Goal: Task Accomplishment & Management: Contribute content

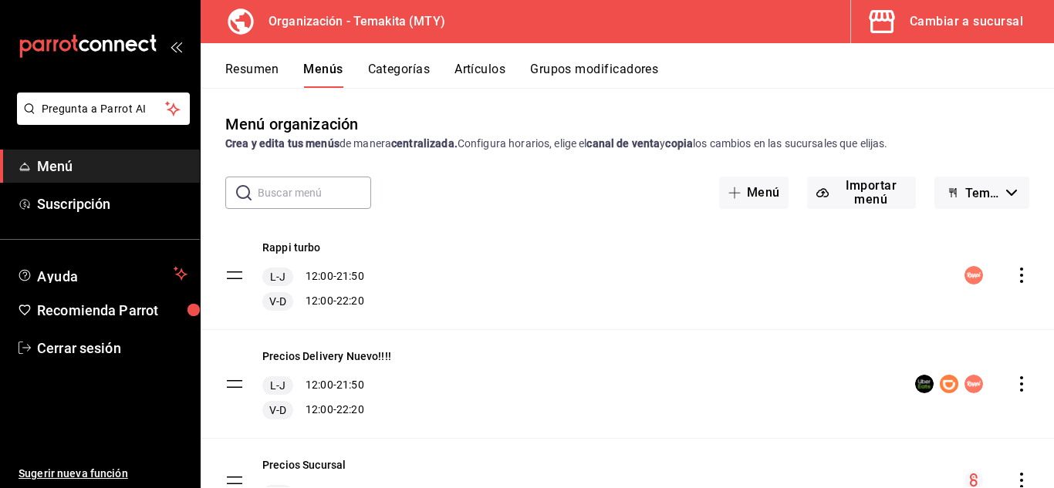
scroll to position [79, 0]
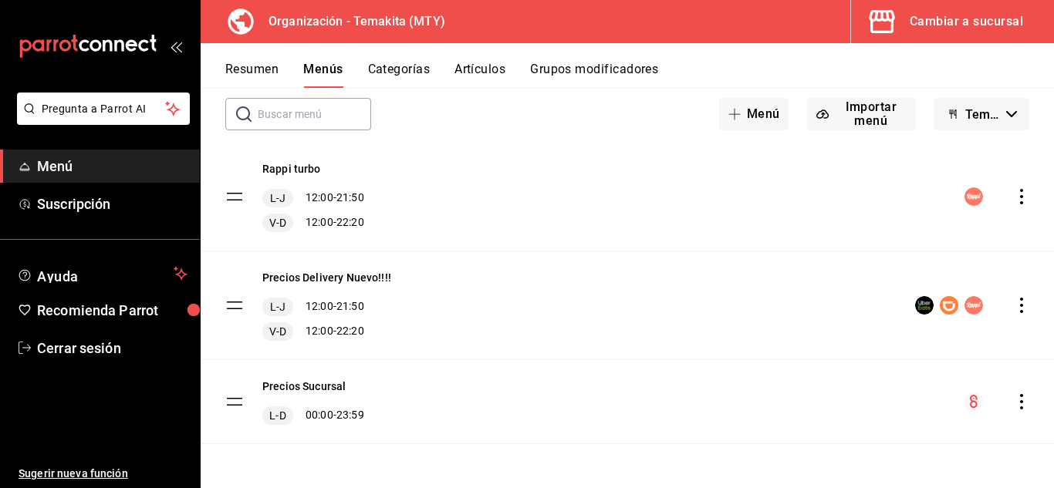
click at [477, 73] on button "Artículos" at bounding box center [479, 75] width 51 height 26
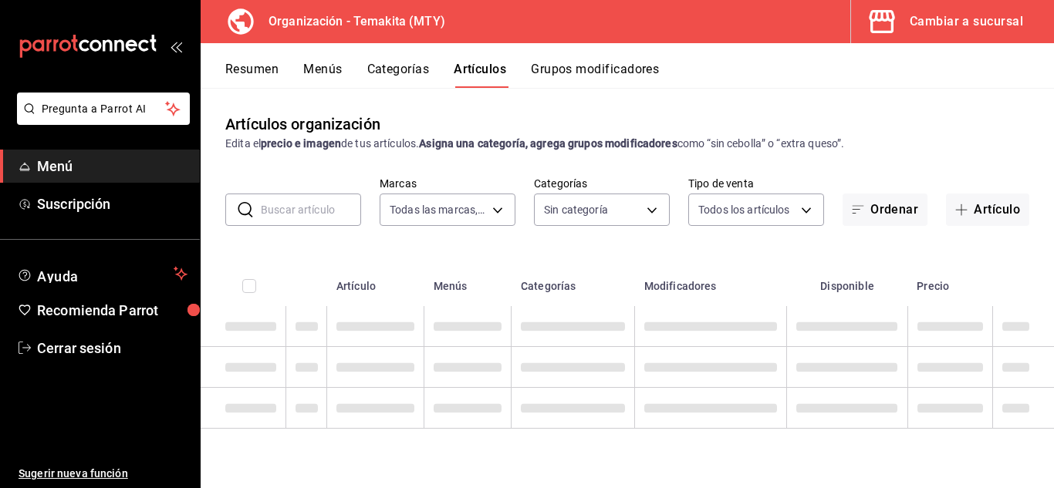
type input "4408dc1f-cb38-4382-b246-1f85c6fef244"
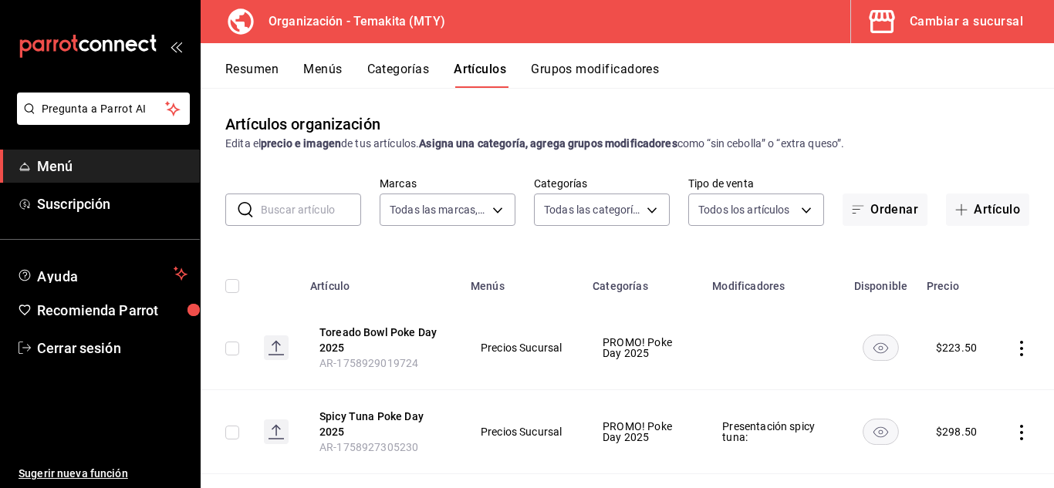
type input "29c3de64-2d4d-4fa3-9b00-49335d83b7c2,271d921e-de6c-499a-ac6a-9fb1aeac1df4,01a73…"
click at [975, 209] on button "Artículo" at bounding box center [987, 210] width 83 height 32
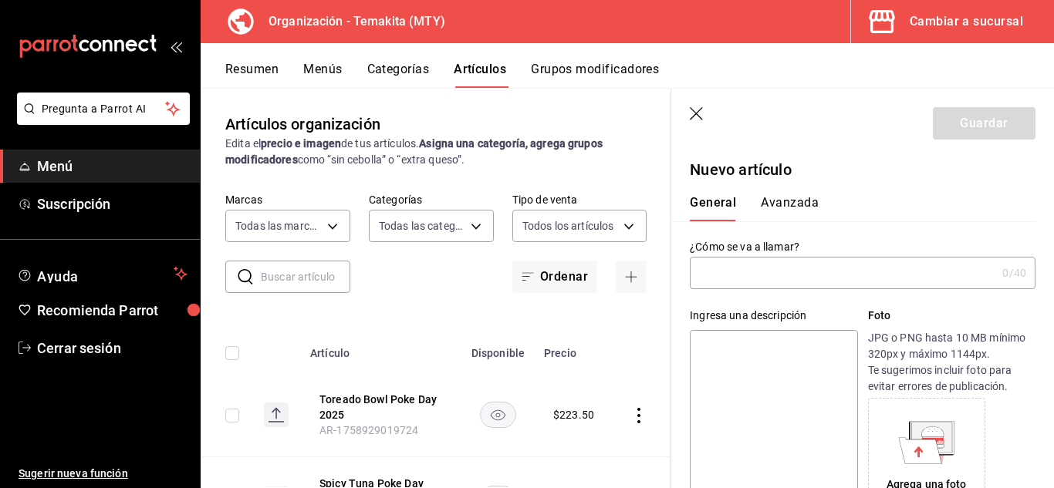
click at [887, 248] on label "¿Cómo se va a llamar?" at bounding box center [863, 246] width 346 height 11
click at [787, 268] on input "text" at bounding box center [843, 273] width 306 height 31
type input "Oriental Chicken Poke Day 2025"
click at [755, 351] on textarea at bounding box center [773, 422] width 167 height 185
type textarea "2"
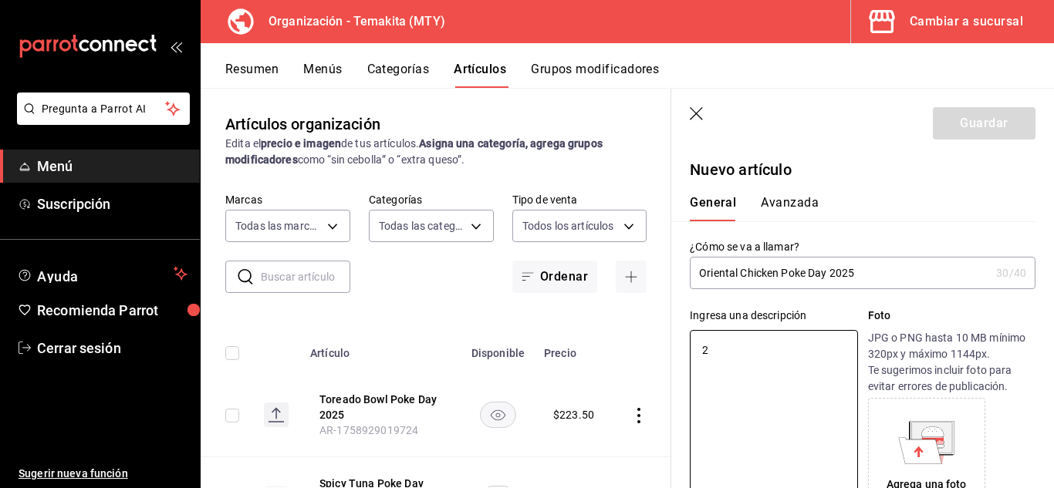
type textarea "x"
type textarea "2"
type textarea "x"
type textarea "2 O"
type textarea "x"
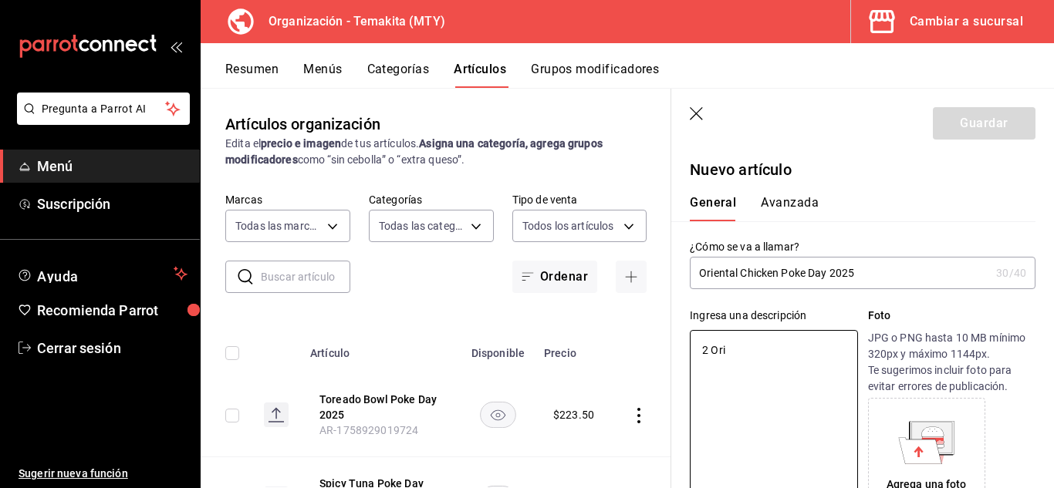
type textarea "2 Orie"
type textarea "x"
type textarea "2 Orientak"
type textarea "x"
type textarea "2 Orienta"
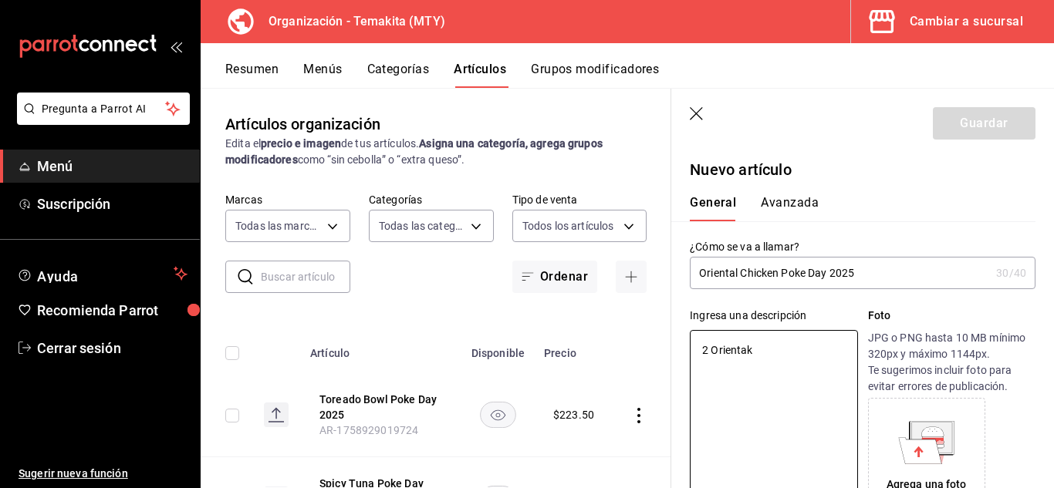
type textarea "x"
type textarea "2 Oriental"
type textarea "x"
type textarea "2 Oriental"
type textarea "x"
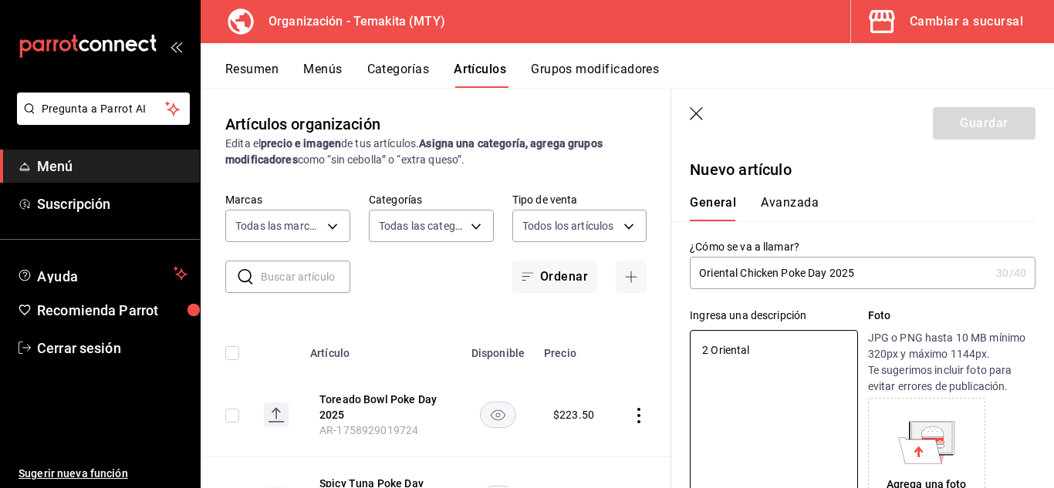
type textarea "2 Oriental C"
type textarea "x"
type textarea "2 Oriental Chi"
type textarea "x"
type textarea "2 Oriental Chicken"
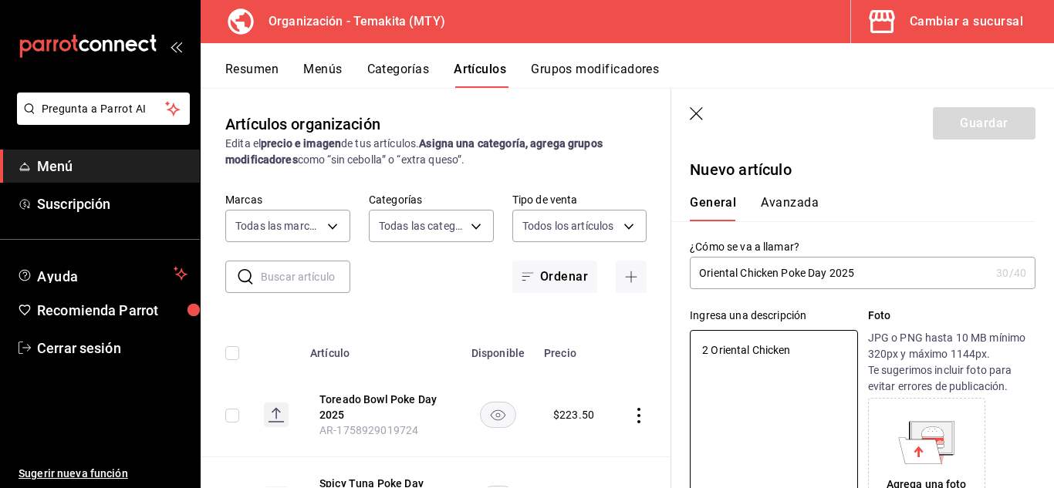
type textarea "x"
type textarea "2 Oriental Chicken"
click at [892, 262] on input "Oriental Chicken Poke Day 2025" at bounding box center [840, 273] width 300 height 31
click at [932, 228] on div "¿Cómo se va a llamar? Oriental Chicken Poke Day 2025 30 /40 ¿Cómo se va a llama…" at bounding box center [853, 255] width 364 height 68
type textarea "x"
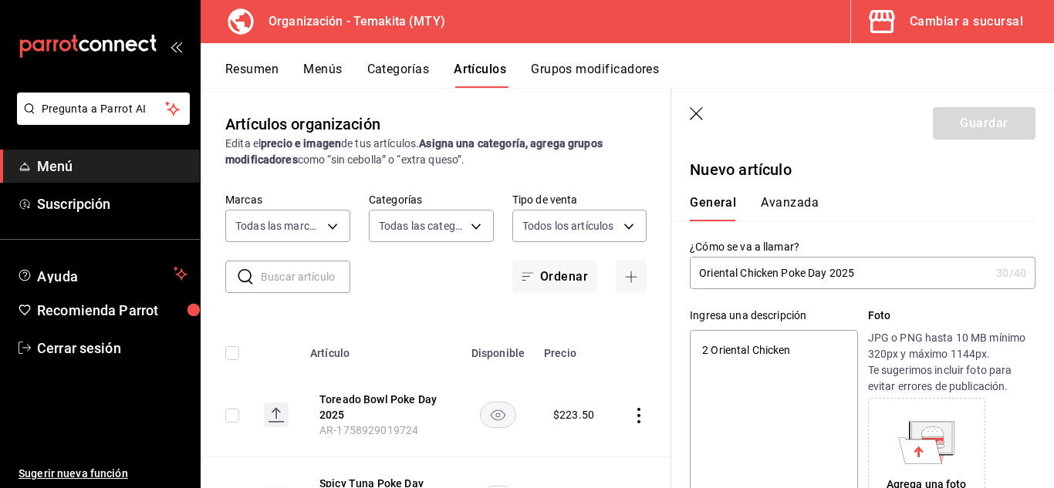
click at [800, 354] on textarea "2 Oriental Chicken" at bounding box center [773, 422] width 167 height 185
type textarea "2 Oriental Chicken"
type textarea "x"
type textarea "2 Oriental Chicken c"
type textarea "x"
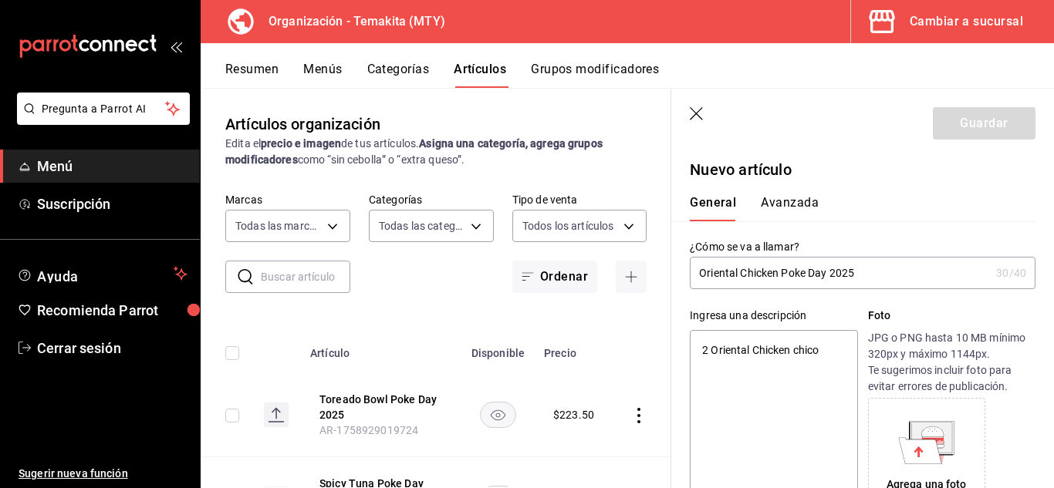
type textarea "2 Oriental Chicken chicos"
type textarea "x"
type textarea "2 Oriental Chicken chicos con ba"
type textarea "x"
type textarea "2 Oriental Chicken chicos con base"
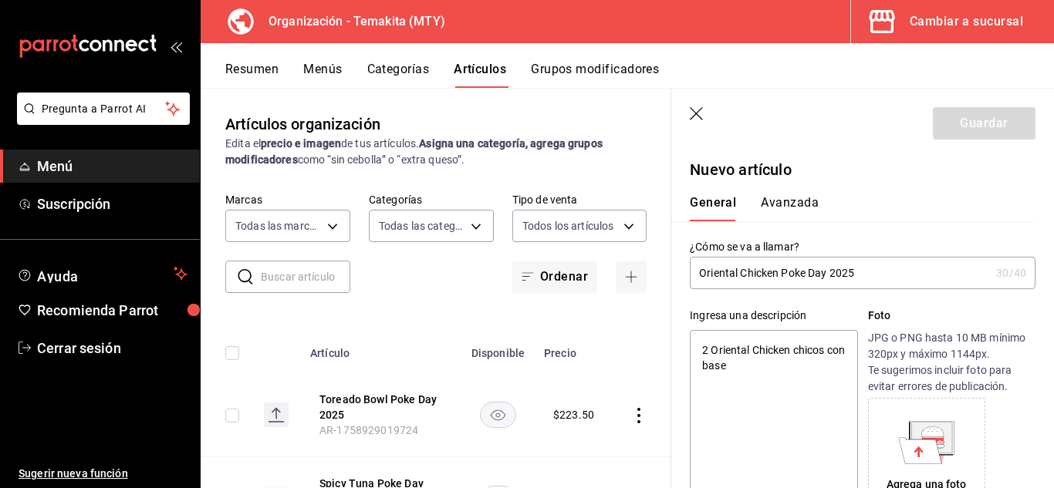
type textarea "x"
type textarea "2 Oriental Chicken chicos con base de ar"
type textarea "x"
type textarea "2 Oriental Chicken chicos con base de arroz blancoi"
type textarea "x"
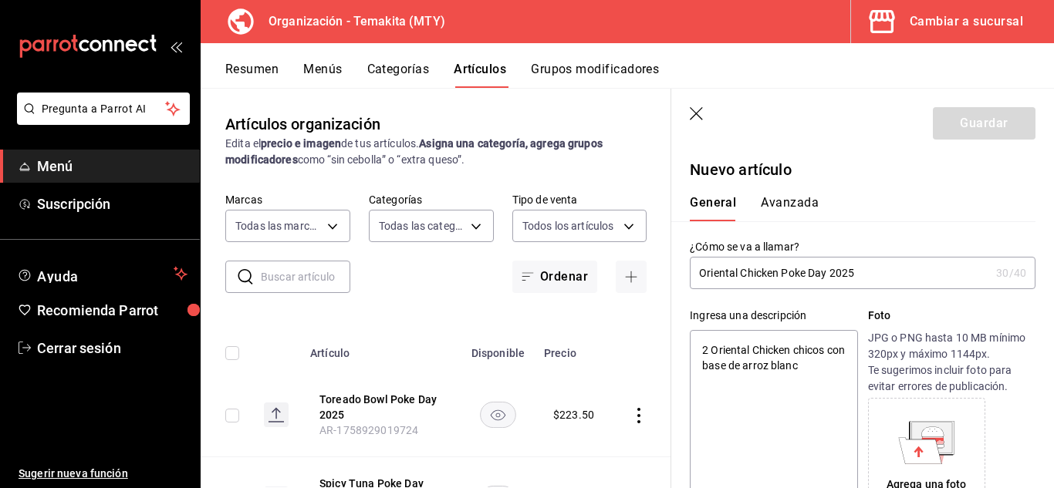
type textarea "2 Oriental Chicken chicos con base de arroz blan"
type textarea "x"
type textarea "2 Oriental Chicken chicos con base de arroz blanco"
type textarea "x"
type textarea "2 Oriental Chicken chicos con base de arroz blanco"
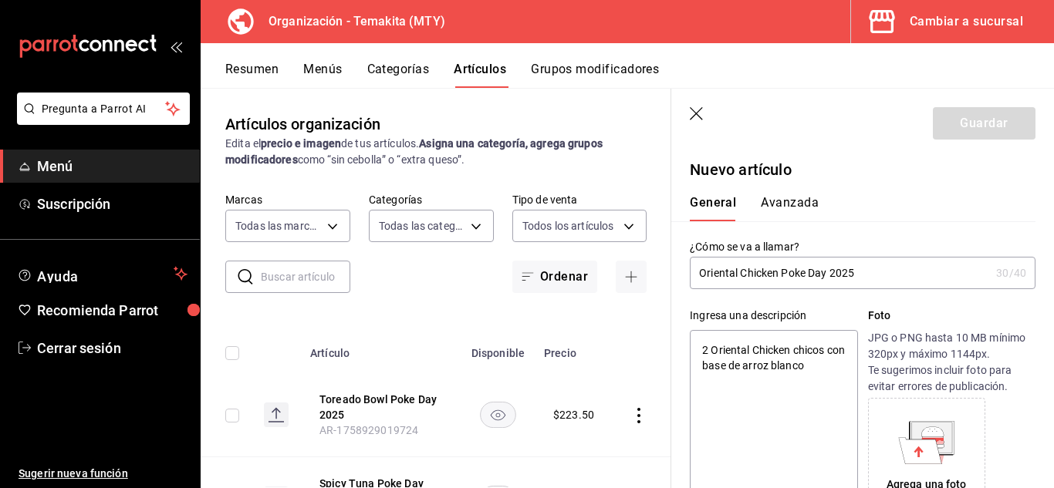
type textarea "x"
click at [792, 350] on textarea "2 Oriental Chicken chicos con base de arroz blanco" at bounding box center [773, 422] width 167 height 185
type textarea "2 Oriental Chicken chicos con base de arroz blanco"
type textarea "x"
type textarea "2 Oriental Chicken B chicos con base de arroz blanco"
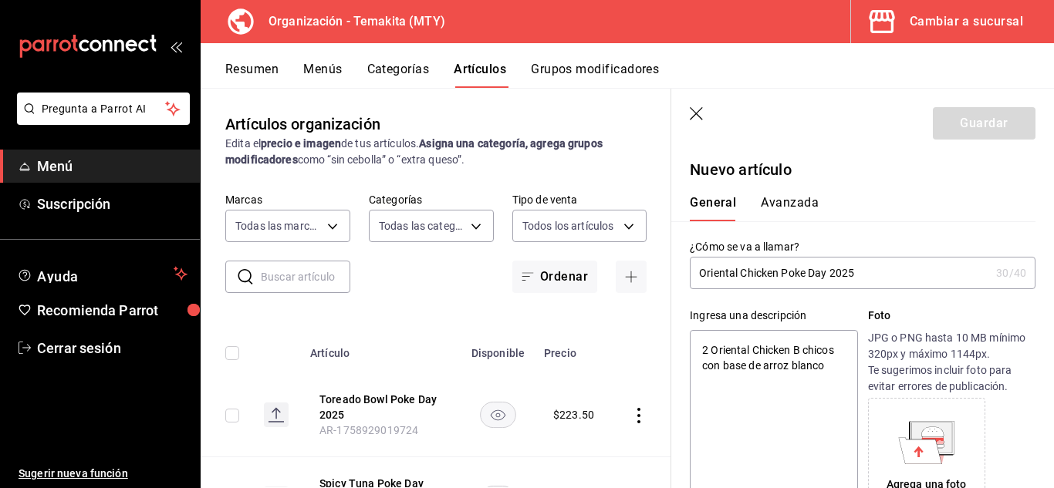
type textarea "x"
type textarea "2 Oriental Chicken Bo chicos con base de arroz blanco"
type textarea "x"
type textarea "2 Oriental Chicken Bowl chicos con base de arroz blanco"
type textarea "x"
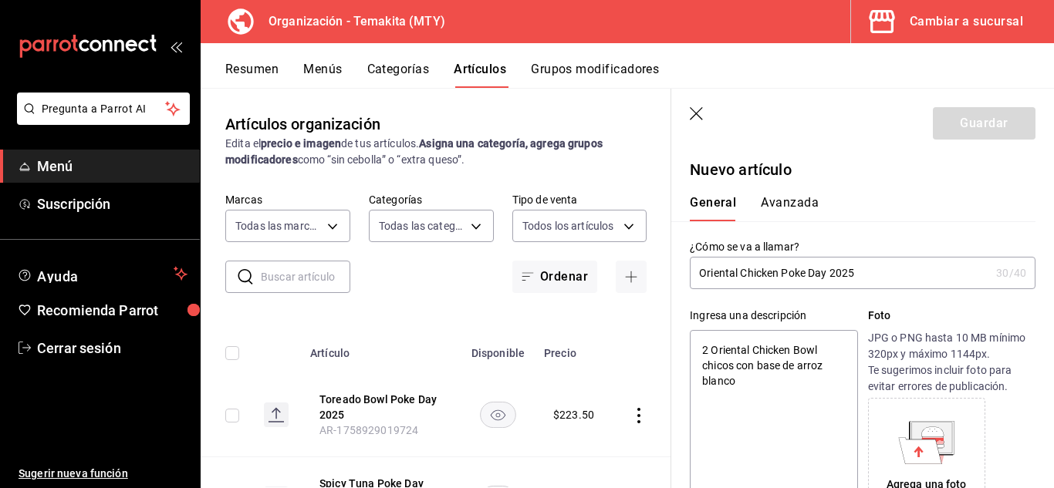
type textarea "2 Oriental Chicken Bowls chicos con base de arroz blanco"
type textarea "x"
type textarea "2 Oriental Chicken Bowls chicos con base de arroz blanco"
type textarea "x"
click at [939, 312] on p "Foto" at bounding box center [951, 316] width 167 height 16
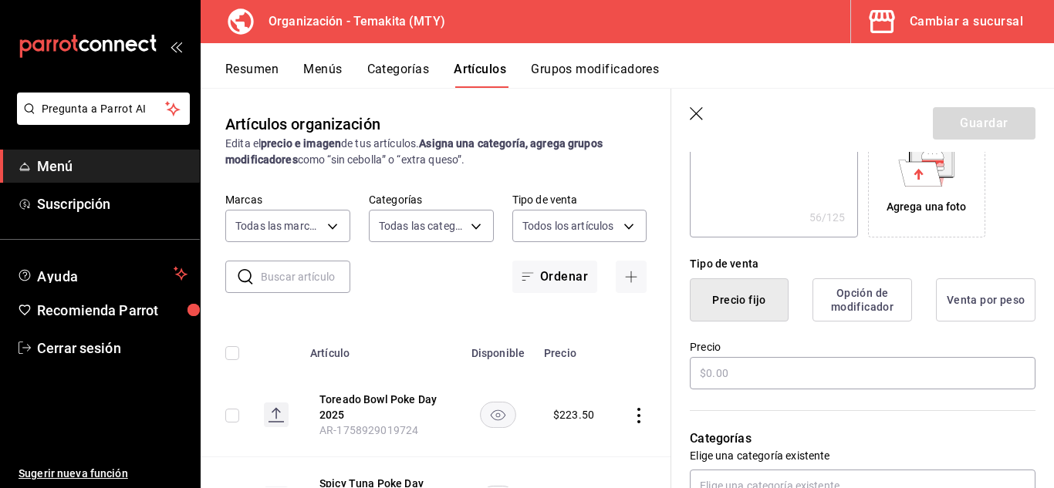
scroll to position [309, 0]
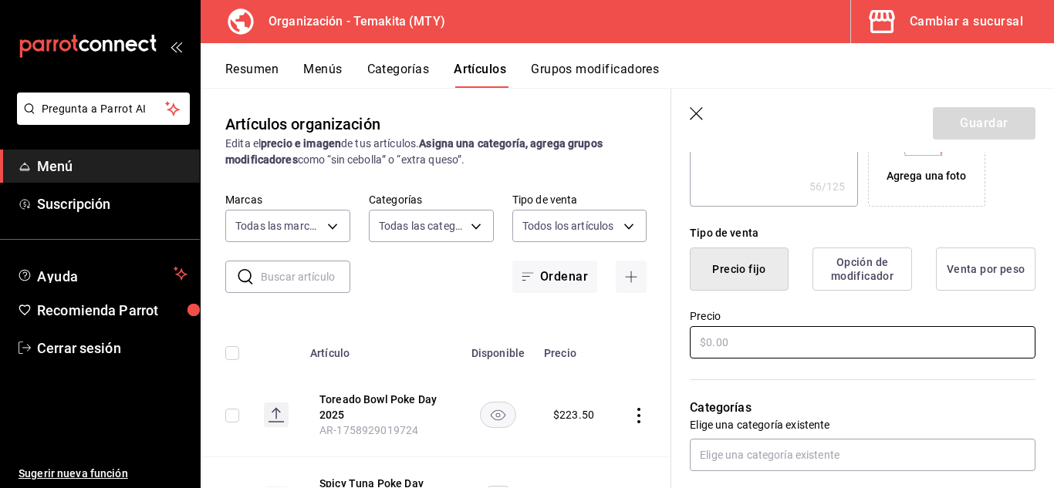
click at [914, 334] on input "text" at bounding box center [863, 342] width 346 height 32
type input "$26.00"
type textarea "x"
type input "$262.00"
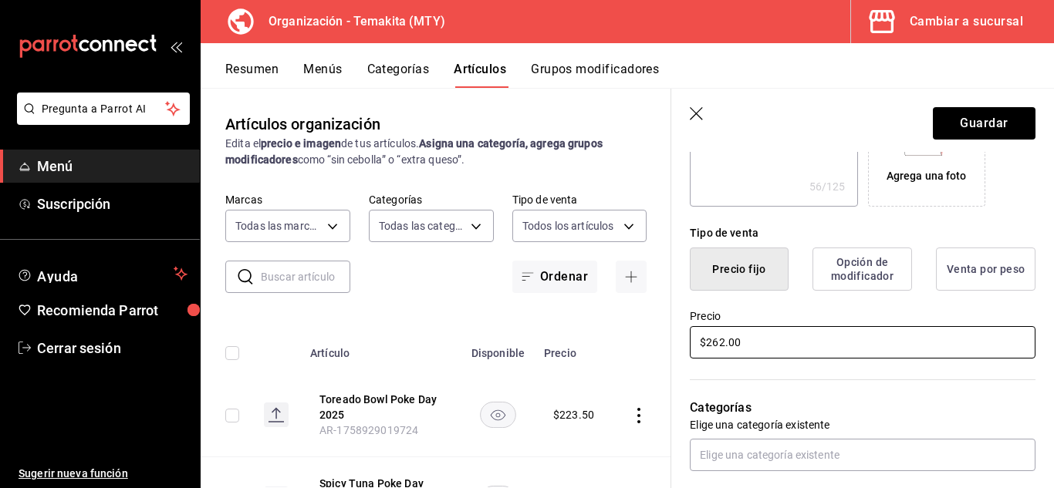
type textarea "x"
type input "$262.50"
type textarea "x"
type input "$262.50"
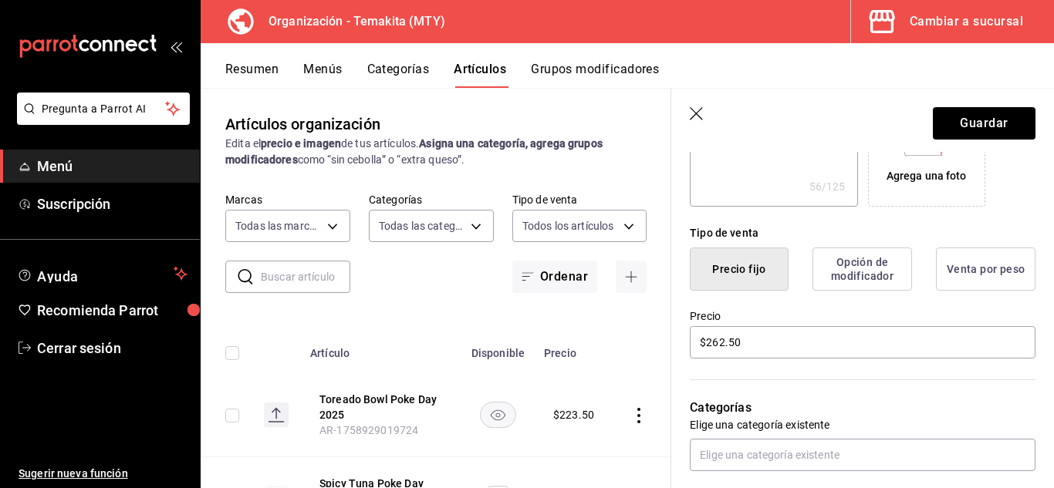
click at [1039, 408] on div "Nuevo artículo General Avanzada ¿Cómo se va a llamar? Oriental Chicken Poke Day…" at bounding box center [862, 384] width 383 height 1082
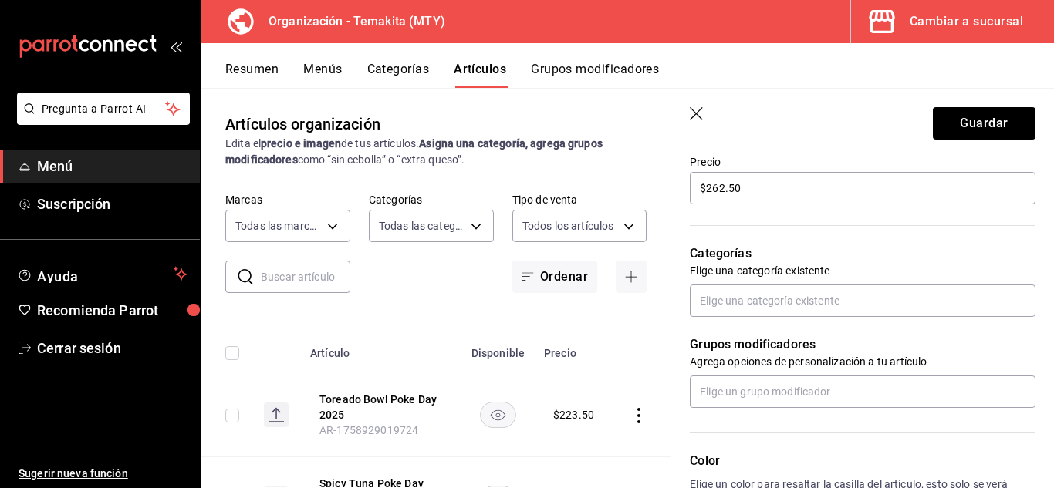
scroll to position [494, 0]
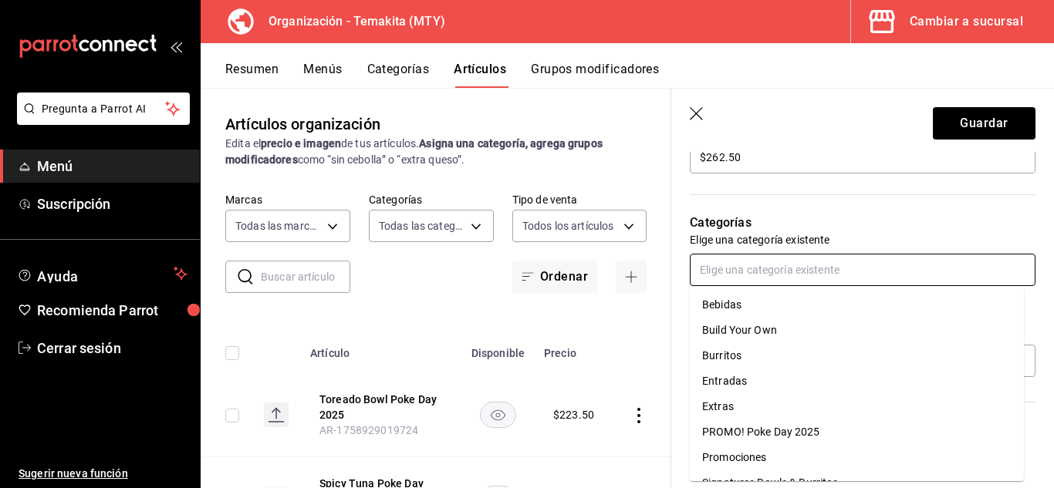
click at [816, 266] on input "text" at bounding box center [863, 270] width 346 height 32
click at [826, 430] on li "PROMO! Poke Day 2025" at bounding box center [857, 432] width 334 height 25
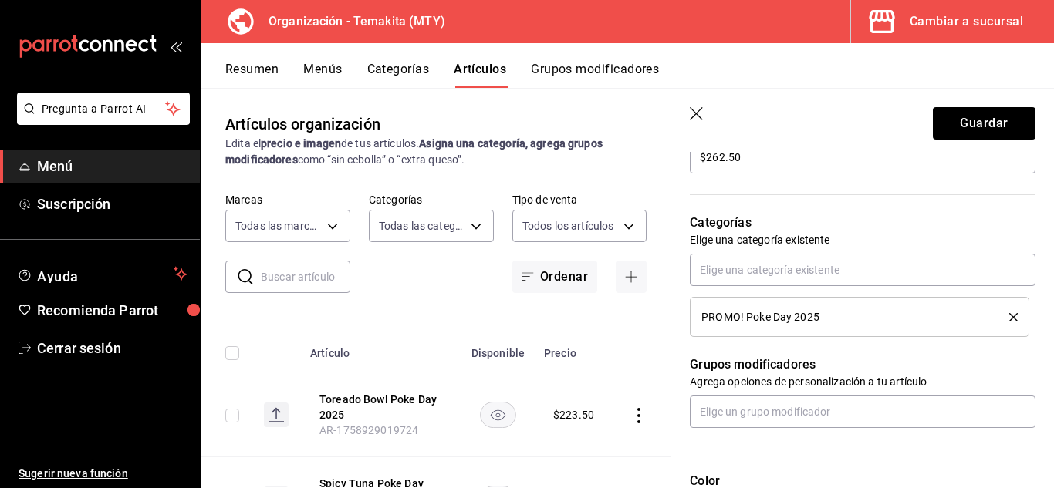
click at [681, 333] on div "Categorías Elige una categoría existente PROMO! Poke Day 2025" at bounding box center [853, 256] width 364 height 161
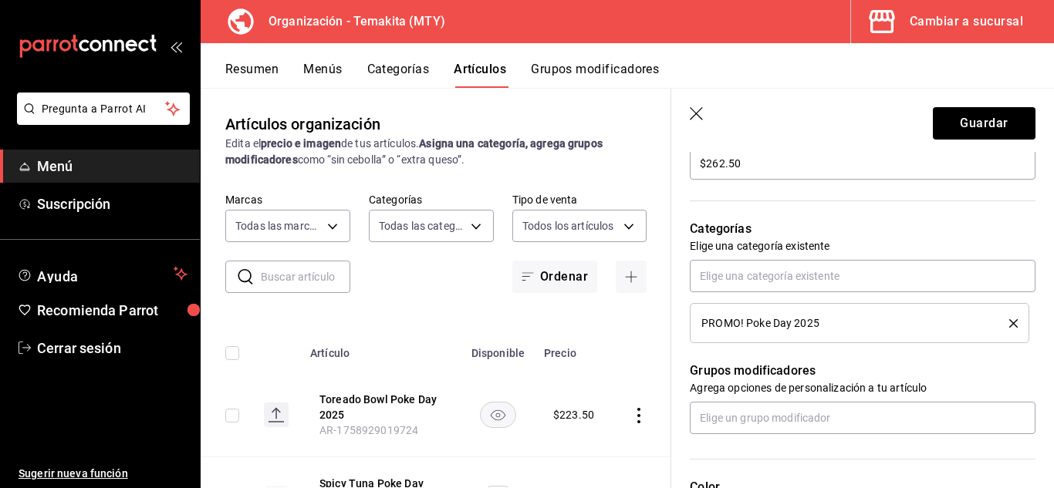
scroll to position [364, 0]
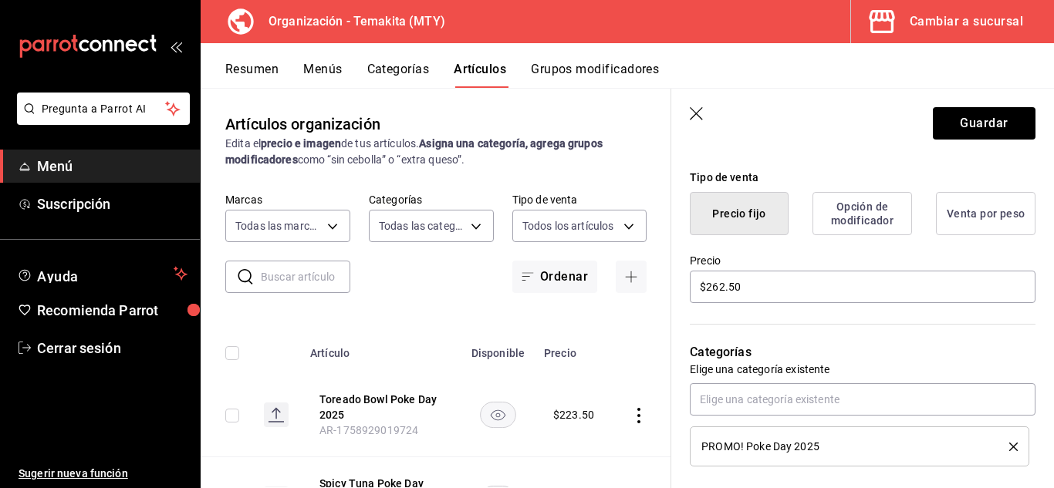
click at [681, 333] on div "Categorías Elige una categoría existente PROMO! Poke Day 2025" at bounding box center [853, 386] width 364 height 161
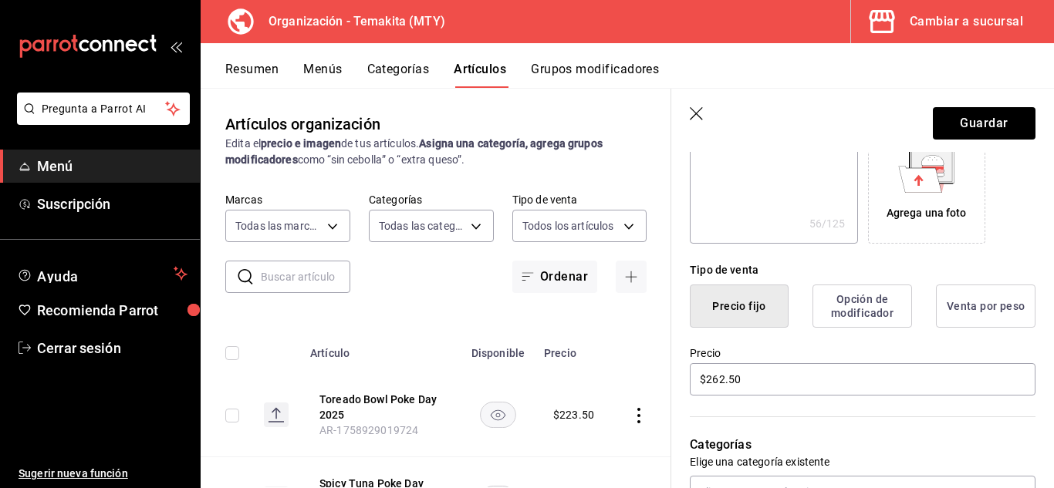
scroll to position [86, 0]
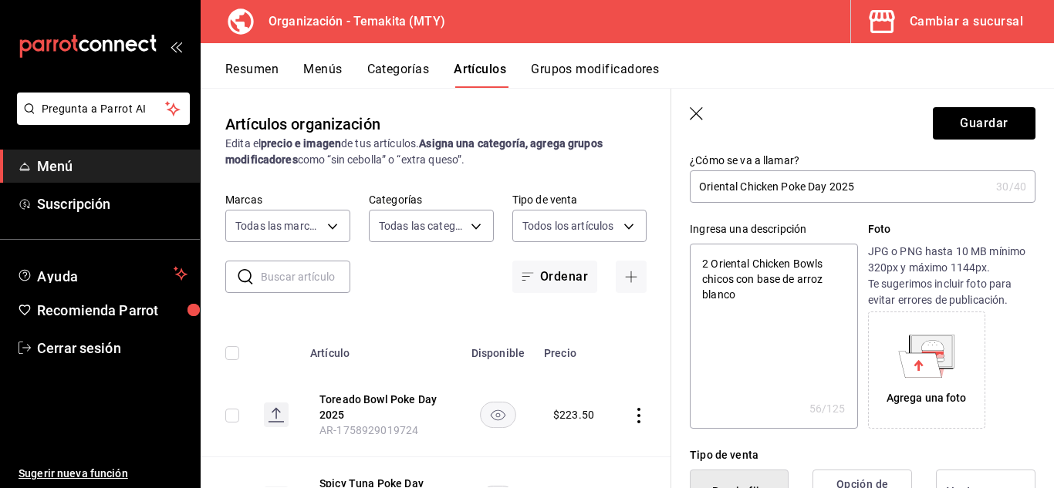
drag, startPoint x: 809, startPoint y: 268, endPoint x: 783, endPoint y: 309, distance: 48.2
click at [783, 309] on textarea "2 Oriental Chicken Bowls chicos con base de arroz blanco" at bounding box center [773, 336] width 167 height 185
click at [692, 218] on div "Ingresa una descripción 2 Oriental Chicken Bowls chicos con base de arroz blanc…" at bounding box center [853, 316] width 364 height 226
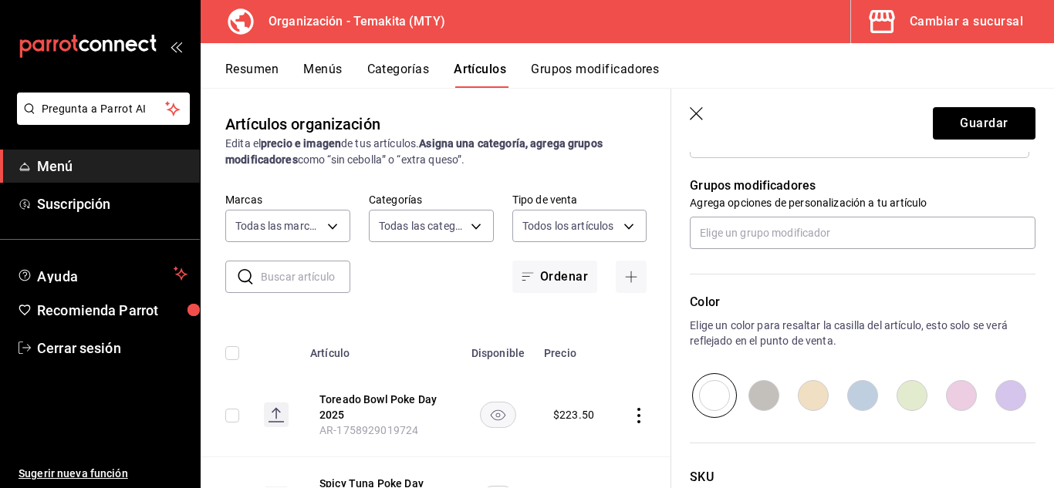
scroll to position [642, 0]
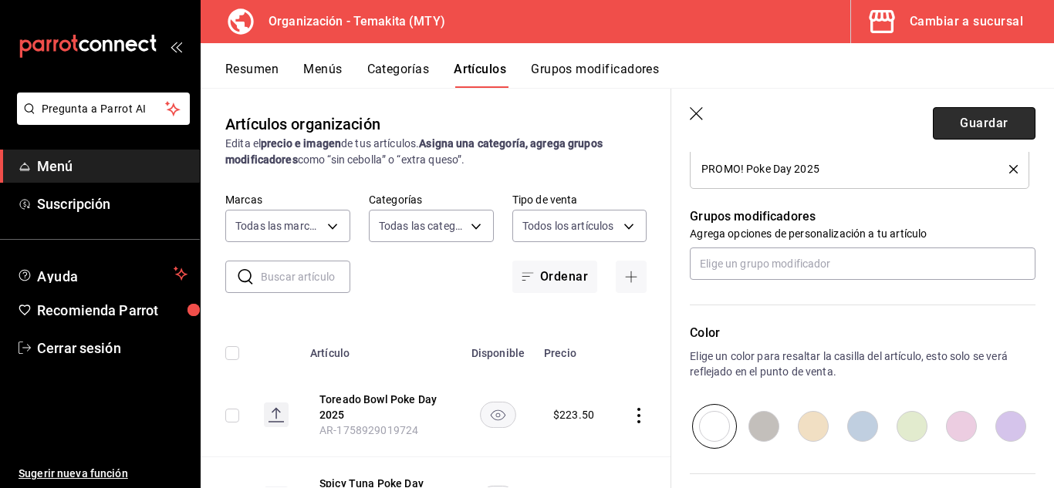
click at [981, 121] on button "Guardar" at bounding box center [984, 123] width 103 height 32
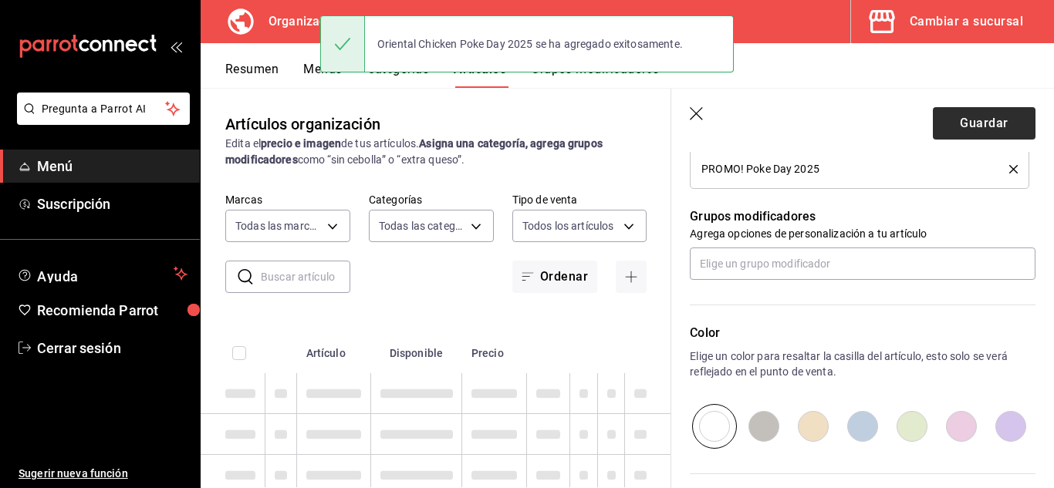
type textarea "x"
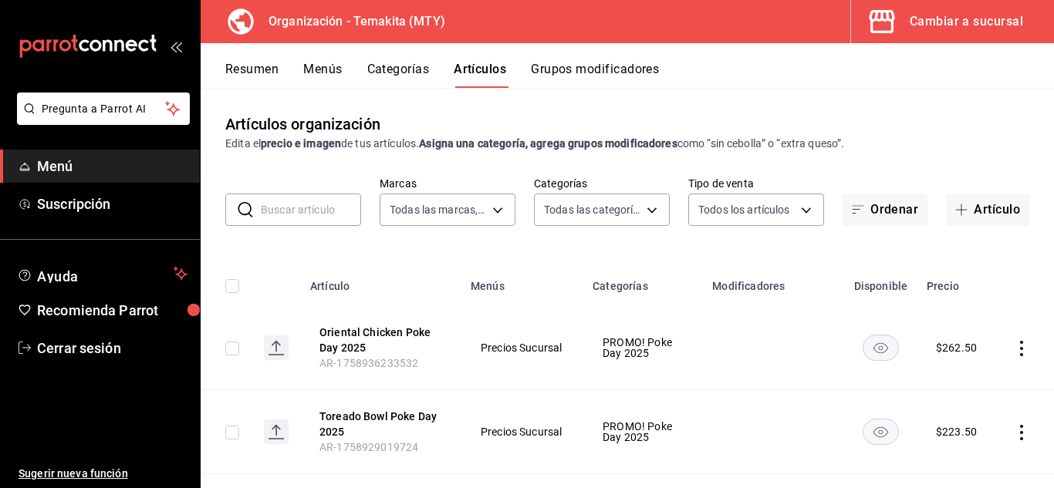
click at [688, 113] on div "Artículos organización Edita el precio e imagen de tus artículos. Asigna una ca…" at bounding box center [627, 132] width 853 height 39
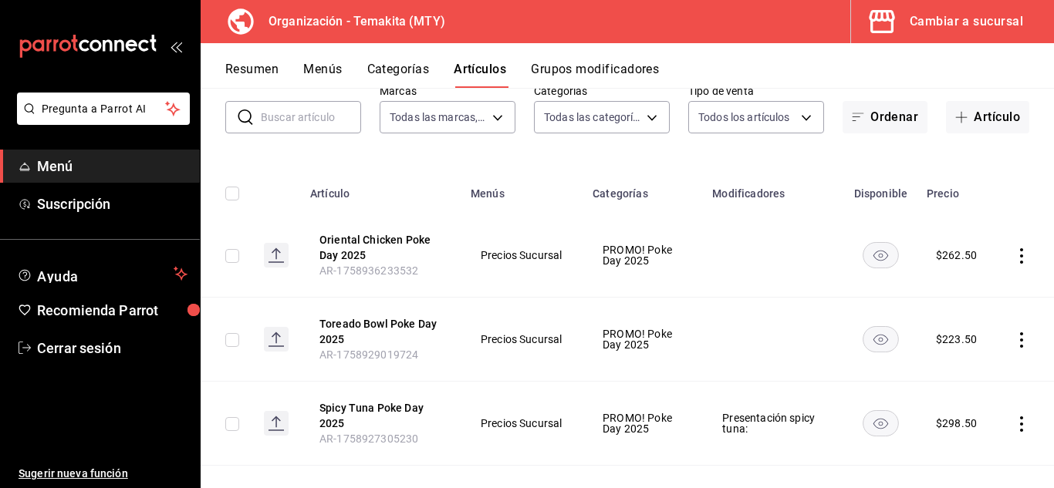
scroll to position [62, 0]
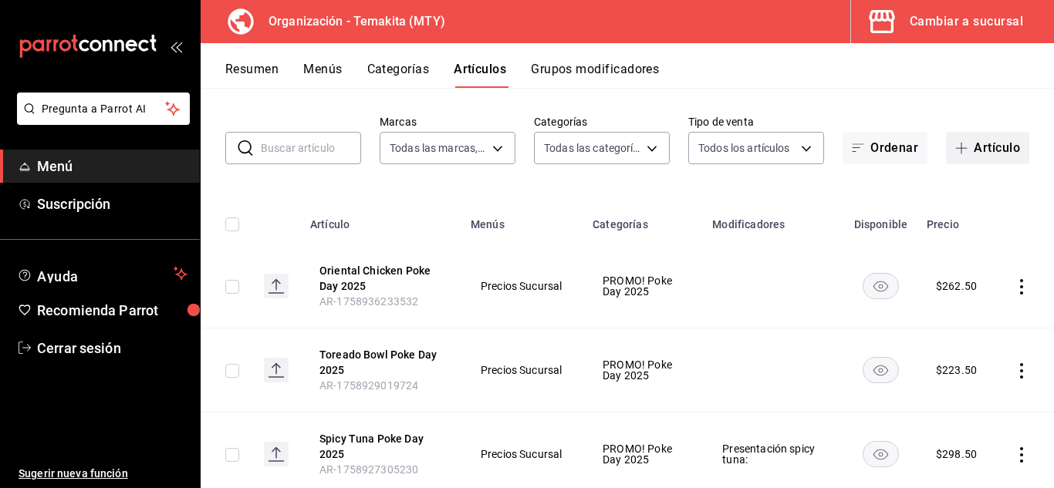
click at [982, 155] on button "Artículo" at bounding box center [987, 148] width 83 height 32
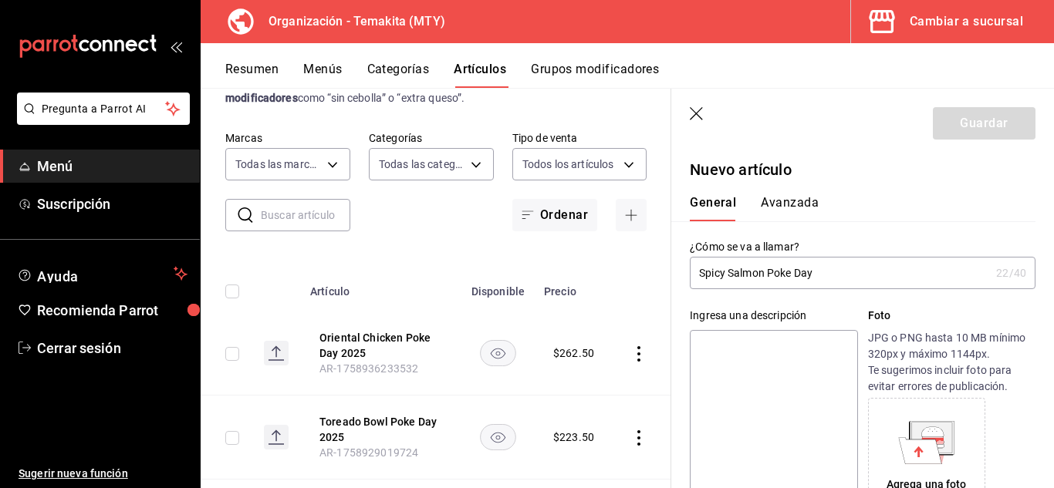
click at [843, 282] on input "Spicy Salmon Poke Day" at bounding box center [840, 273] width 300 height 31
type input "Spicy Salmon Poke Day 2025"
click at [859, 224] on div "¿Cómo se va a llamar? Spicy Salmon Poke Day 2025 26 /40 ¿Cómo se va a llamar?" at bounding box center [853, 255] width 364 height 68
click at [939, 211] on div "General [PERSON_NAME]" at bounding box center [853, 208] width 327 height 26
click at [854, 226] on div "¿Cómo se va a llamar? Spicy Salmon Poke Day 2025 26 /40 ¿Cómo se va a llamar?" at bounding box center [853, 255] width 364 height 68
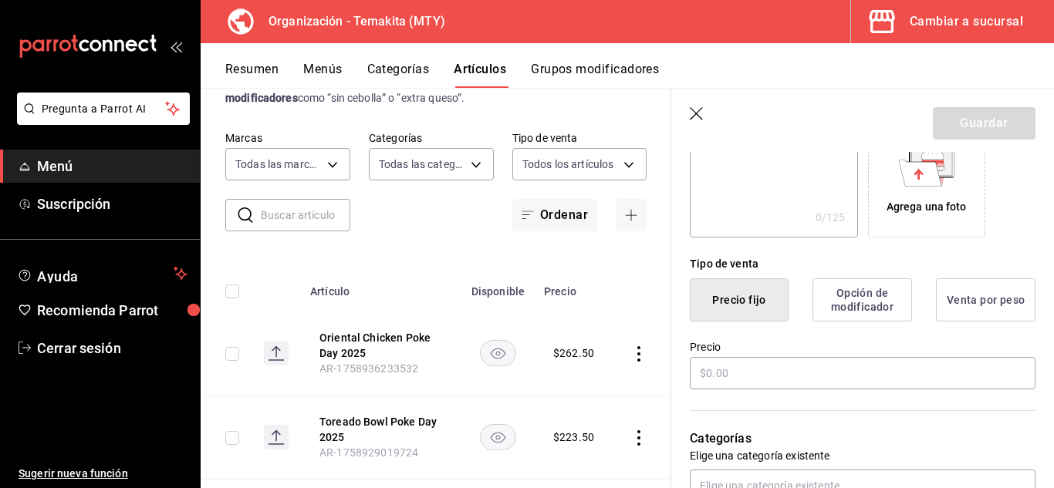
scroll to position [401, 0]
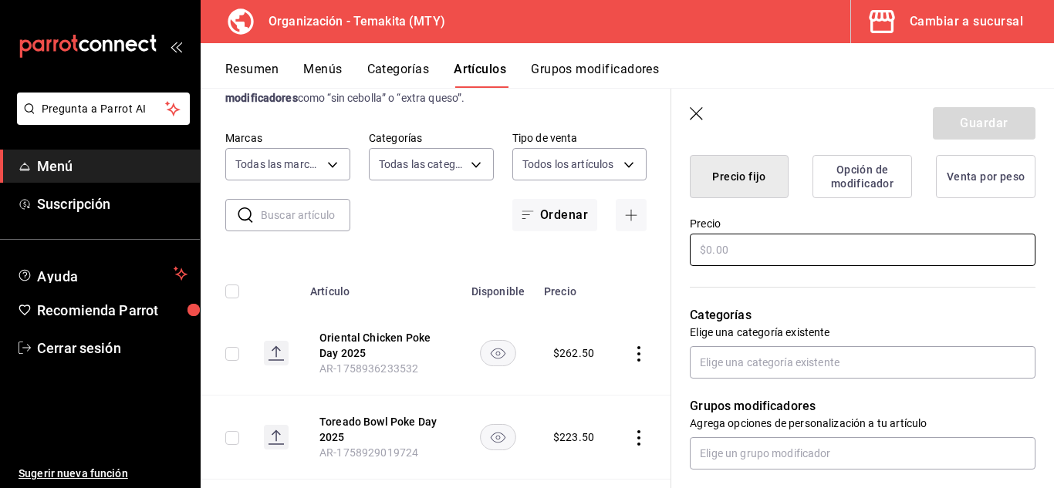
click at [822, 254] on input "text" at bounding box center [863, 250] width 346 height 32
type input "$313.50"
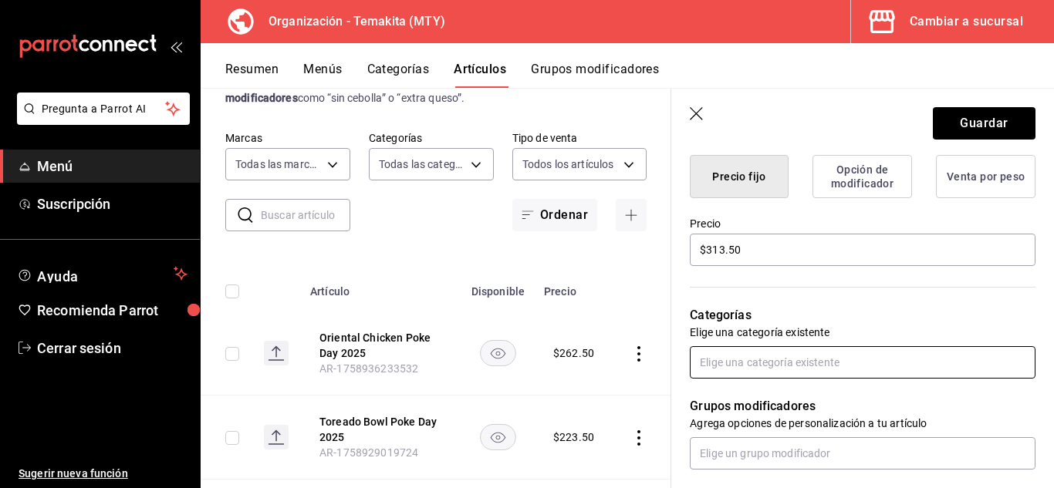
click at [798, 364] on input "text" at bounding box center [863, 362] width 346 height 32
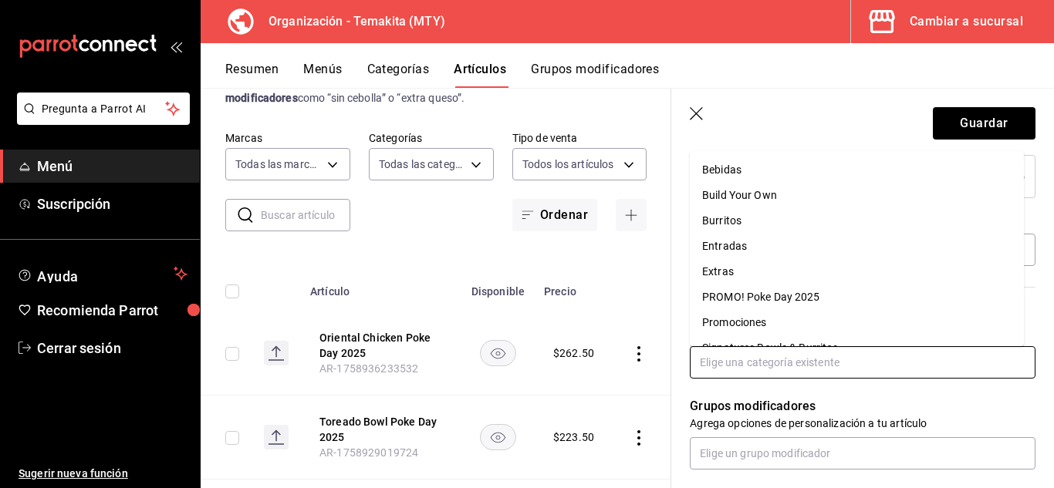
click at [798, 364] on input "text" at bounding box center [863, 362] width 346 height 32
click at [819, 352] on input "text" at bounding box center [863, 362] width 346 height 32
click at [779, 299] on li "PROMO! Poke Day 2025" at bounding box center [857, 297] width 334 height 25
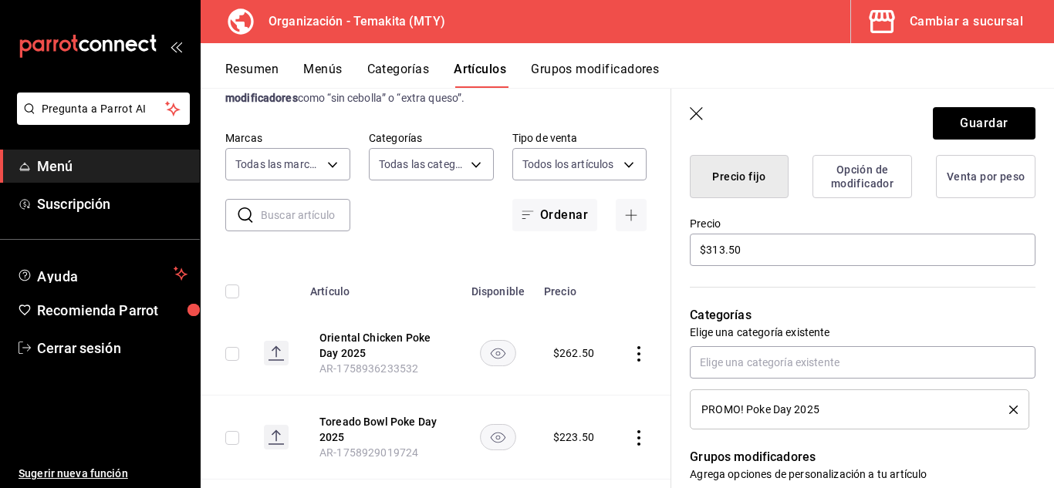
click at [682, 301] on div "Categorías Elige una categoría existente PROMO! Poke Day 2025" at bounding box center [853, 349] width 364 height 161
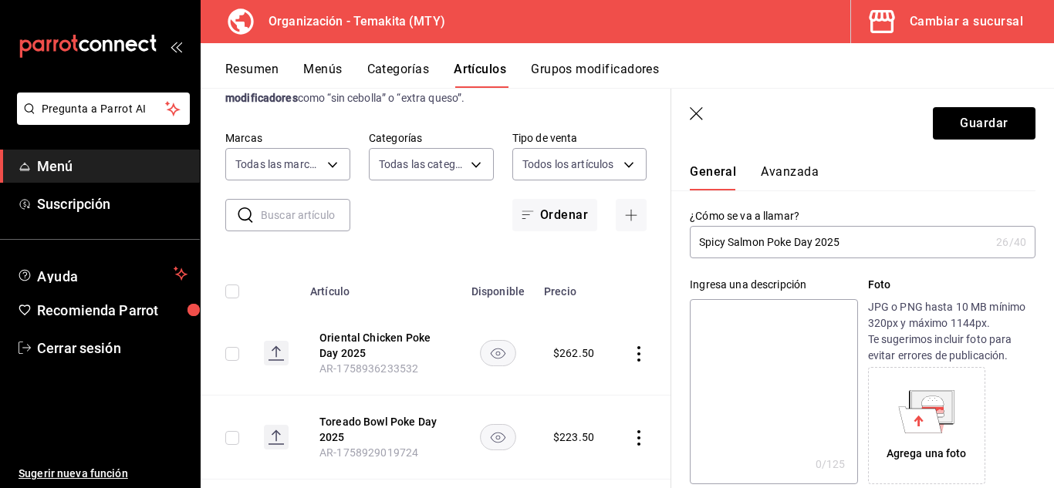
scroll to position [62, 0]
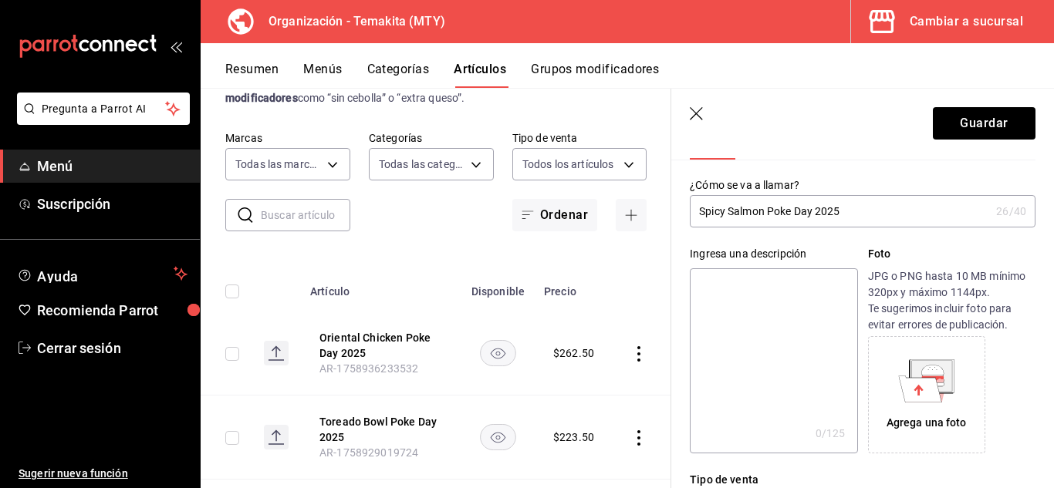
click at [716, 302] on textarea at bounding box center [773, 361] width 167 height 185
type textarea "2"
type textarea "x"
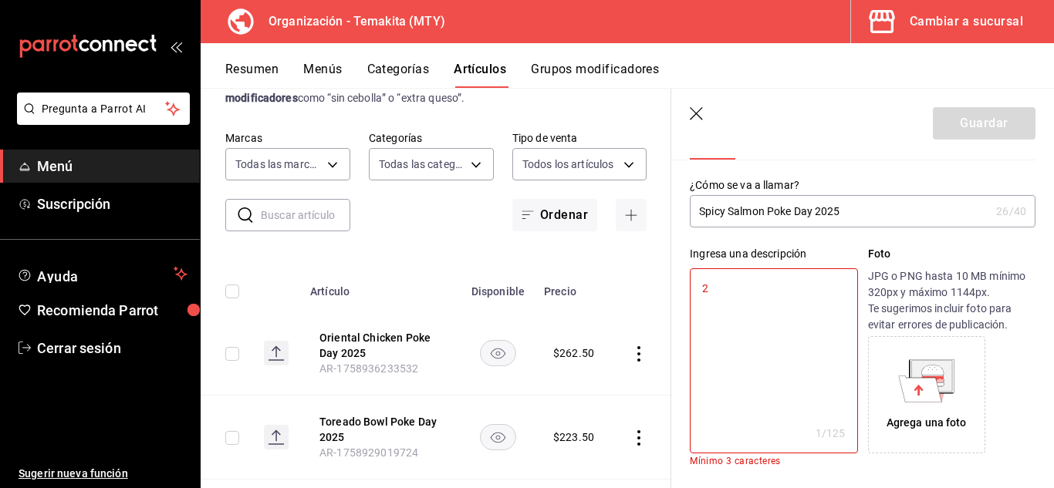
type textarea "2"
type textarea "x"
type textarea "2 S"
type textarea "x"
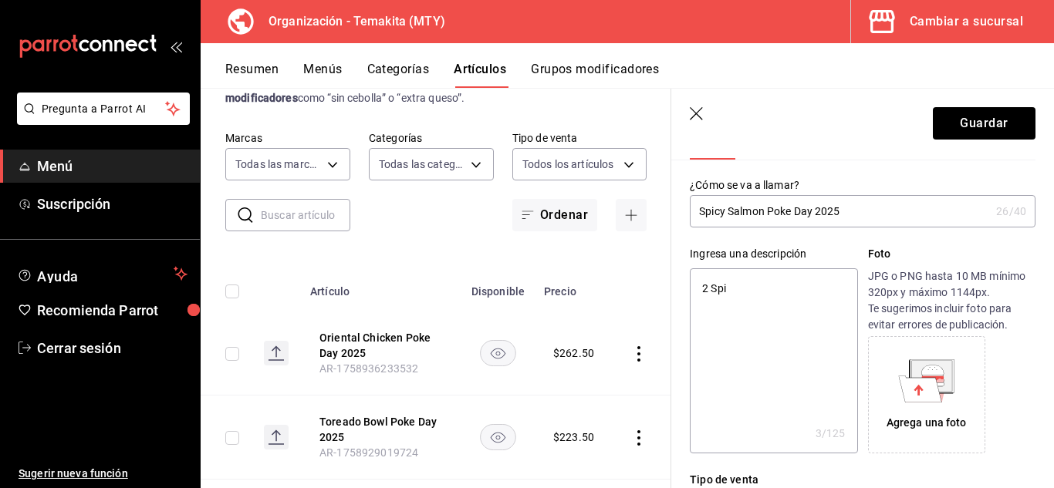
type textarea "2 Spic"
type textarea "x"
type textarea "2 Spicy"
type textarea "x"
type textarea "2 Spicy S"
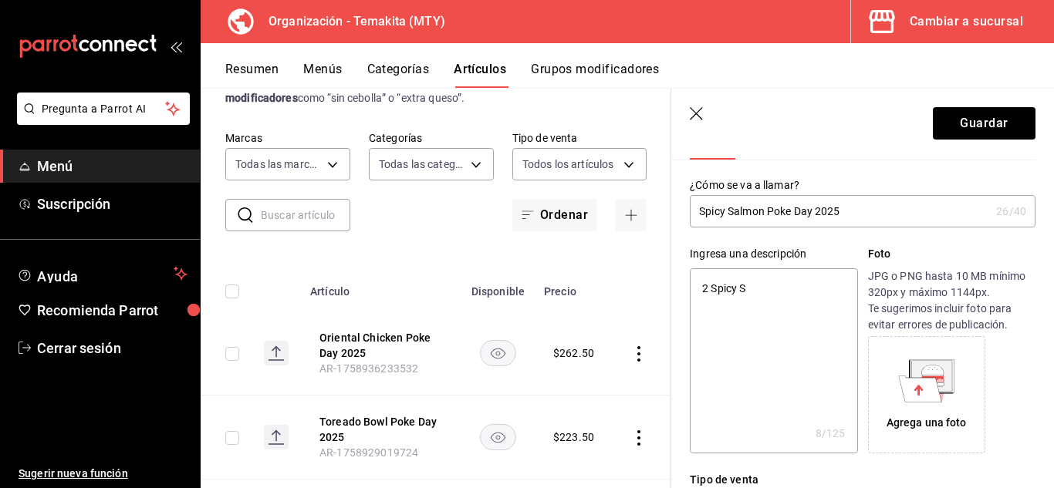
type textarea "x"
type textarea "2 Spicy Salmon"
type textarea "x"
type textarea "2 Spicy Salmon Boel"
type textarea "x"
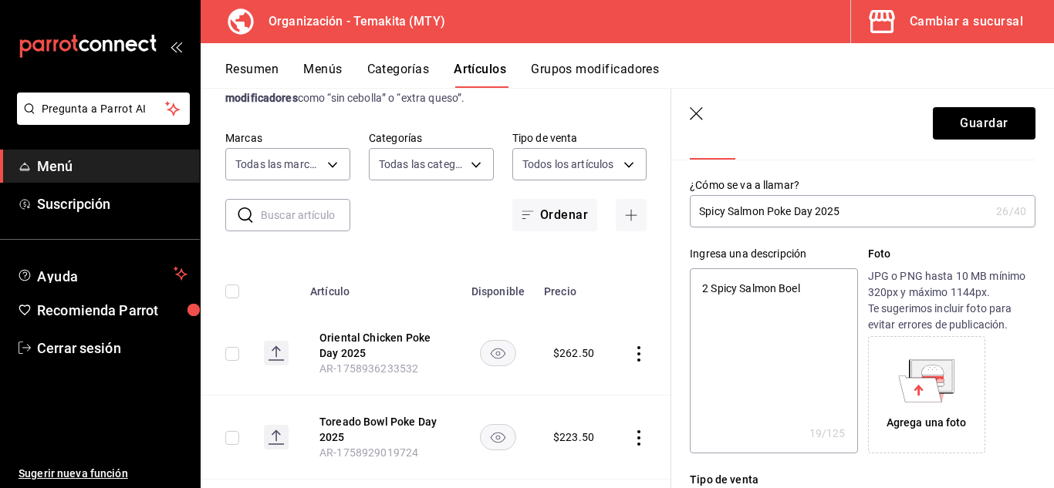
type textarea "2 Spicy Salmon Boe"
type textarea "x"
type textarea "2 Spicy Salmon Bo"
type textarea "x"
type textarea "2 Spicy Salmon Bowl"
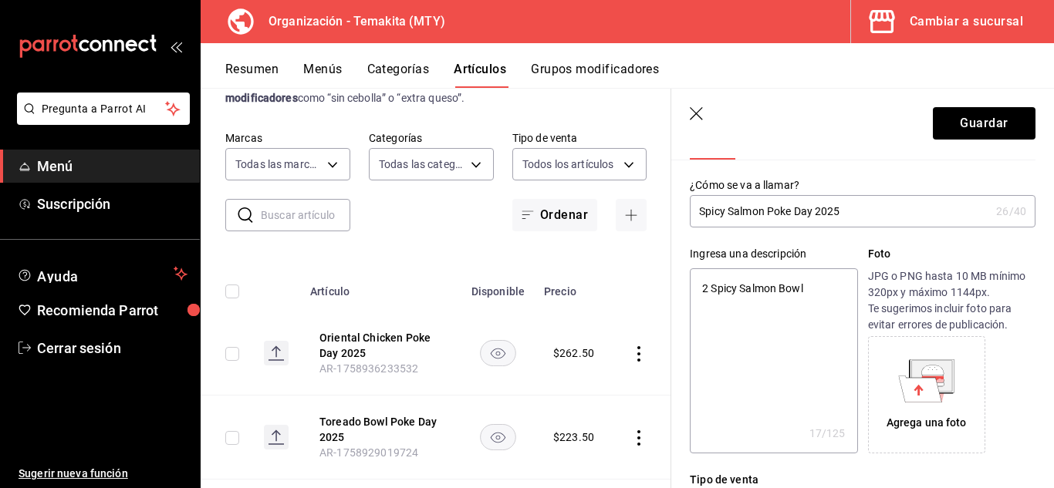
type textarea "x"
type textarea "2 Spicy Salmon Bowl chi"
type textarea "x"
type textarea "2 Spicy Salmon Bowl chicos con"
type textarea "x"
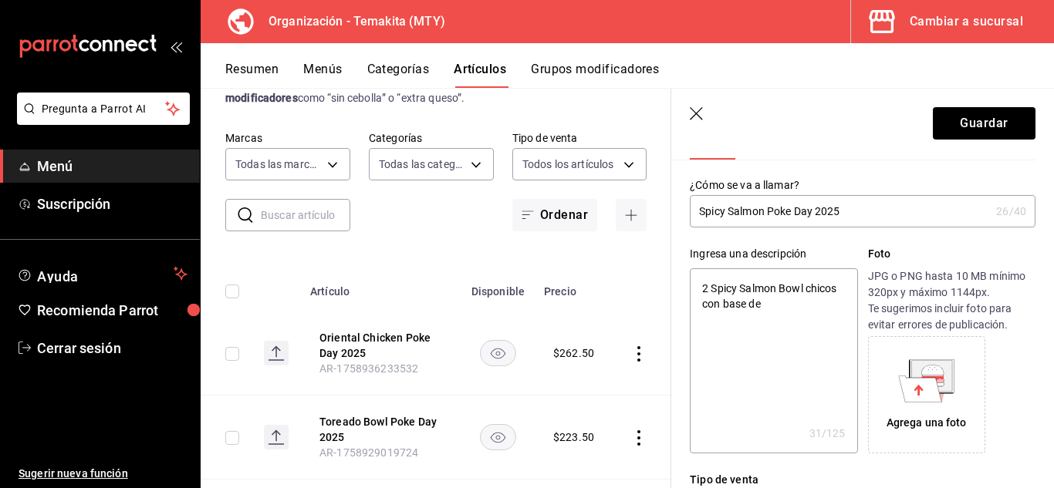
type textarea "2 Spicy Salmon Bowl chicos con base de a"
type textarea "x"
type textarea "2 Spicy Salmon Bowl chicos con base de arroz blan"
type textarea "x"
type textarea "2 Spicy Salmon Bowl chicos con base de arroz blanco"
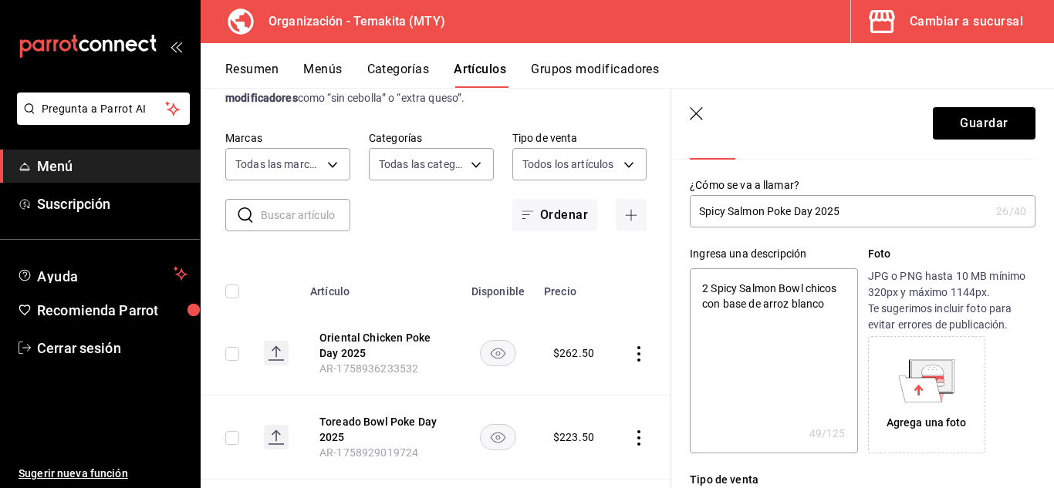
type textarea "x"
type textarea "2 Spicy Salmon Bowl chicos con base de arroz blanco"
click at [682, 268] on div "Ingresa una descripción 2 Spicy Salmon Bowl chicos con base de arroz blanco x 5…" at bounding box center [853, 341] width 364 height 226
type textarea "x"
click at [759, 292] on textarea "2 Spicy Salmon Bowl chicos con base de arroz blanco" at bounding box center [773, 361] width 167 height 185
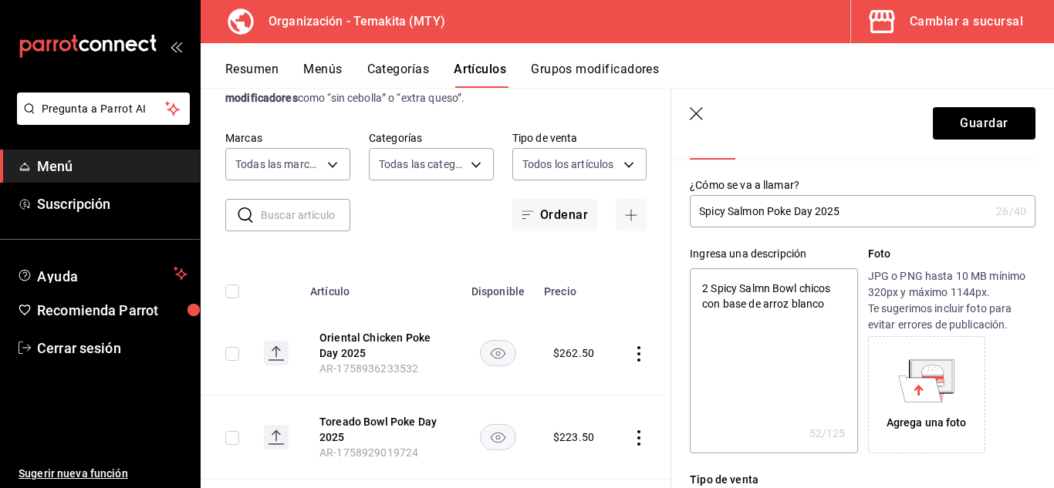
type textarea "2 Spicy Salmon Bowl chicos con base de arroz blanco"
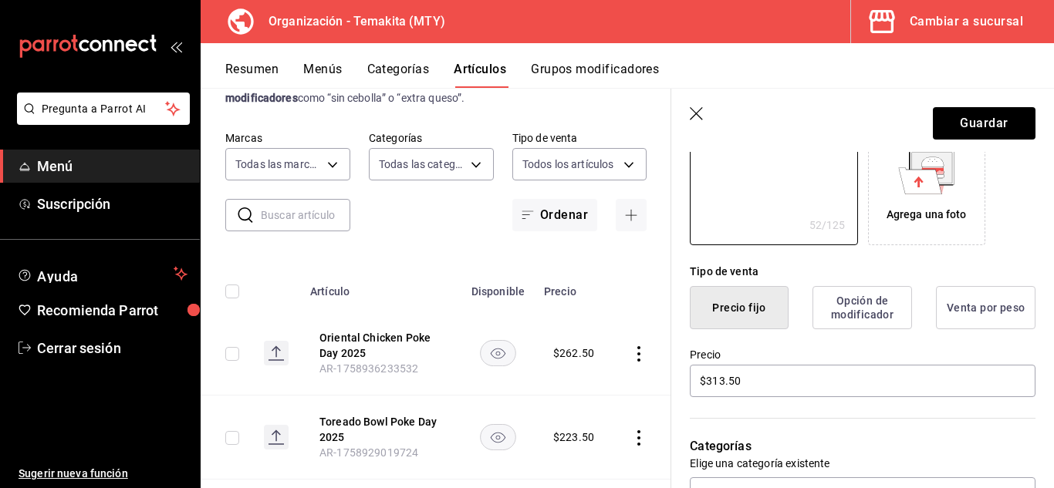
scroll to position [0, 0]
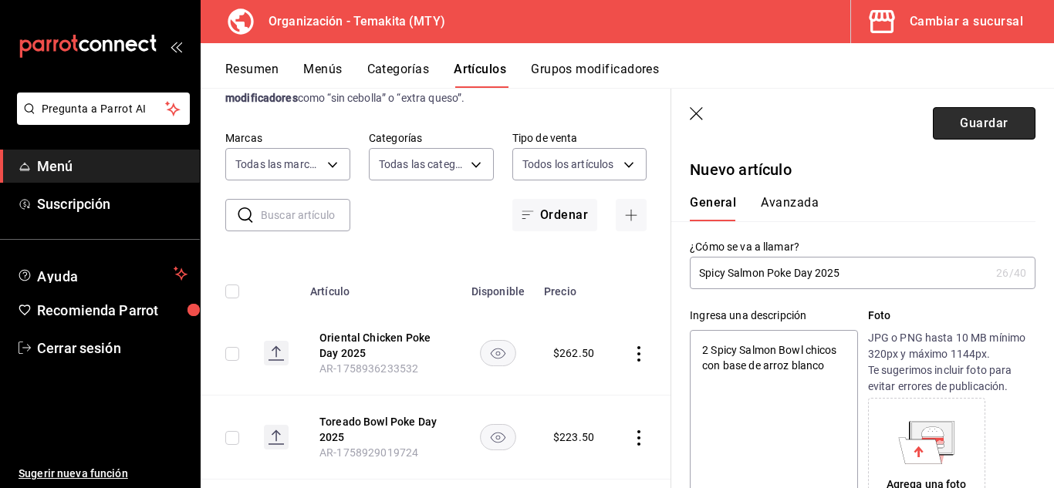
click at [980, 131] on button "Guardar" at bounding box center [984, 123] width 103 height 32
type textarea "x"
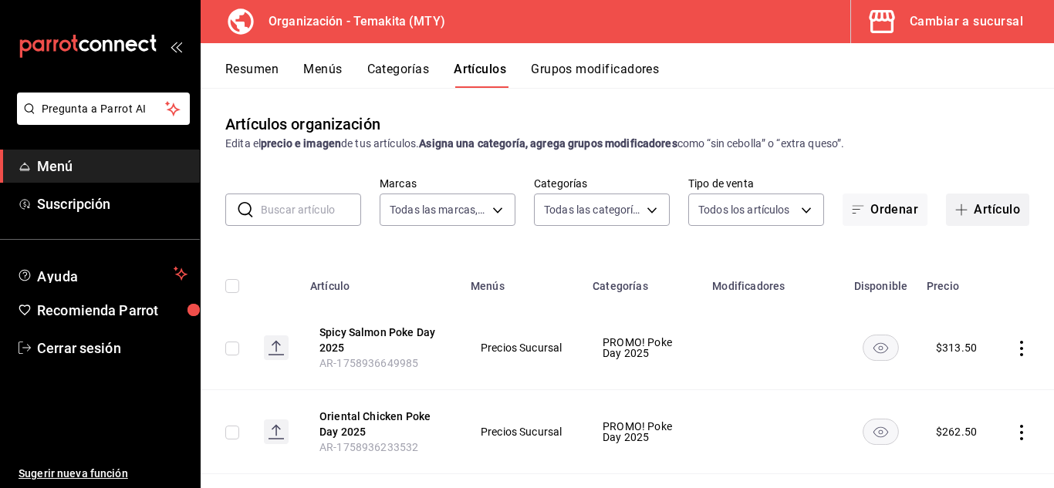
click at [955, 212] on icon "button" at bounding box center [961, 210] width 12 height 12
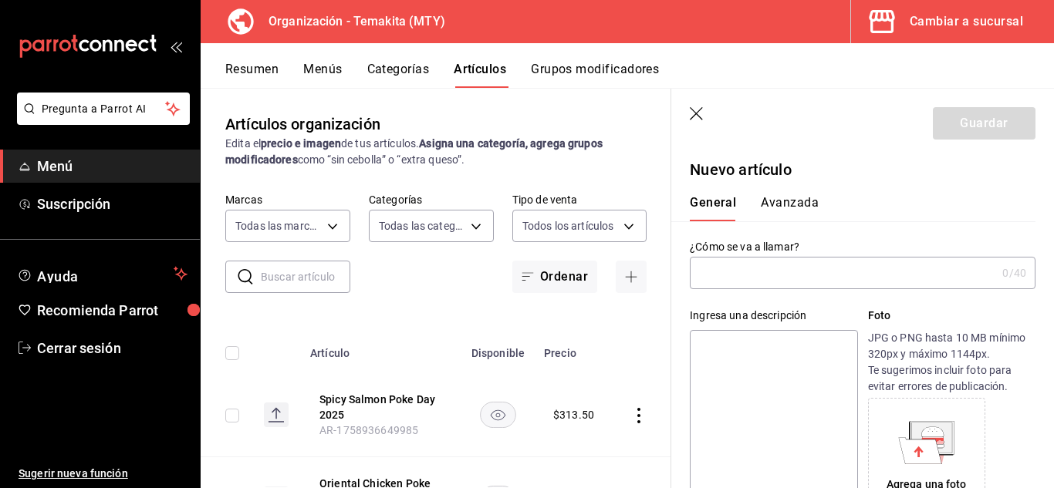
click at [822, 270] on input "text" at bounding box center [843, 273] width 306 height 31
type input "Dinamyte Bowl Poke Day 2025"
click at [731, 359] on textarea at bounding box center [773, 422] width 167 height 185
type textarea "2"
type textarea "x"
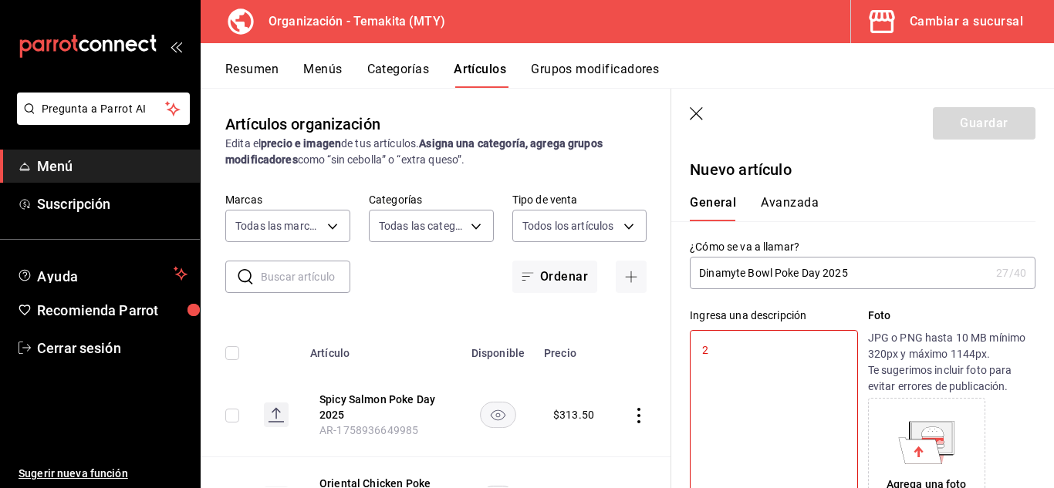
type textarea "2"
type textarea "x"
type textarea "2 D"
type textarea "x"
type textarea "2 Di"
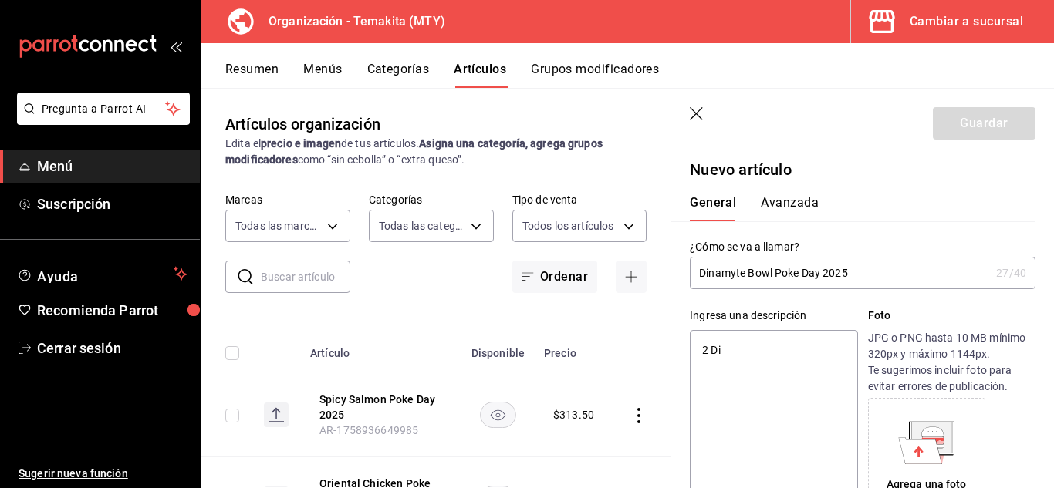
type textarea "x"
type textarea "2 Dinam"
type textarea "x"
type textarea "2 Dinamyte"
type textarea "x"
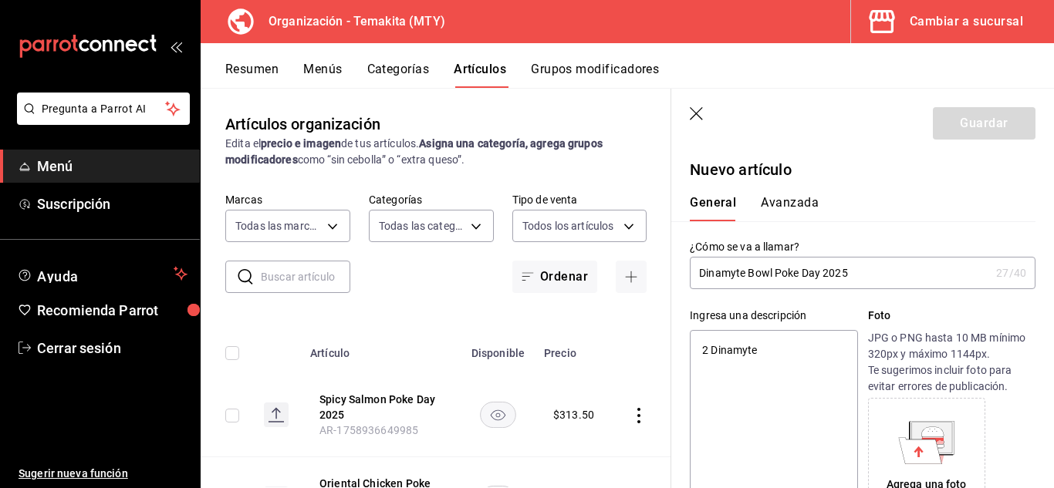
type textarea "2 Dinamyte"
type textarea "x"
type textarea "2 Dinamyte ¿"
type textarea "x"
type textarea "2 Dinamyte"
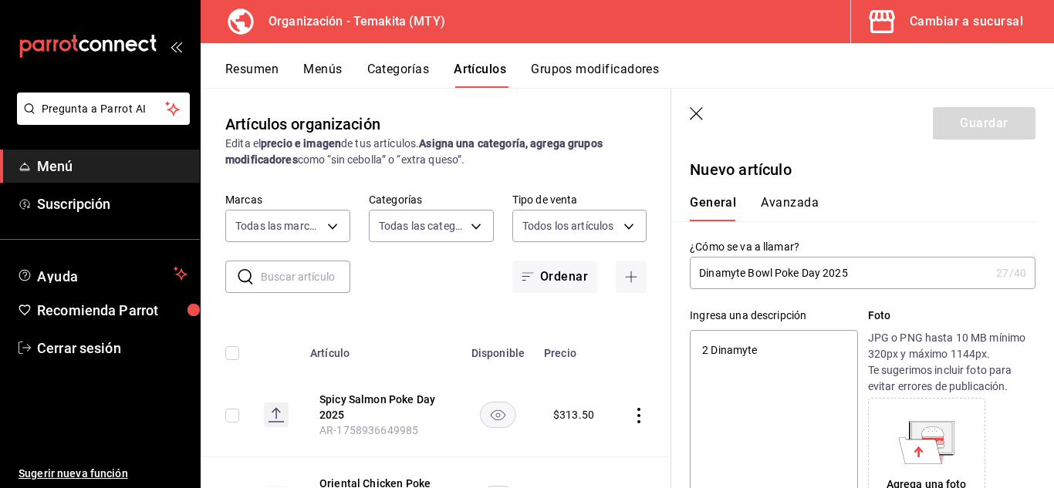
type textarea "x"
type textarea "2 Dinamyte"
type textarea "x"
type textarea "2 Dinamyte"
type textarea "x"
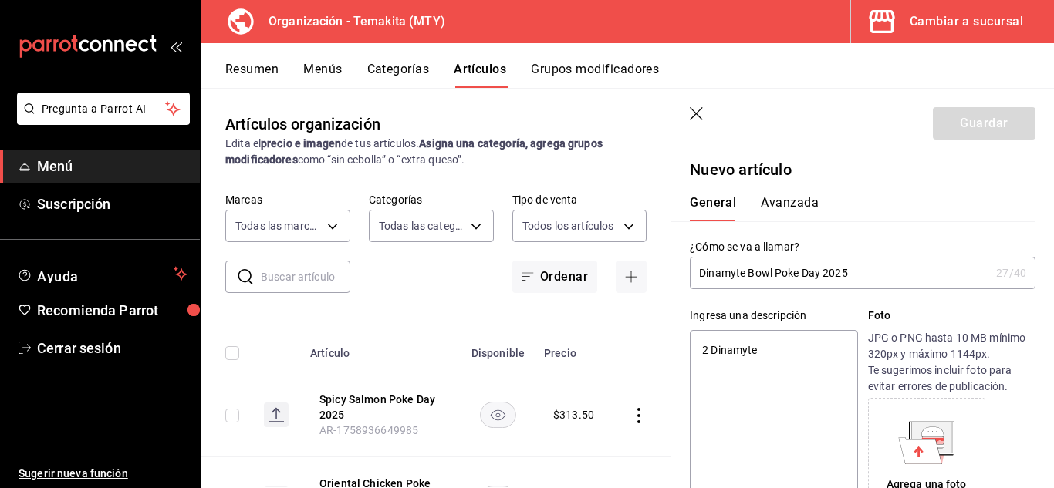
type textarea "2 Dinamyte B"
type textarea "x"
type textarea "2 Dinamyte Bo"
type textarea "x"
type textarea "2 Dinamyte Bowl"
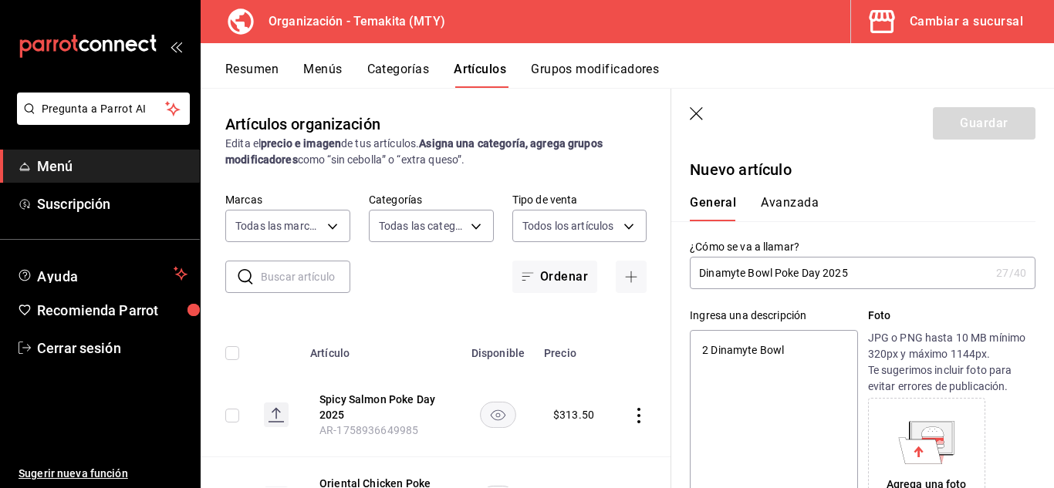
type textarea "x"
type textarea "2 Dinamyte Bowl chico"
type textarea "x"
type textarea "2 Dinamyte Bowl chicos"
type textarea "x"
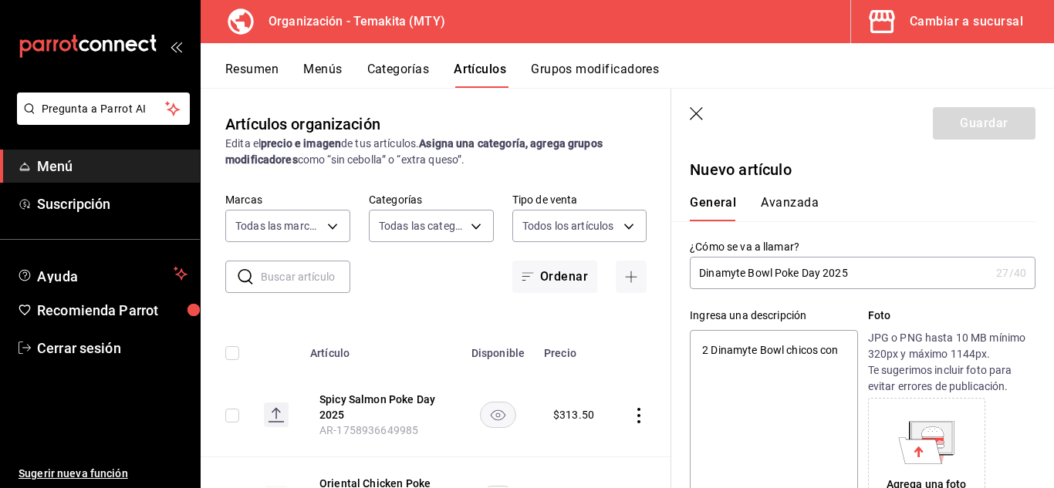
type textarea "2 Dinamyte Bowl chicos con"
type textarea "x"
type textarea "2 Dinamyte Bowl chicos con base de a"
type textarea "x"
type textarea "2 Dinamyte Bowl chicos con base de arroz bl"
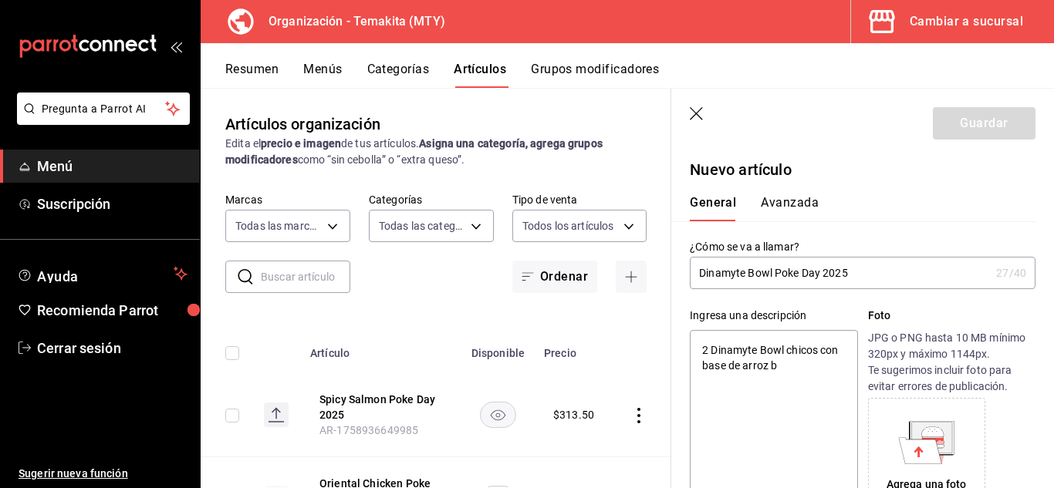
type textarea "x"
type textarea "2 Dinamyte Bowl chicos con base de arroz blanco"
type textarea "x"
click at [801, 428] on textarea "2 Dinamyte Bowl chicos con base de arroz blanco" at bounding box center [773, 422] width 167 height 185
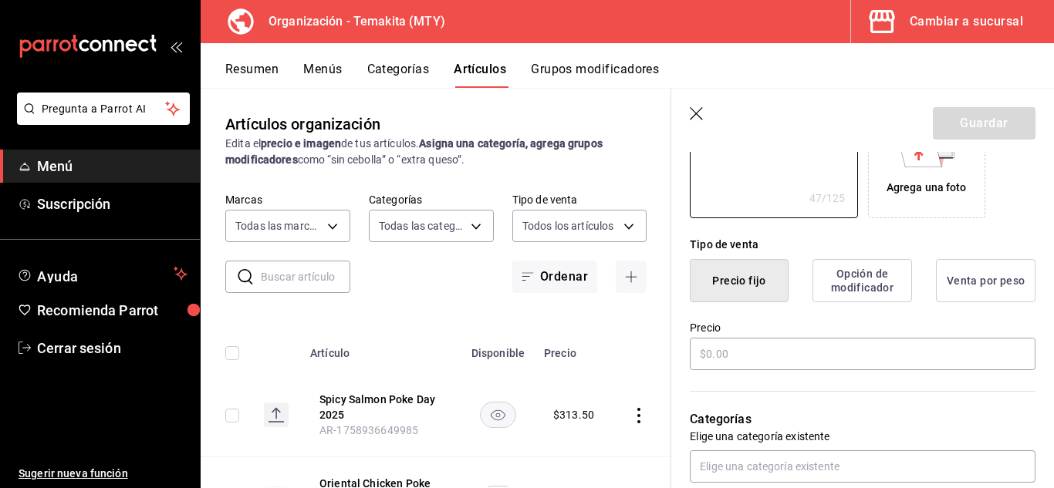
scroll to position [325, 0]
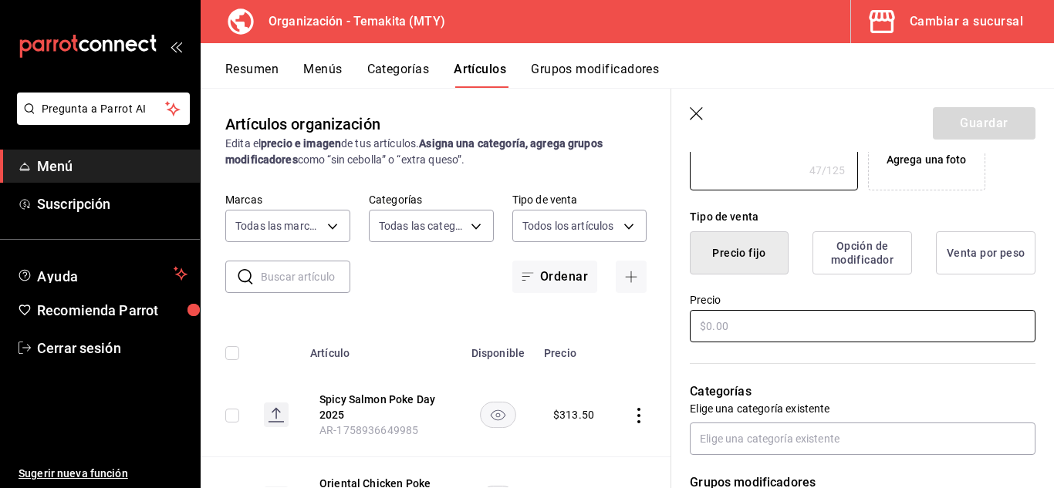
type textarea "2 Dinamyte Bowl chicos con base de arroz blanco"
type textarea "x"
click at [856, 329] on input "text" at bounding box center [863, 326] width 346 height 32
type input "$3.00"
type textarea "x"
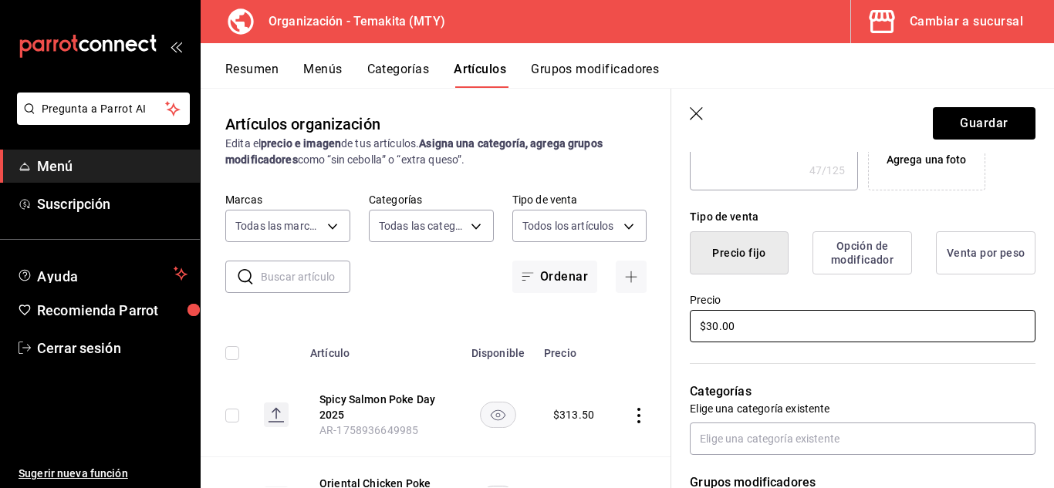
type input "$307.00"
type textarea "x"
type input "$307.50"
type textarea "x"
type input "$307.50"
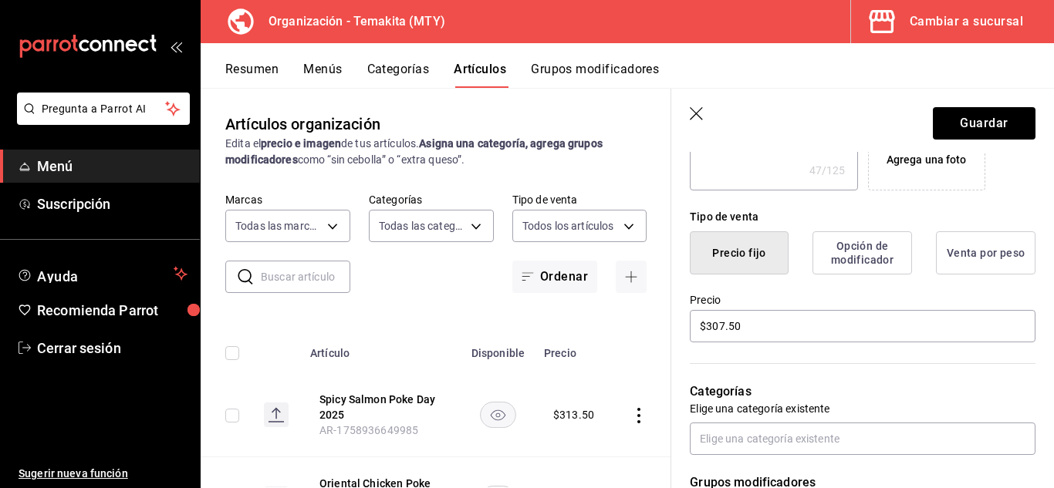
click at [677, 372] on div "Categorías Elige una categoría existente" at bounding box center [853, 400] width 364 height 110
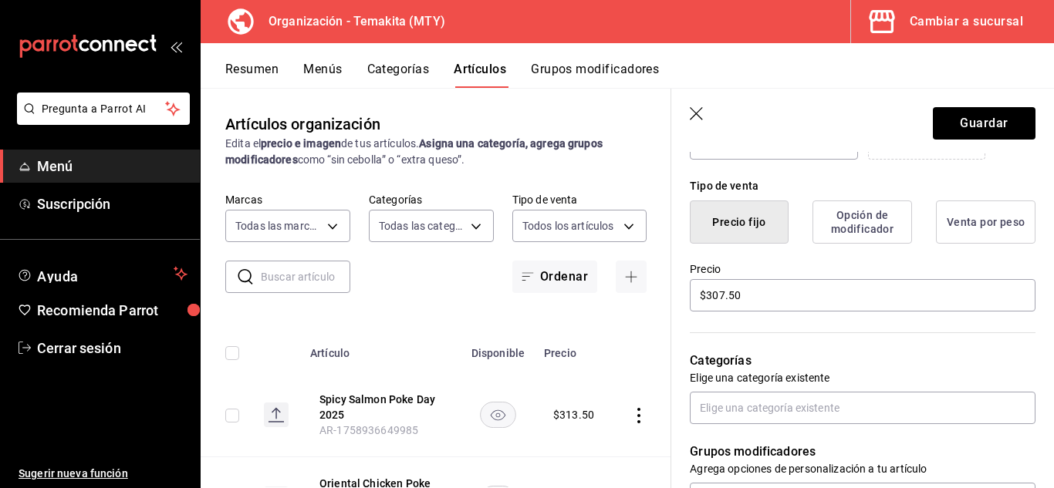
scroll to position [387, 0]
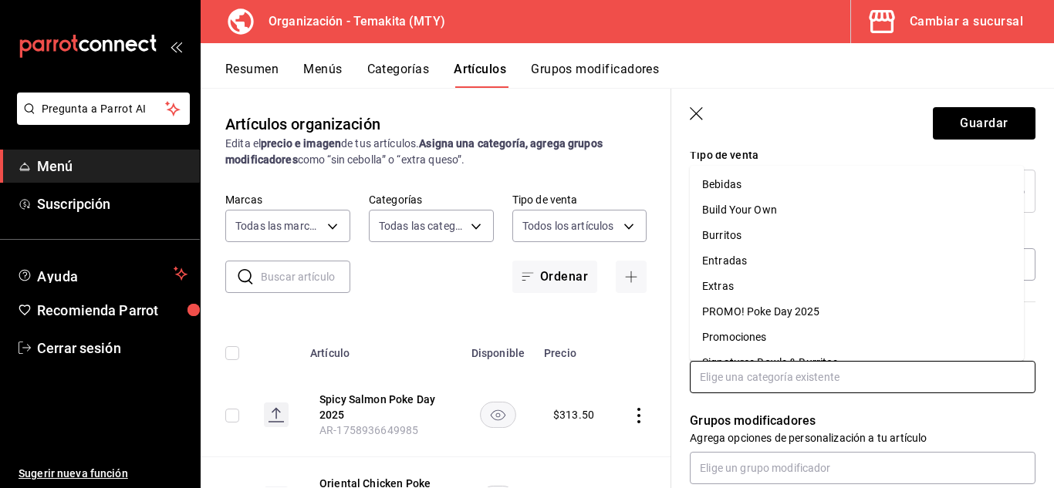
click at [730, 383] on input "text" at bounding box center [863, 377] width 346 height 32
click at [770, 307] on li "PROMO! Poke Day 2025" at bounding box center [857, 311] width 334 height 25
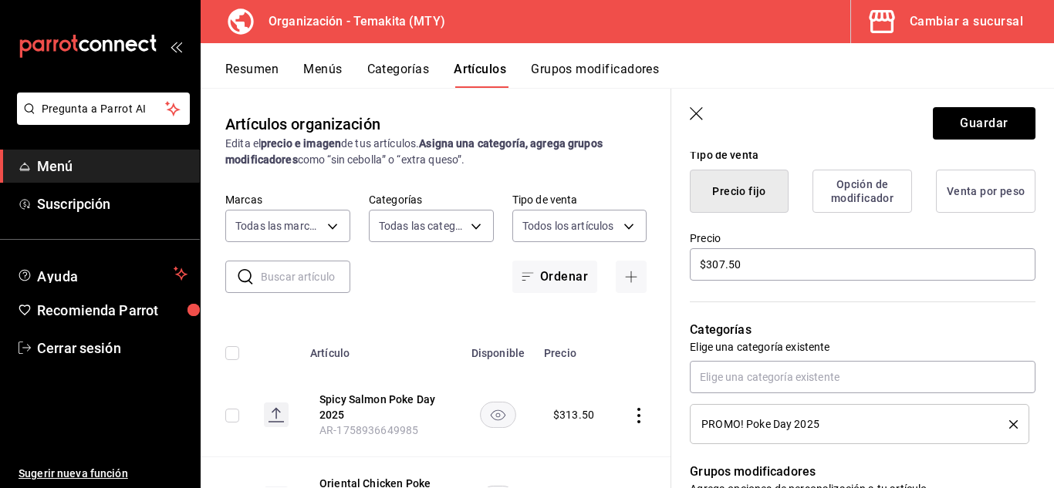
click at [689, 318] on div "Categorías Elige una categoría existente PROMO! Poke Day 2025" at bounding box center [853, 363] width 364 height 161
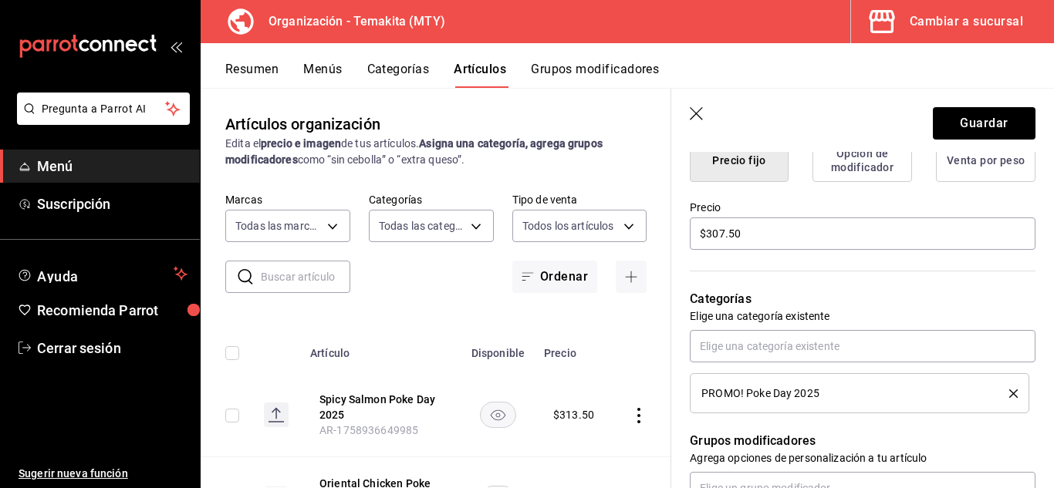
click at [1009, 394] on icon "delete" at bounding box center [1013, 394] width 8 height 8
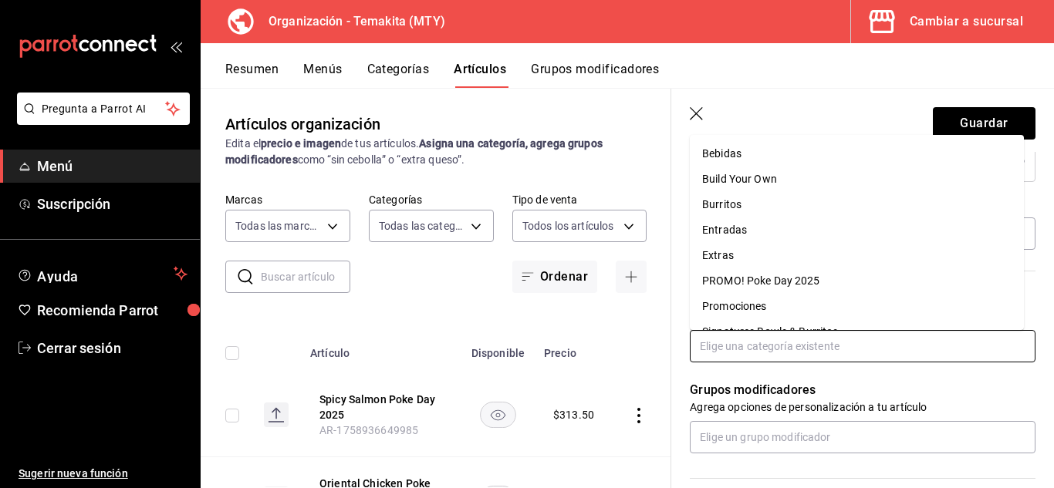
click at [834, 347] on input "text" at bounding box center [863, 346] width 346 height 32
click at [765, 282] on li "PROMO! Poke Day 2025" at bounding box center [857, 281] width 334 height 25
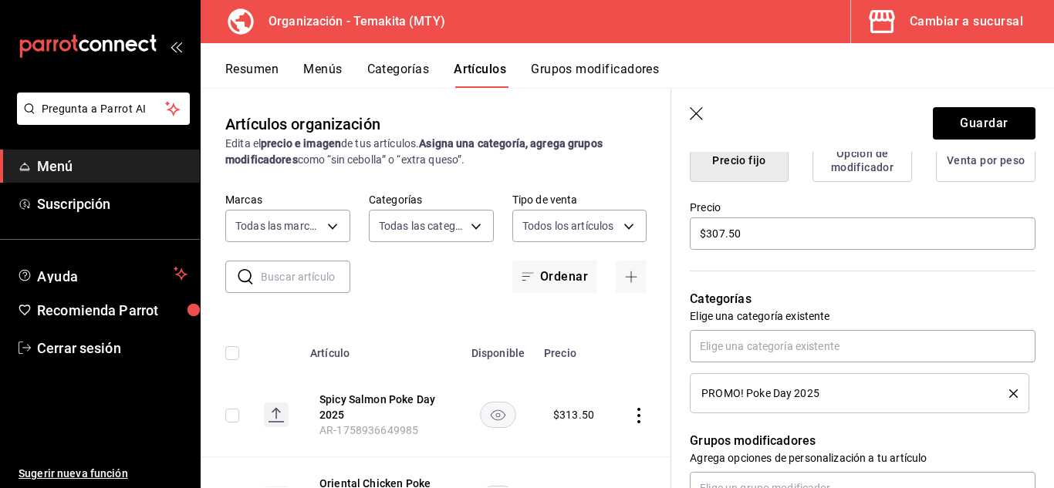
click at [677, 329] on div "Categorías Elige una categoría existente PROMO! Poke Day 2025" at bounding box center [853, 332] width 364 height 161
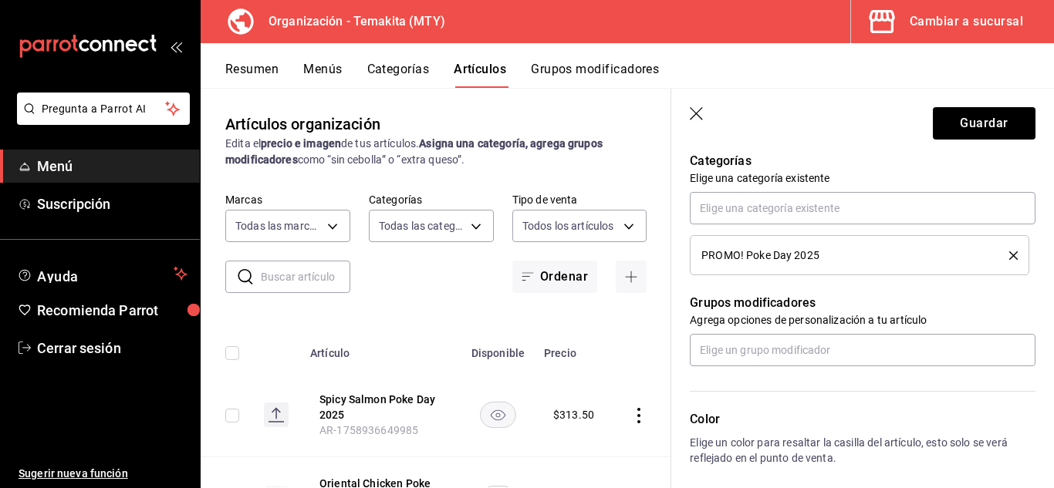
scroll to position [648, 0]
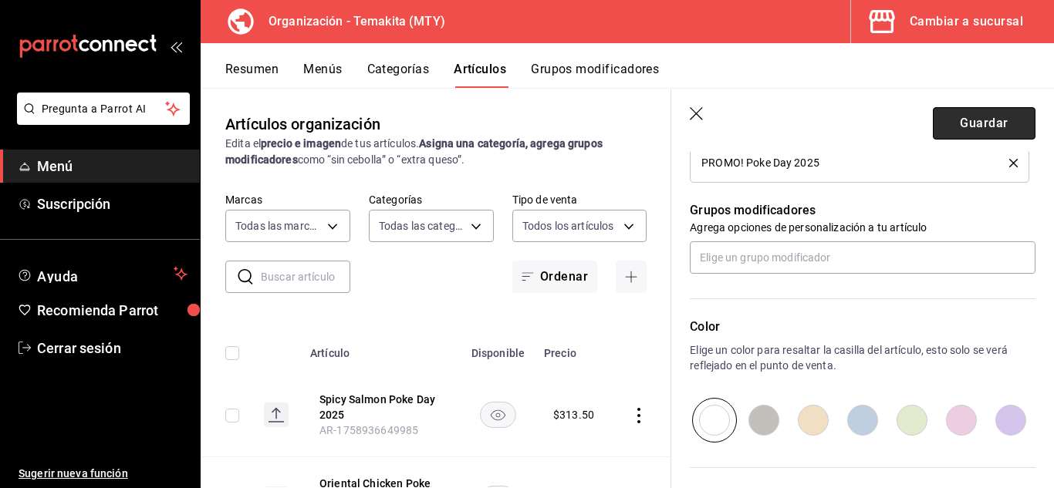
click at [966, 118] on button "Guardar" at bounding box center [984, 123] width 103 height 32
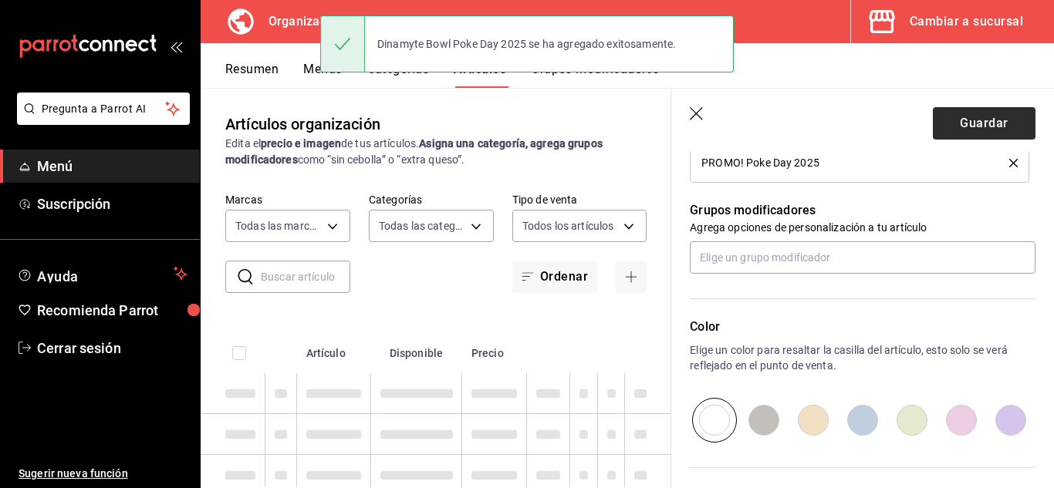
type textarea "x"
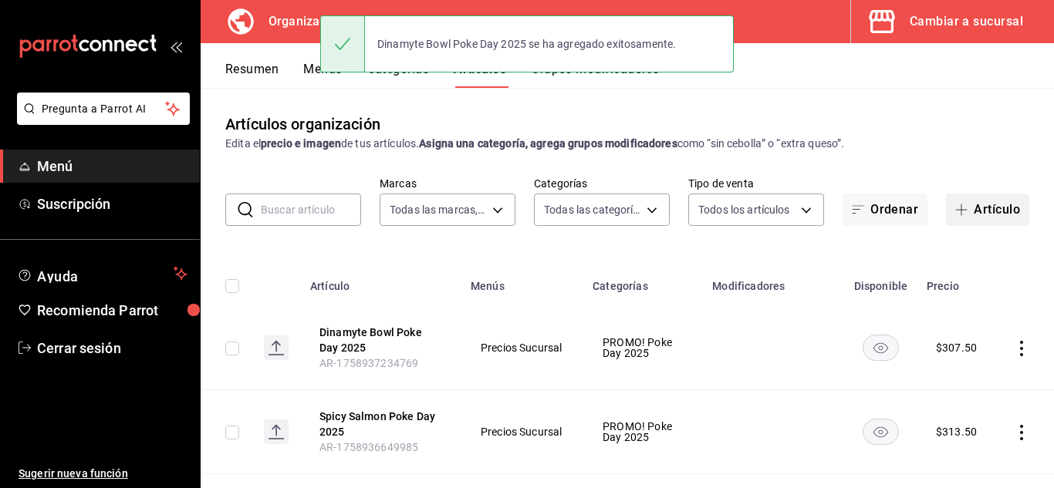
click at [978, 214] on button "Artículo" at bounding box center [987, 210] width 83 height 32
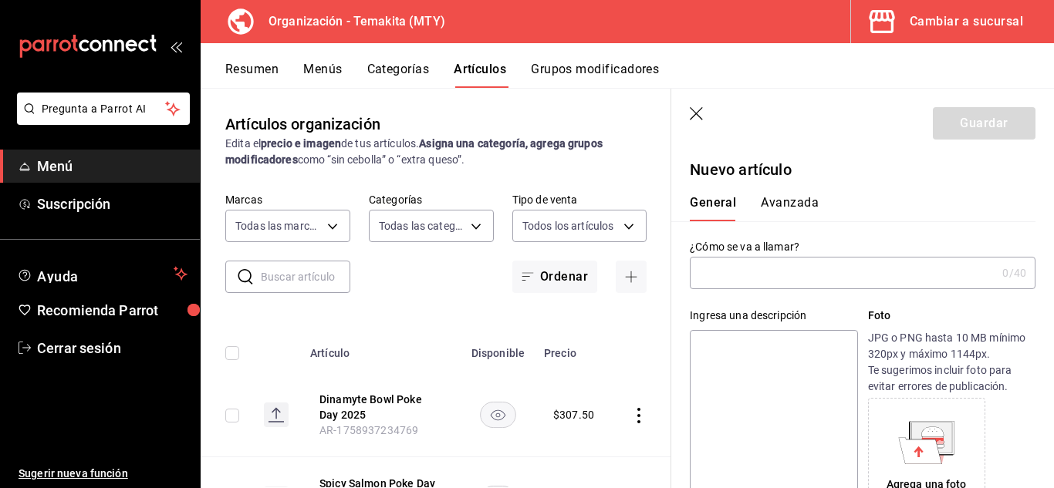
click at [836, 272] on input "text" at bounding box center [843, 273] width 306 height 31
type input "Hoot Cheeto Bowl Poke Day"
click at [772, 363] on textarea at bounding box center [773, 422] width 167 height 185
type textarea "2"
type textarea "x"
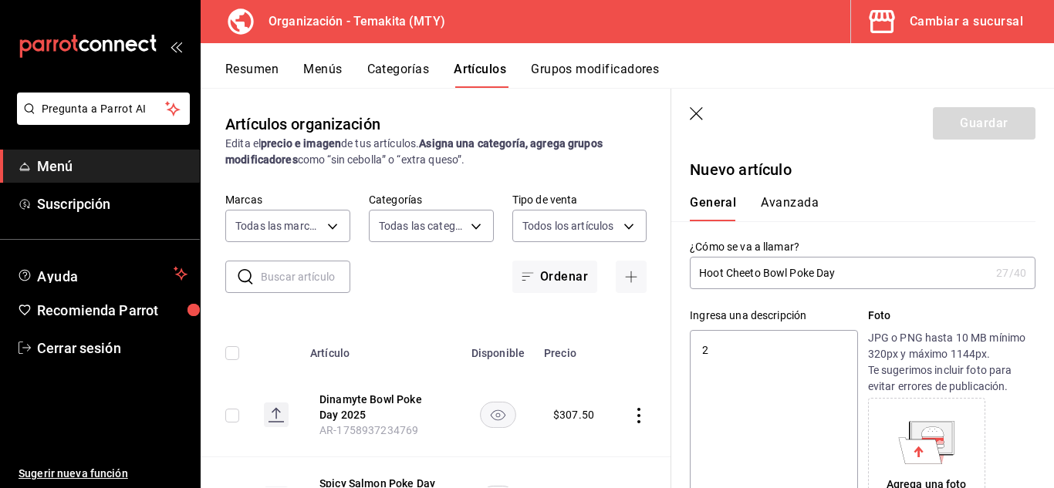
type textarea "2"
type textarea "x"
type textarea "2 H"
type textarea "x"
type textarea "2 Ho"
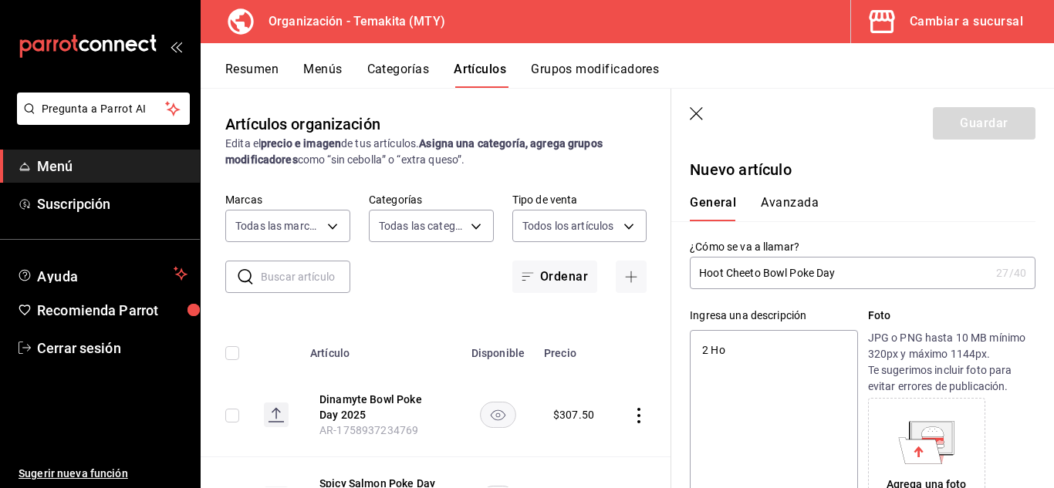
type textarea "x"
type textarea "2 Hote"
type textarea "x"
type textarea "2 Hot"
type textarea "x"
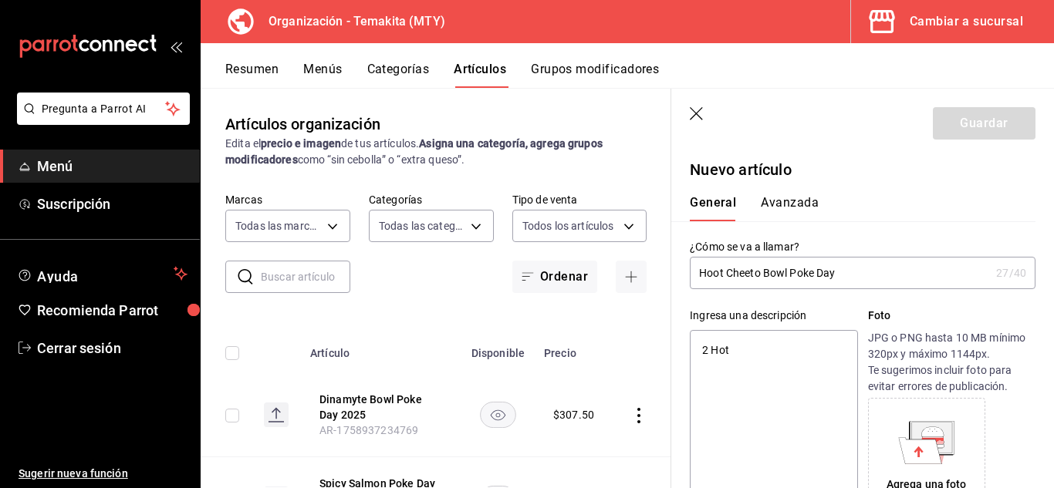
type textarea "2 Hot c"
type textarea "x"
type textarea "2 Hot cheet"
type textarea "x"
type textarea "2 Hot cheeto"
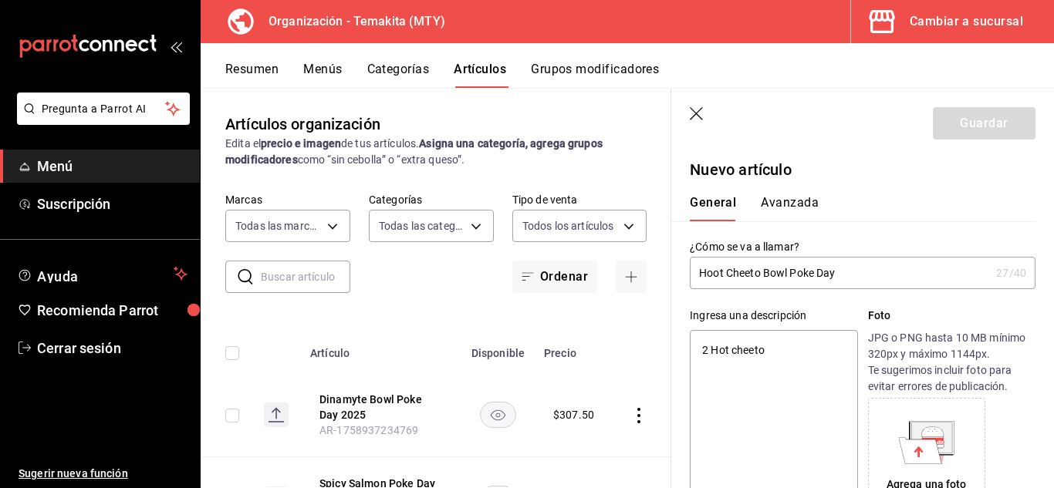
type textarea "x"
type textarea "2 Hot cheeto B"
type textarea "x"
type textarea "2 Hot cheeto Bo"
type textarea "x"
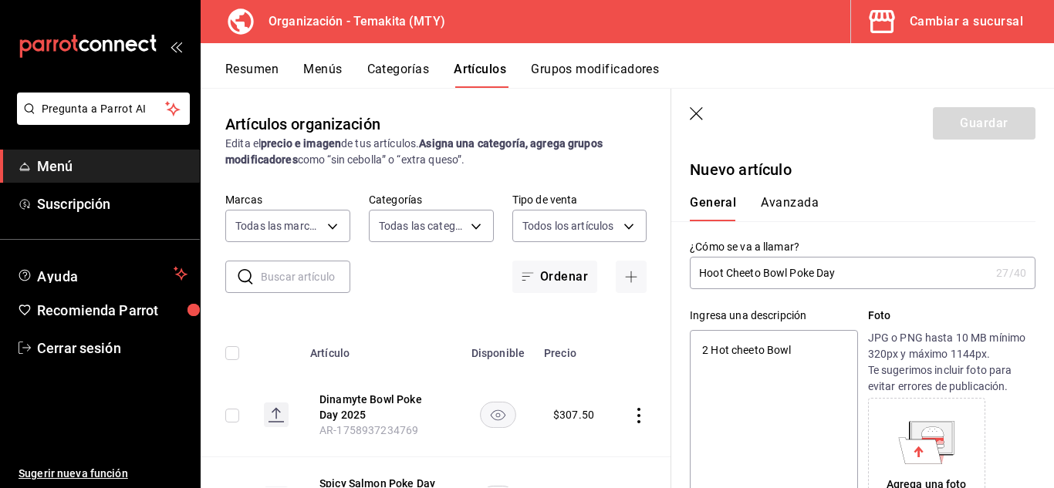
type textarea "2 Hot cheeto Bowl"
type textarea "x"
type textarea "2 Hot cheeto Bowl Ch"
type textarea "x"
type textarea "2 Hot cheeto Bowl Chicos"
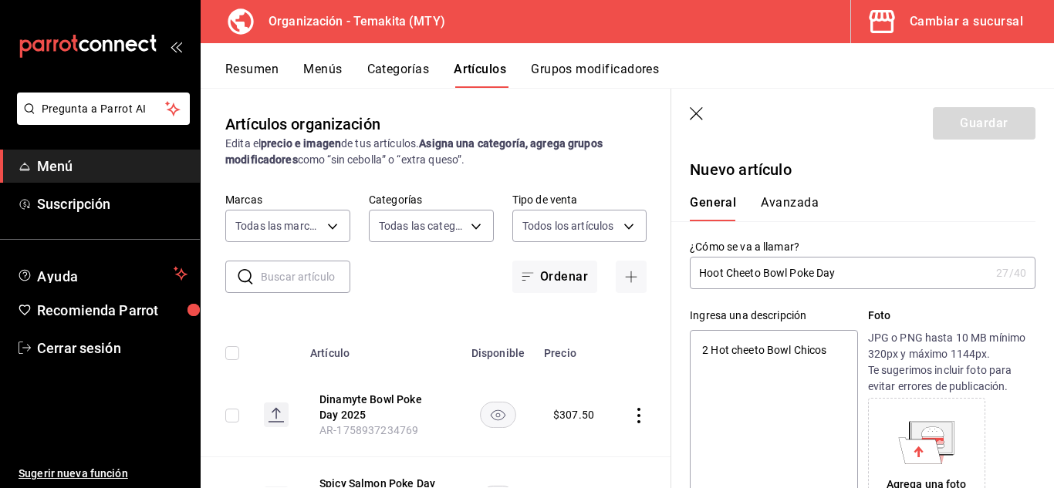
type textarea "x"
type textarea "2 Hot cheeto Bowl Chicos"
type textarea "x"
type textarea "2 Hot cheeto Bowl Chicos"
type textarea "x"
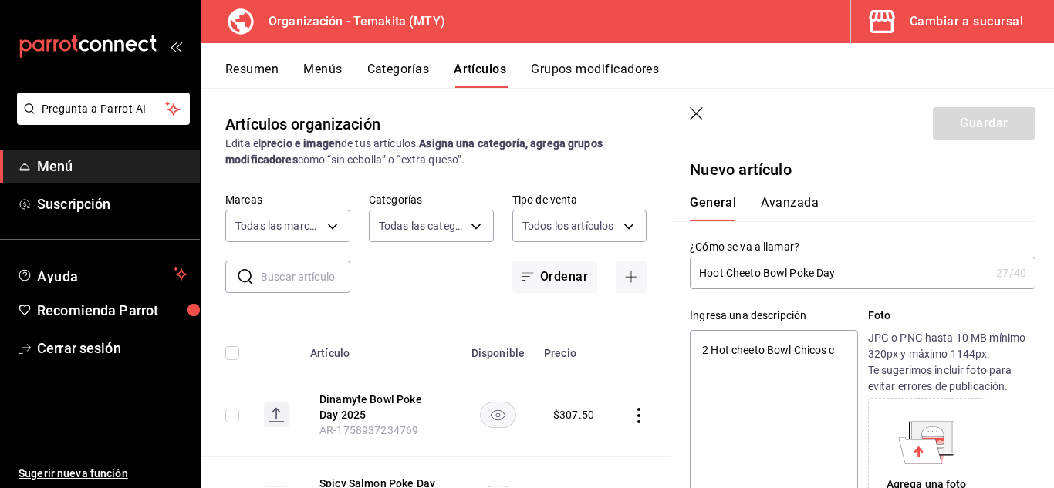
type textarea "2 Hot cheeto Bowl Chicos co"
type textarea "x"
type textarea "2 Hot cheeto Bowl Chicos con base de"
type textarea "x"
type textarea "2 Hot cheeto Bowl Chicos con base de ar"
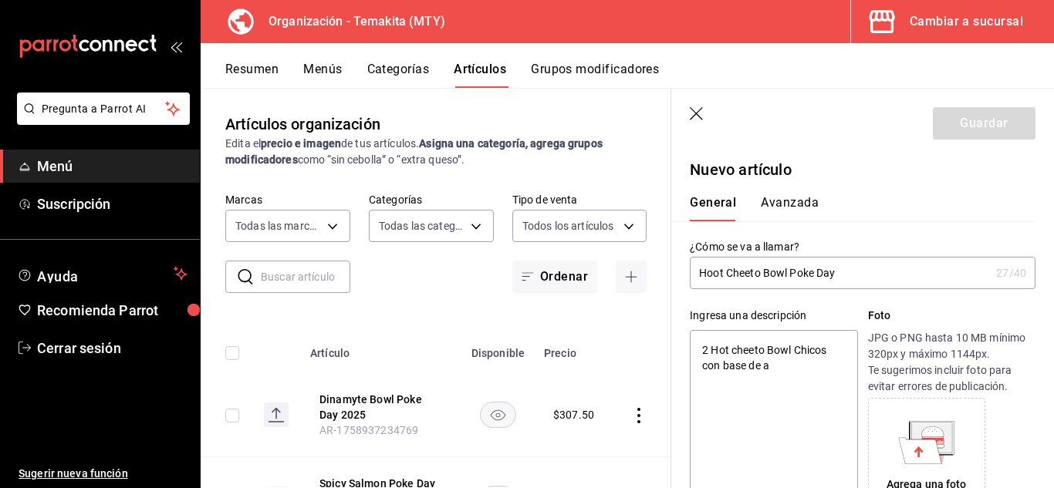
type textarea "x"
type textarea "2 Hot cheeto Bowl Chicos con base de arroz"
type textarea "x"
type textarea "2 Hot cheeto Bowl Chicos con base de arroz blanco"
type textarea "x"
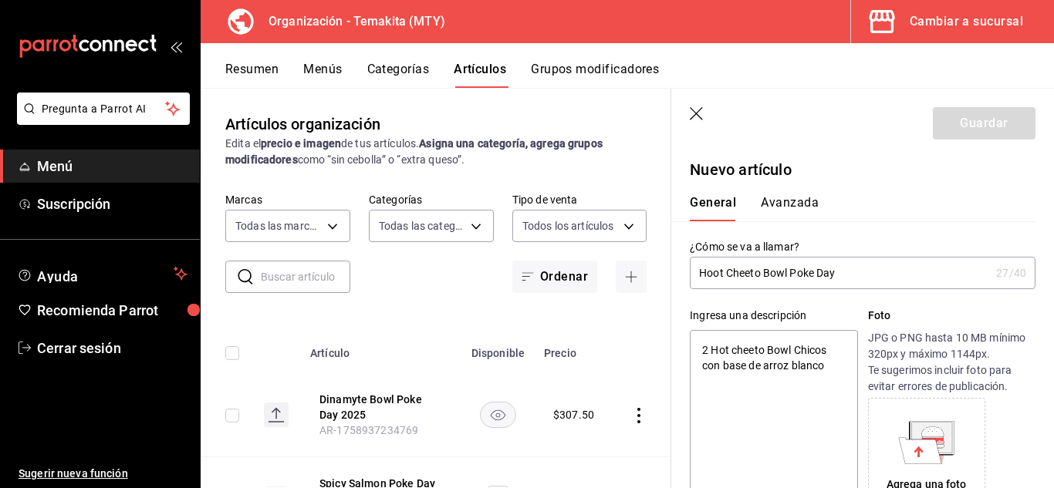
type textarea "2 Hot cheeto Bowl Chicos con base de arroz blanco"
click at [711, 270] on input "Hoot Cheeto Bowl Poke Day" at bounding box center [840, 273] width 300 height 31
click at [683, 311] on div "Ingresa una descripción 2 Hot cheeto Bowl Chicos con base de arroz blanco x 49 …" at bounding box center [853, 402] width 364 height 226
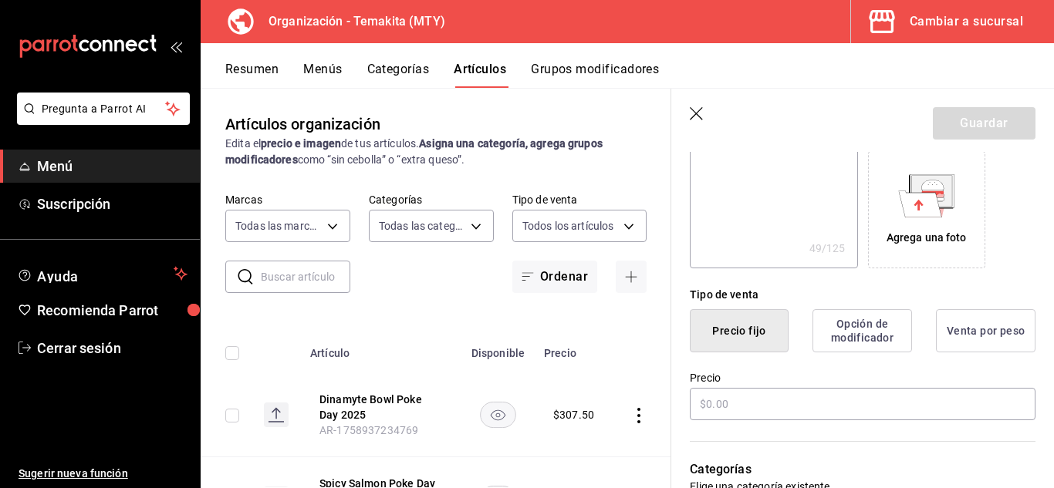
scroll to position [401, 0]
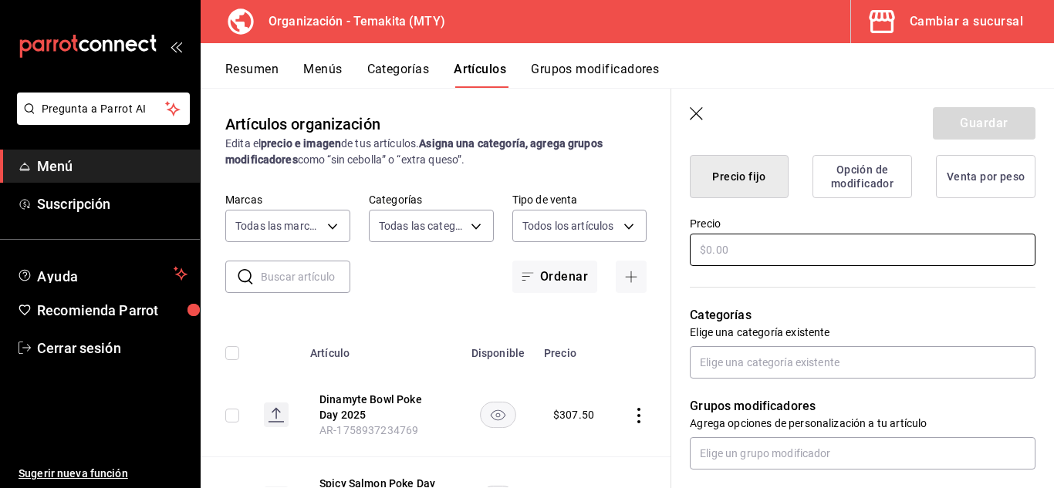
click at [737, 241] on input "text" at bounding box center [863, 250] width 346 height 32
click at [672, 296] on div "Categorías Elige una categoría existente" at bounding box center [853, 324] width 364 height 110
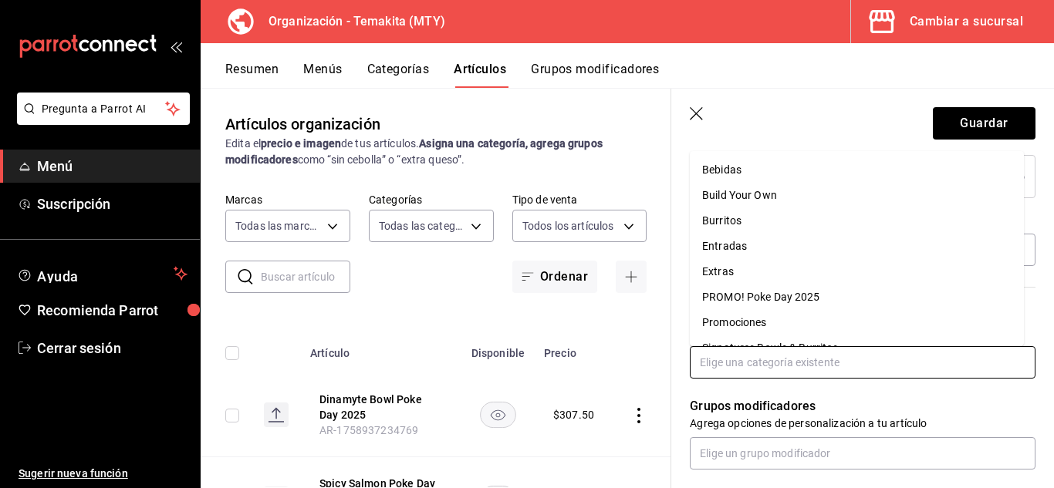
click at [759, 357] on input "text" at bounding box center [863, 362] width 346 height 32
click at [758, 292] on li "PROMO! Poke Day 2025" at bounding box center [857, 297] width 334 height 25
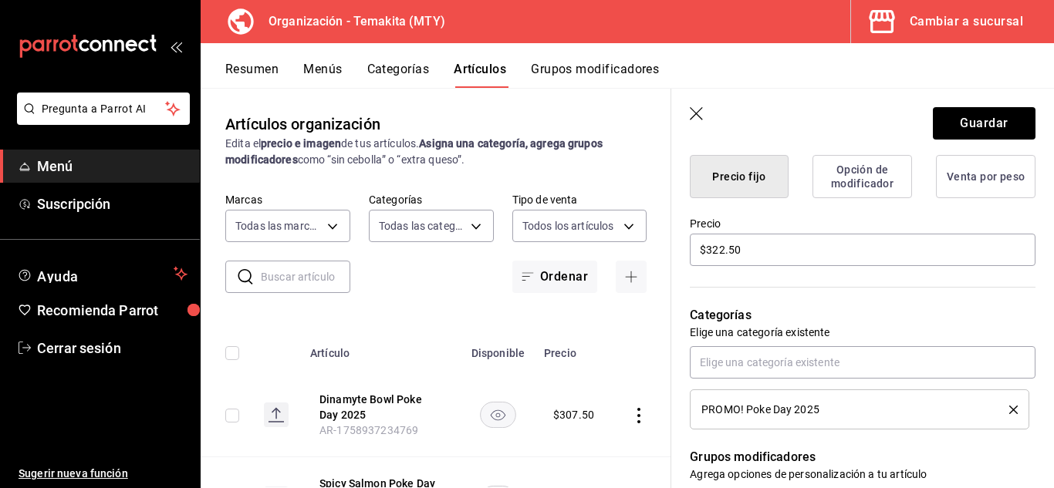
click at [683, 340] on div "Categorías Elige una categoría existente PROMO! Poke Day 2025" at bounding box center [853, 349] width 364 height 161
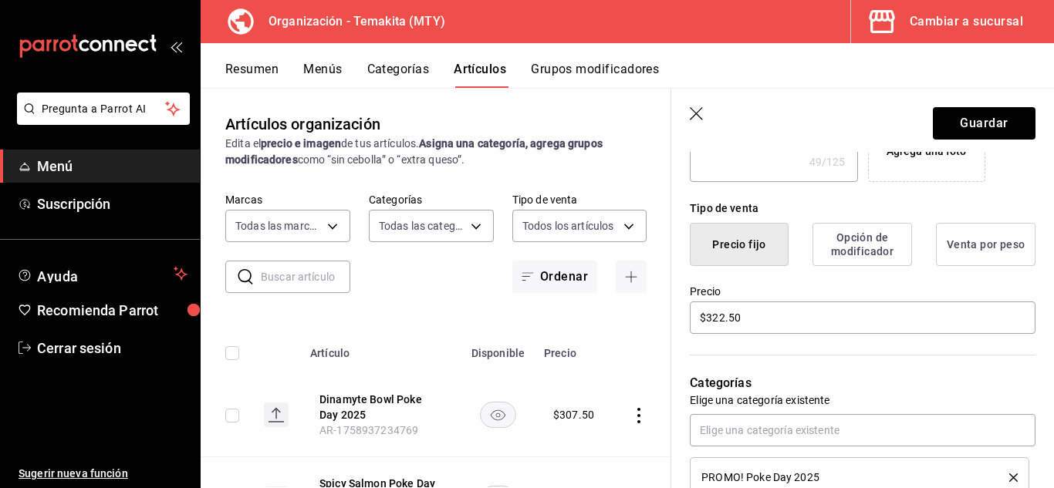
scroll to position [0, 0]
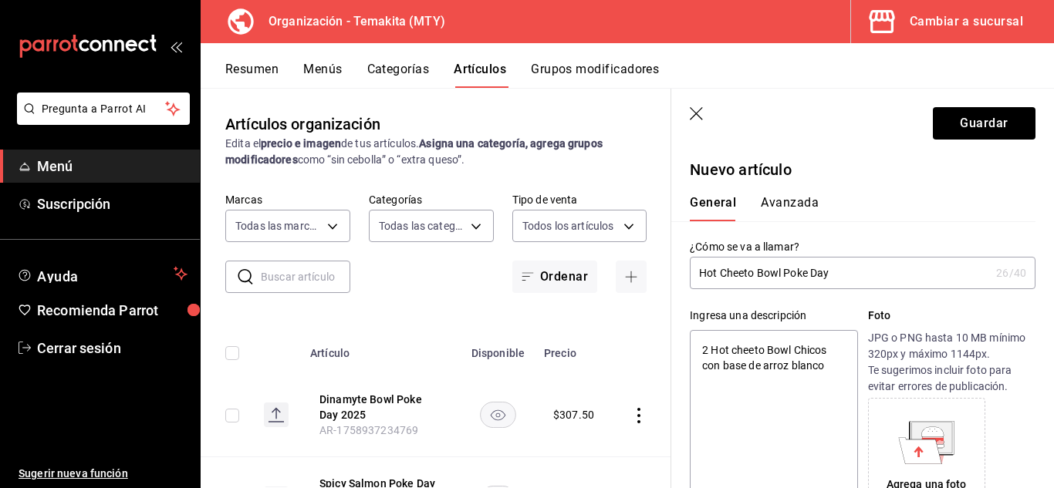
click at [866, 279] on input "Hot Cheeto Bowl Poke Day" at bounding box center [840, 273] width 300 height 31
click at [677, 239] on div "¿Cómo se va a llamar? Hot Cheeto Bowl Poke Day 2025 29 /40 ¿Cómo se va a llamar?" at bounding box center [853, 255] width 364 height 68
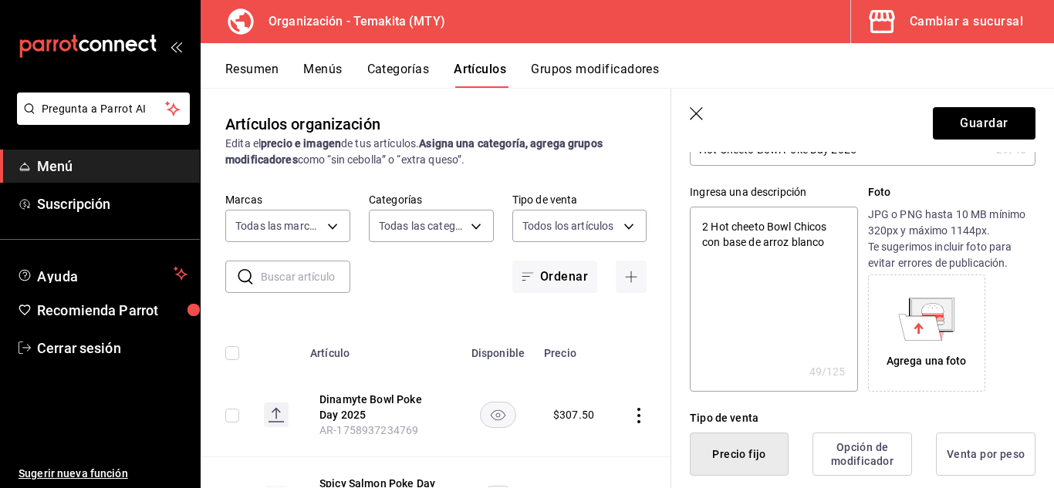
scroll to position [31, 0]
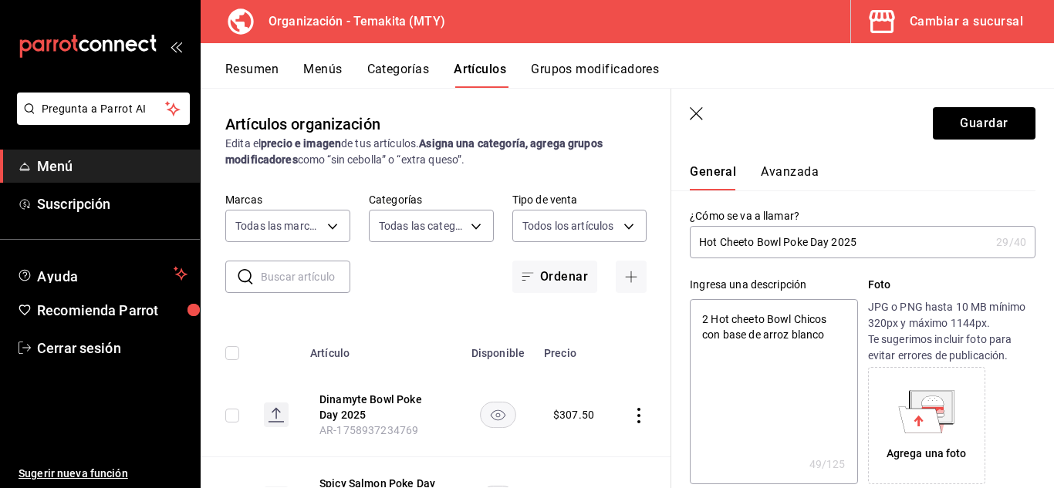
click at [679, 217] on div "¿Cómo se va a llamar? Hot Cheeto Bowl Poke Day 2025 29 /40 ¿Cómo se va a llamar?" at bounding box center [853, 225] width 364 height 68
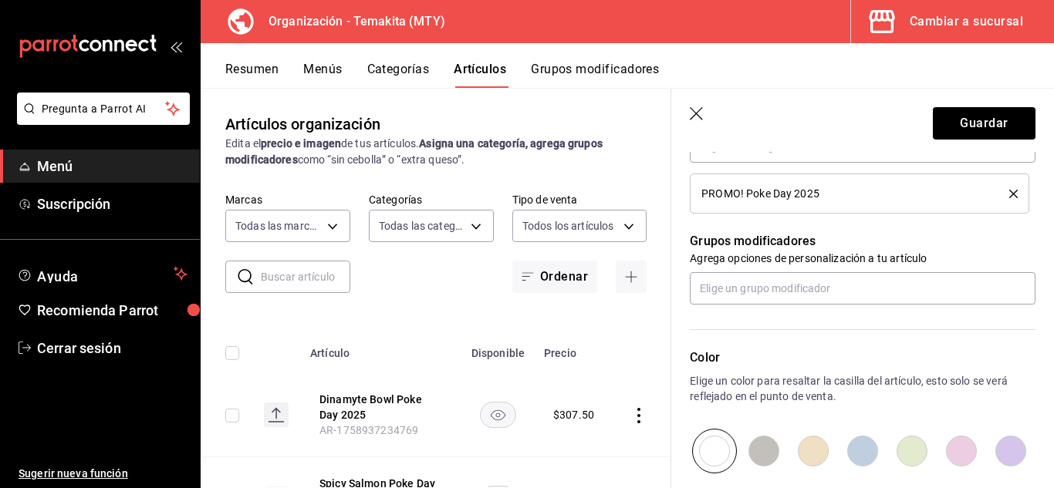
scroll to position [648, 0]
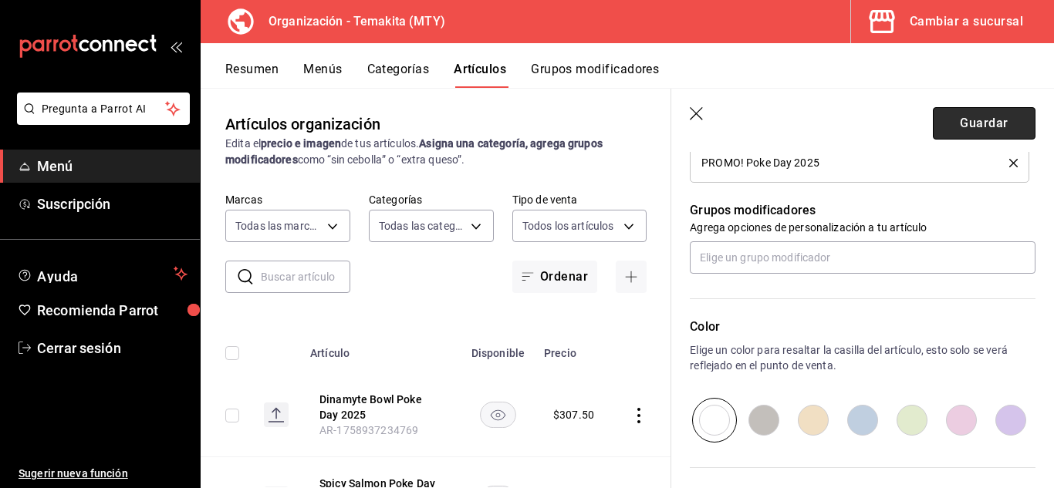
click at [972, 123] on button "Guardar" at bounding box center [984, 123] width 103 height 32
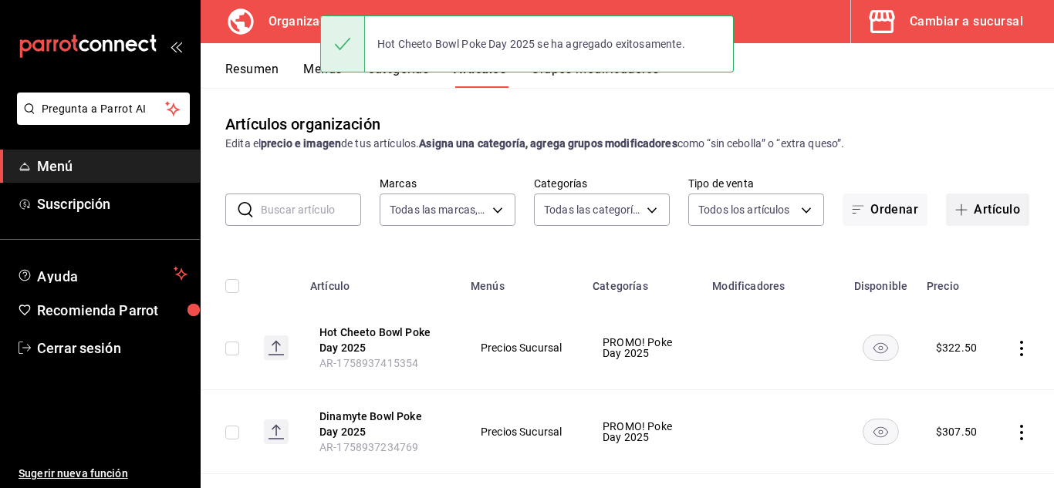
click at [968, 201] on button "Artículo" at bounding box center [987, 210] width 83 height 32
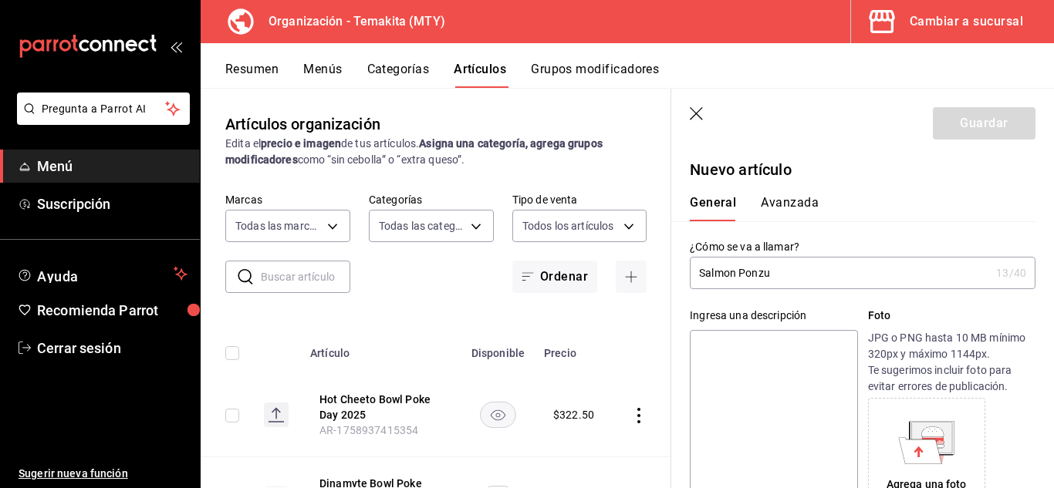
click at [782, 272] on input "Salmon Ponzu" at bounding box center [840, 273] width 300 height 31
click at [755, 362] on textarea at bounding box center [773, 422] width 167 height 185
click at [762, 390] on textarea "2 Salmon Ponzu Bowls chicos con base de arroz blanco" at bounding box center [773, 422] width 167 height 185
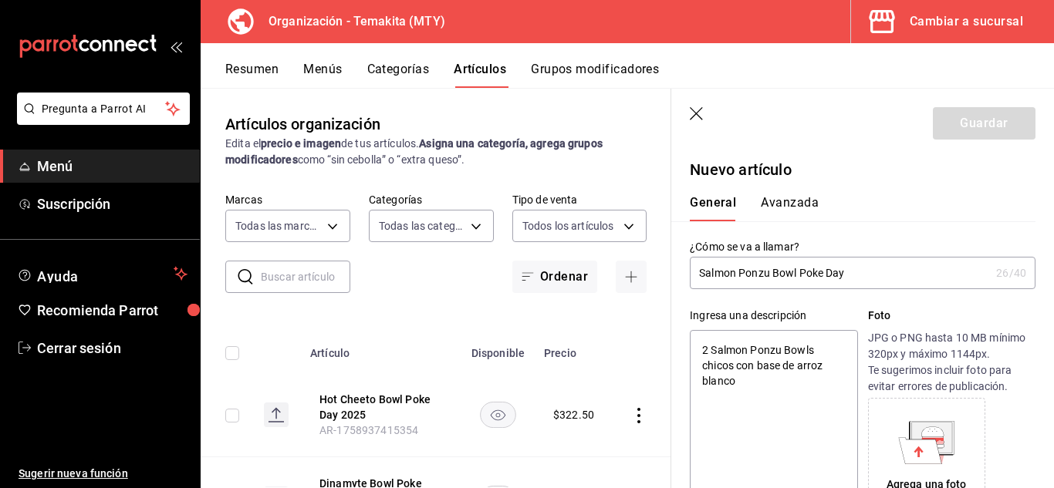
click at [762, 390] on textarea "2 Salmon Ponzu Bowls chicos con base de arroz blanco" at bounding box center [773, 422] width 167 height 185
click at [682, 302] on div "Ingresa una descripción 2 Salmon Ponzu Bowls chicos con base de arroz blanco x …" at bounding box center [853, 402] width 364 height 226
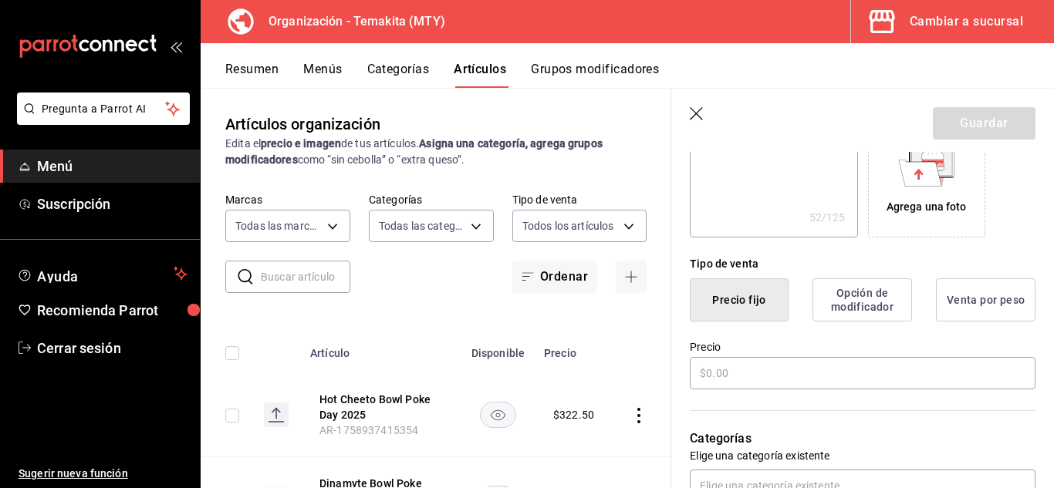
scroll to position [370, 0]
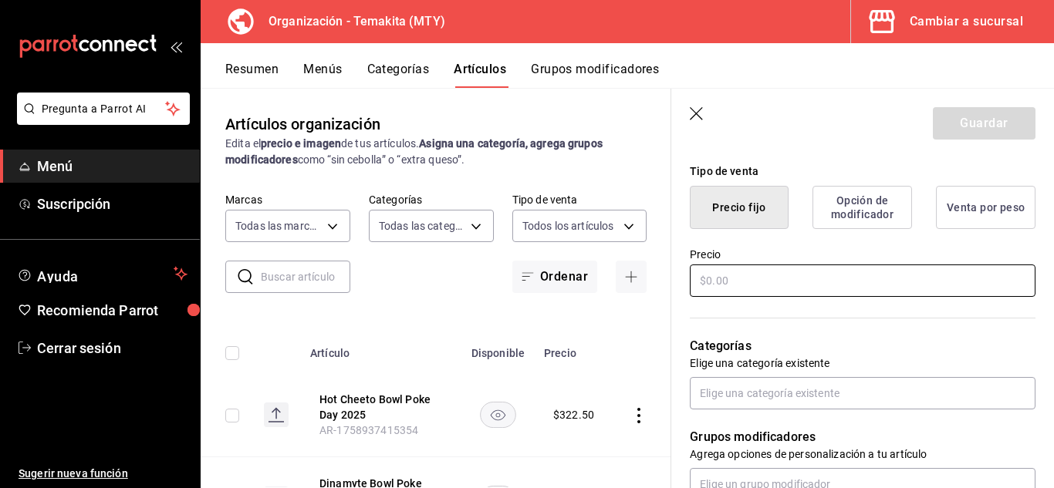
click at [715, 283] on input "text" at bounding box center [863, 281] width 346 height 32
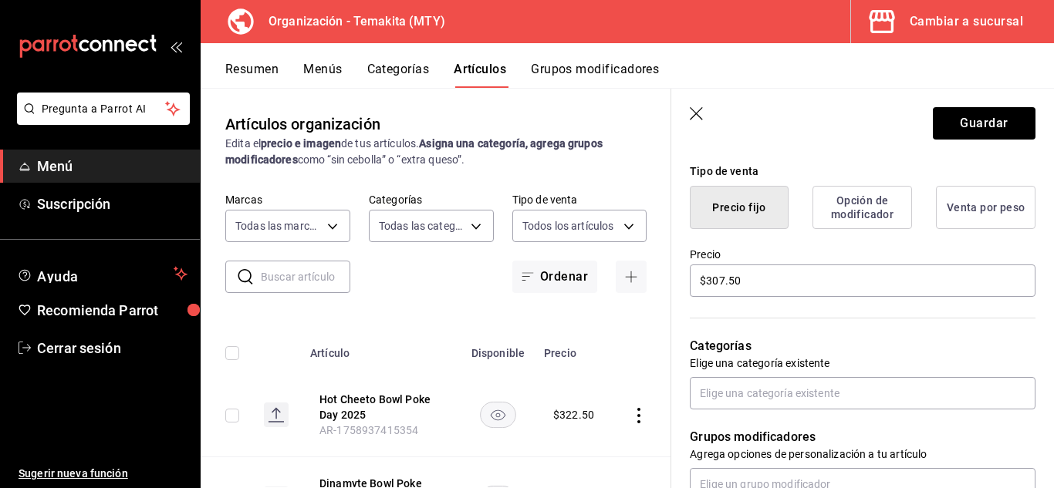
click at [684, 333] on div "Categorías Elige una categoría existente" at bounding box center [853, 354] width 364 height 110
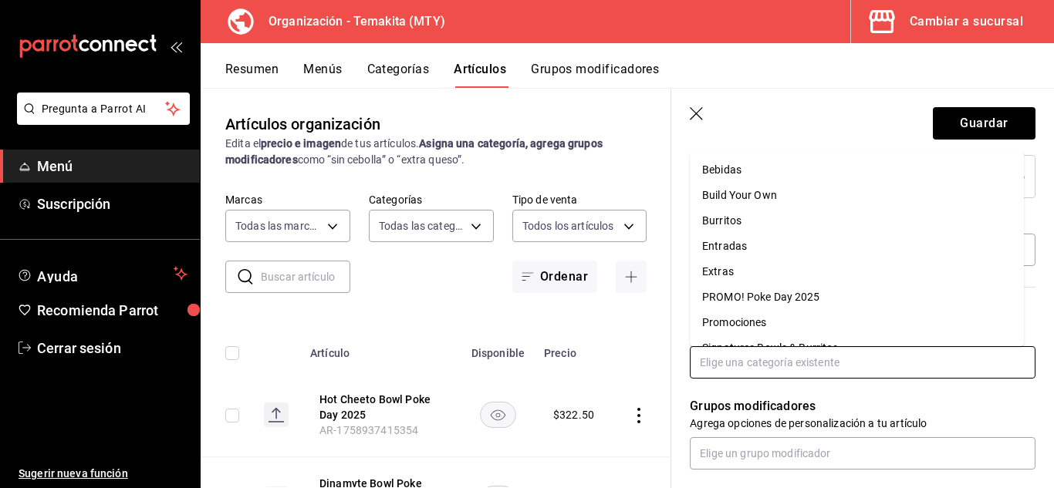
click at [745, 359] on input "text" at bounding box center [863, 362] width 346 height 32
click at [781, 300] on li "PROMO! Poke Day 2025" at bounding box center [857, 297] width 334 height 25
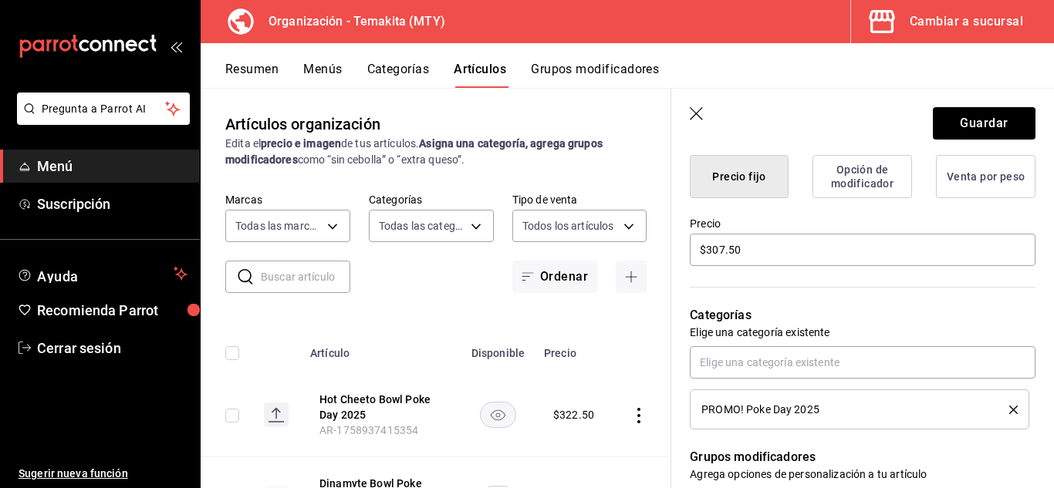
click at [685, 319] on div "Categorías Elige una categoría existente PROMO! Poke Day 2025" at bounding box center [853, 349] width 364 height 161
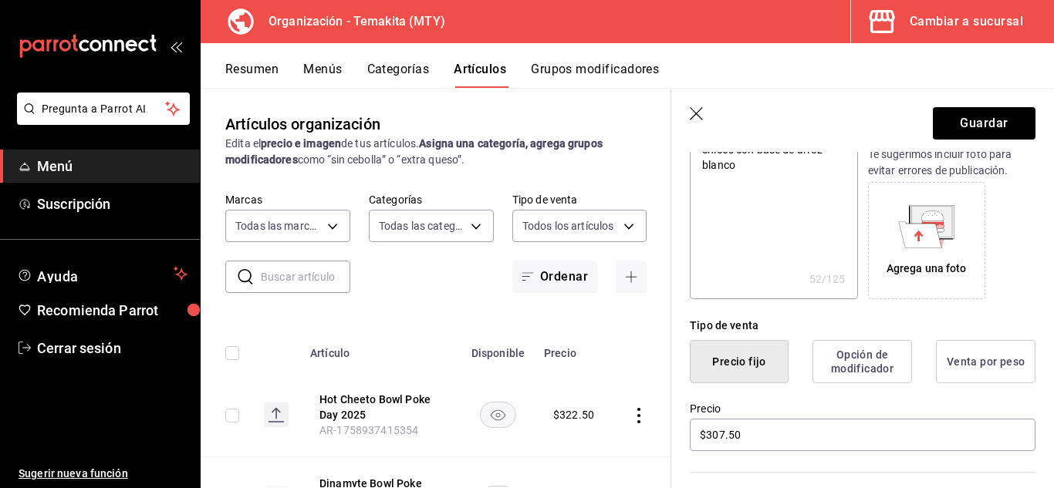
scroll to position [0, 0]
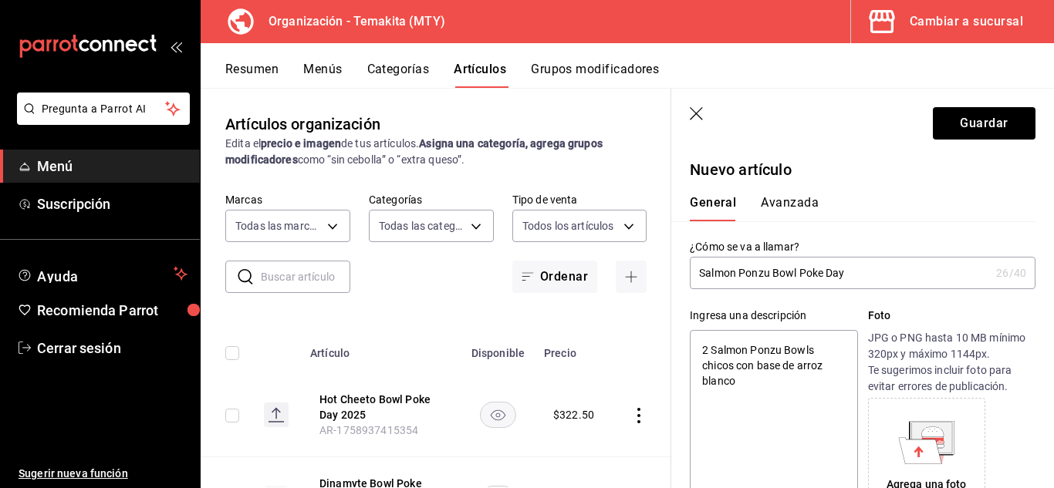
click at [685, 319] on div "Ingresa una descripción 2 Salmon Ponzu Bowls chicos con base de arroz blanco x …" at bounding box center [853, 402] width 364 height 226
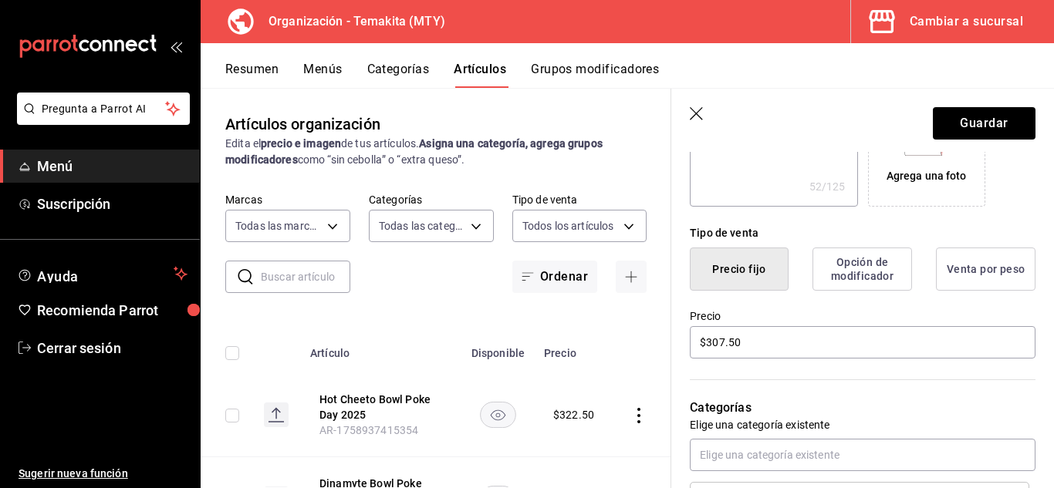
scroll to position [339, 0]
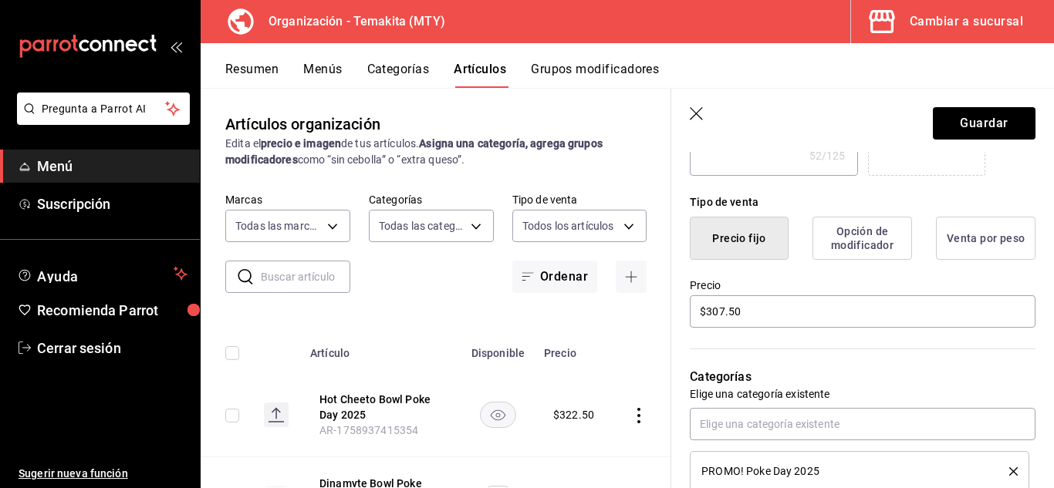
click at [681, 356] on div "Categorías Elige una categoría existente PROMO! Poke Day 2025" at bounding box center [853, 410] width 364 height 161
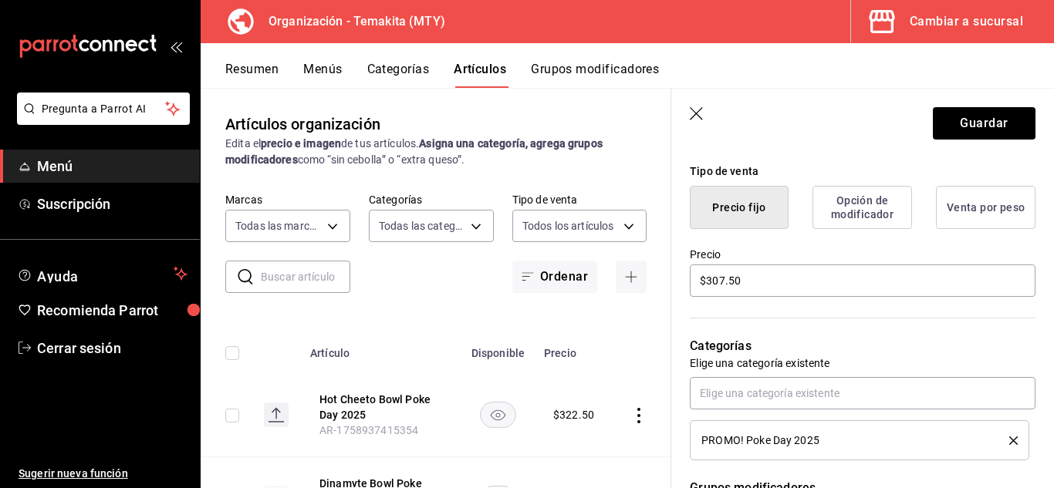
scroll to position [556, 0]
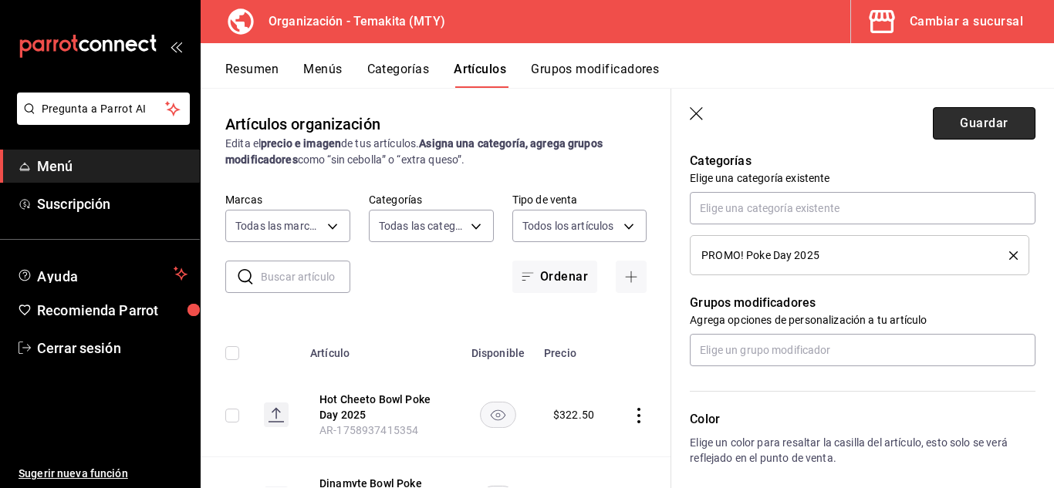
click at [977, 125] on button "Guardar" at bounding box center [984, 123] width 103 height 32
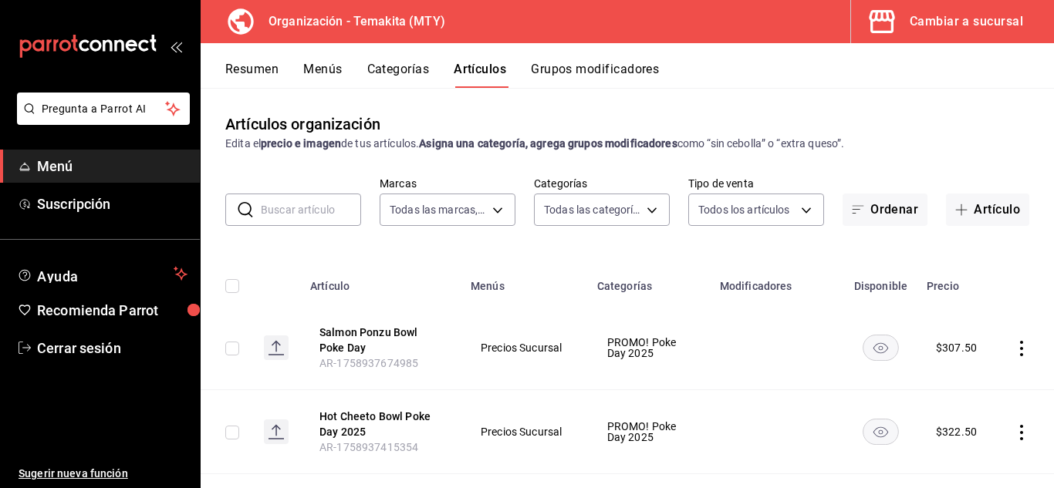
click at [248, 164] on div "Artículos organización Edita el precio e imagen de tus artículos. Asigna una ca…" at bounding box center [627, 288] width 853 height 400
click at [981, 205] on button "Artículo" at bounding box center [987, 210] width 83 height 32
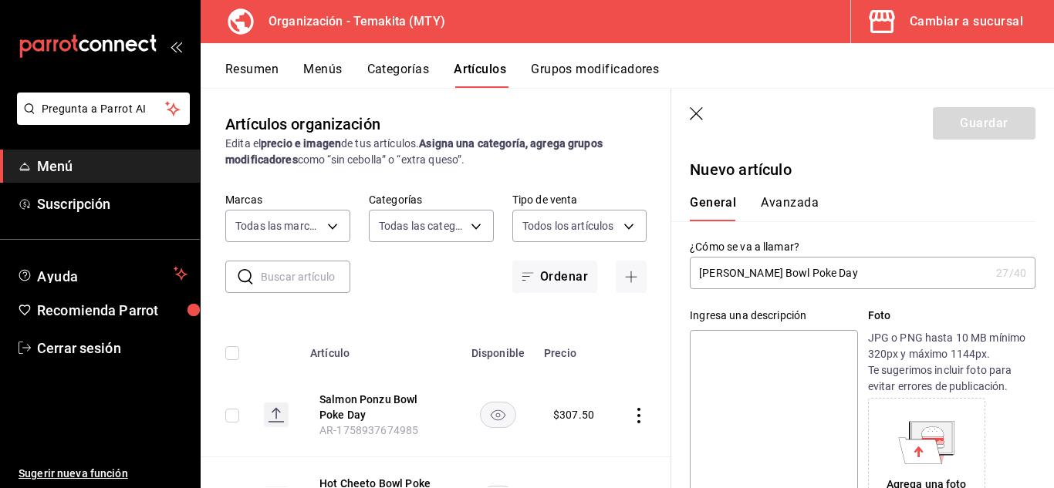
click at [801, 353] on textarea at bounding box center [773, 422] width 167 height 185
click at [774, 451] on textarea "2 [PERSON_NAME] Bowls chicos con base de arroz blanco blanco" at bounding box center [773, 422] width 167 height 185
click at [774, 441] on textarea "2 [PERSON_NAME] Bowls chicos con base de arroz blanco" at bounding box center [773, 422] width 167 height 185
click at [684, 303] on div "Ingresa una descripción 2 [PERSON_NAME] Bowls chicos con base de arroz blanco x…" at bounding box center [853, 402] width 364 height 226
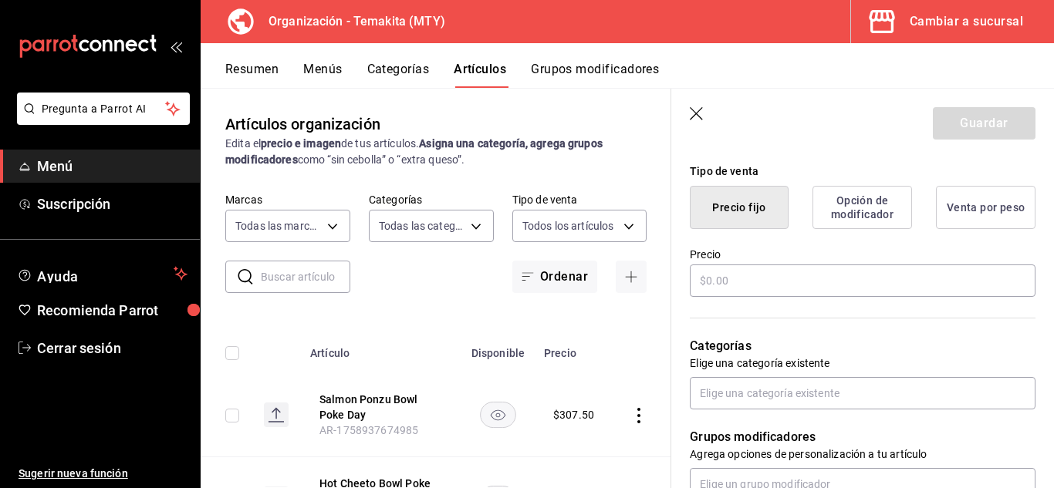
scroll to position [339, 0]
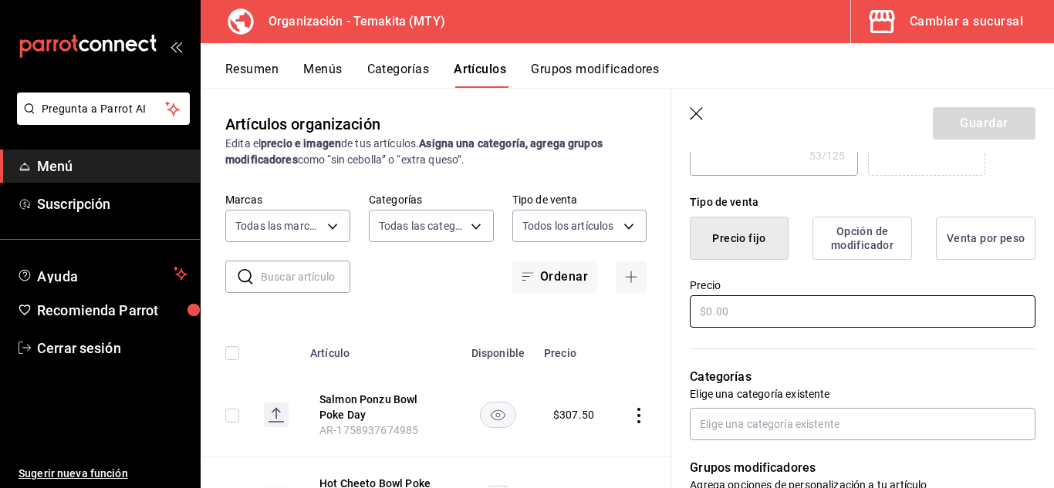
click at [738, 302] on input "text" at bounding box center [863, 312] width 346 height 32
click at [738, 312] on input "text" at bounding box center [863, 312] width 346 height 32
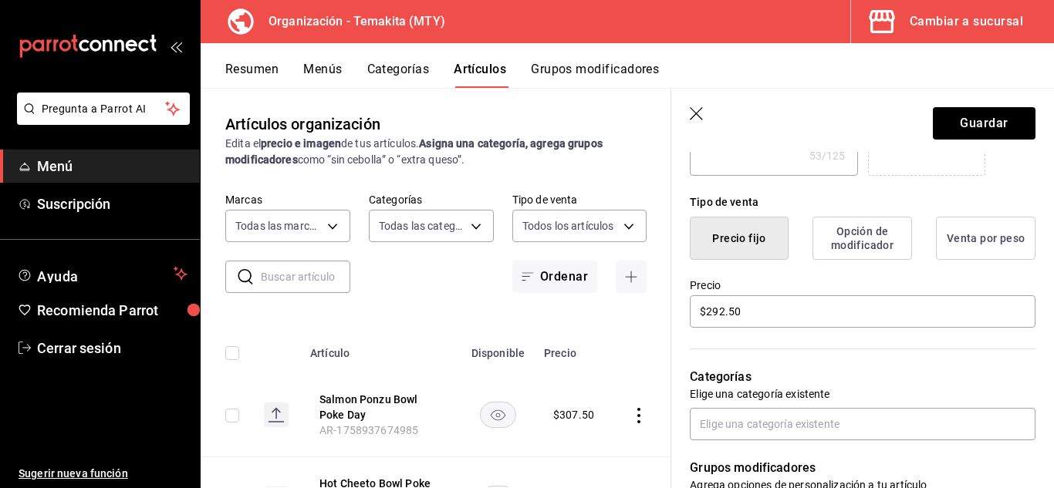
click at [680, 362] on div "Categorías Elige una categoría existente" at bounding box center [853, 385] width 364 height 110
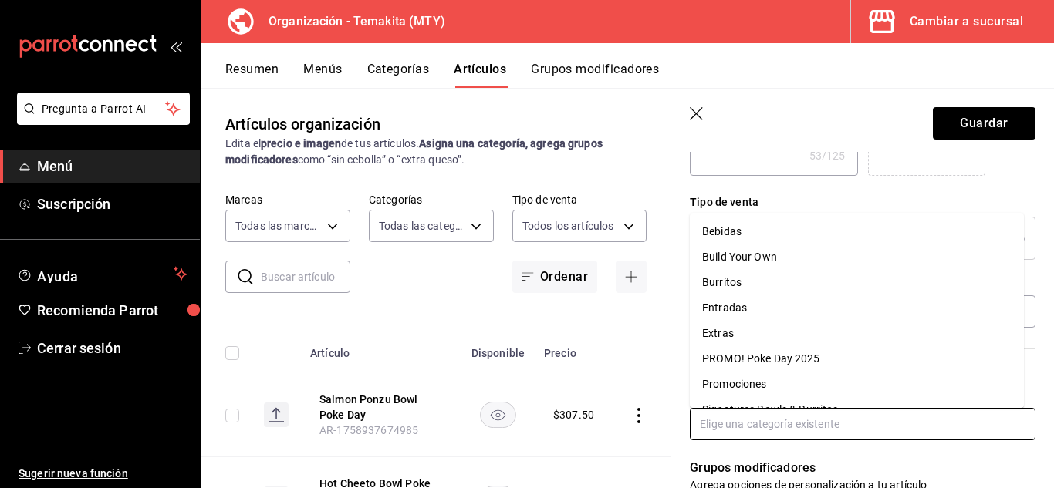
click at [717, 424] on input "text" at bounding box center [863, 424] width 346 height 32
click at [774, 357] on li "PROMO! Poke Day 2025" at bounding box center [857, 358] width 334 height 25
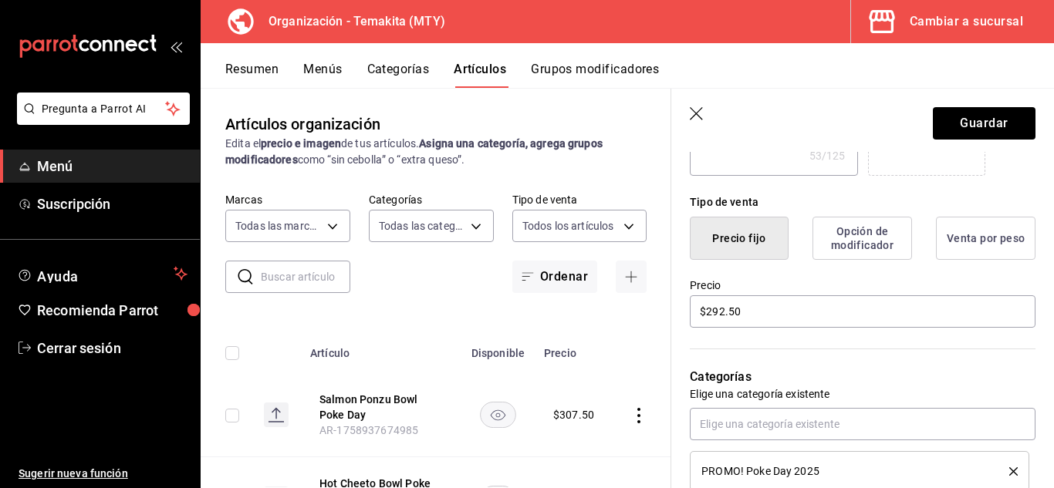
click at [673, 371] on div "Categorías Elige una categoría existente PROMO! Poke Day 2025" at bounding box center [853, 410] width 364 height 161
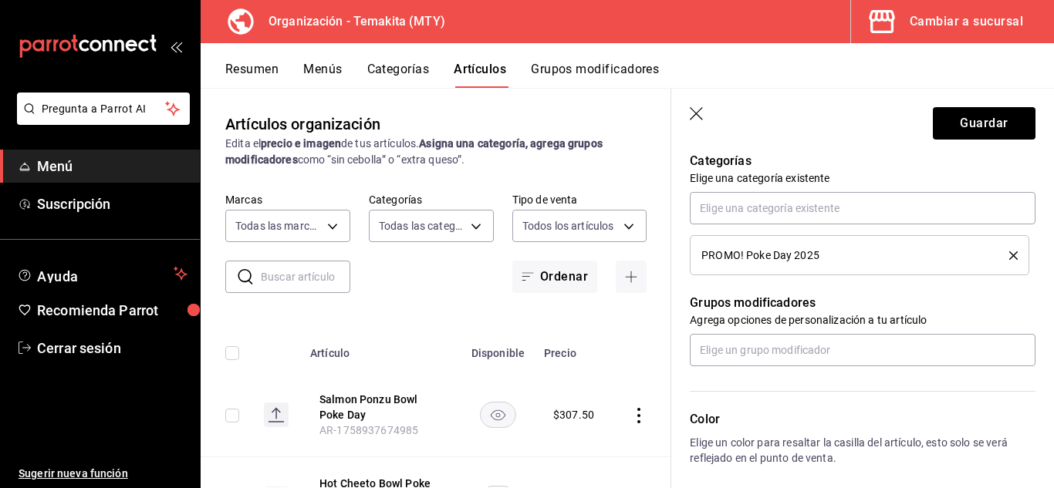
scroll to position [586, 0]
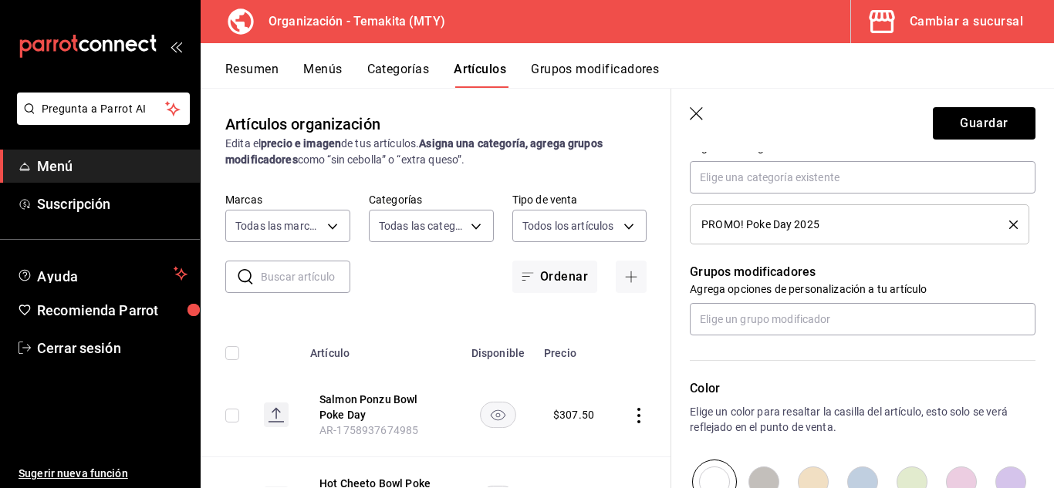
click at [673, 371] on div "Color Elige un color para resaltar la casilla del artículo, esto solo se verá r…" at bounding box center [853, 420] width 364 height 169
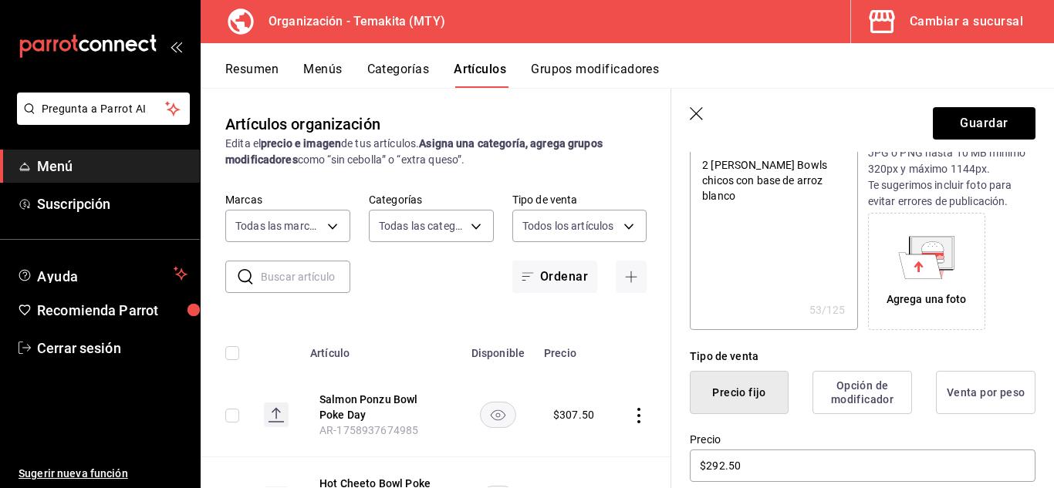
scroll to position [31, 0]
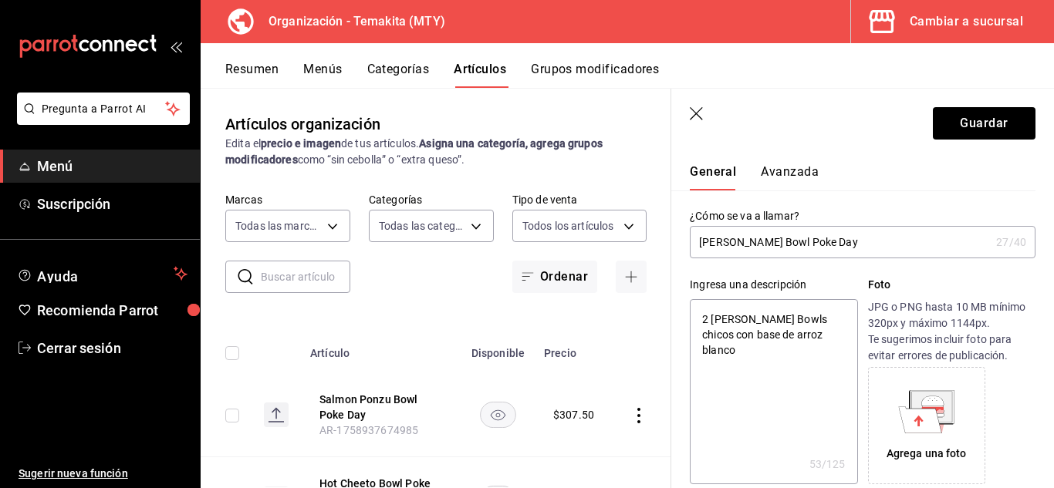
click at [897, 238] on input "[PERSON_NAME] Bowl Poke Day" at bounding box center [840, 242] width 300 height 31
click at [836, 276] on div "Ingresa una descripción 2 [PERSON_NAME] Bowls chicos con base de arroz blanco x…" at bounding box center [853, 371] width 364 height 226
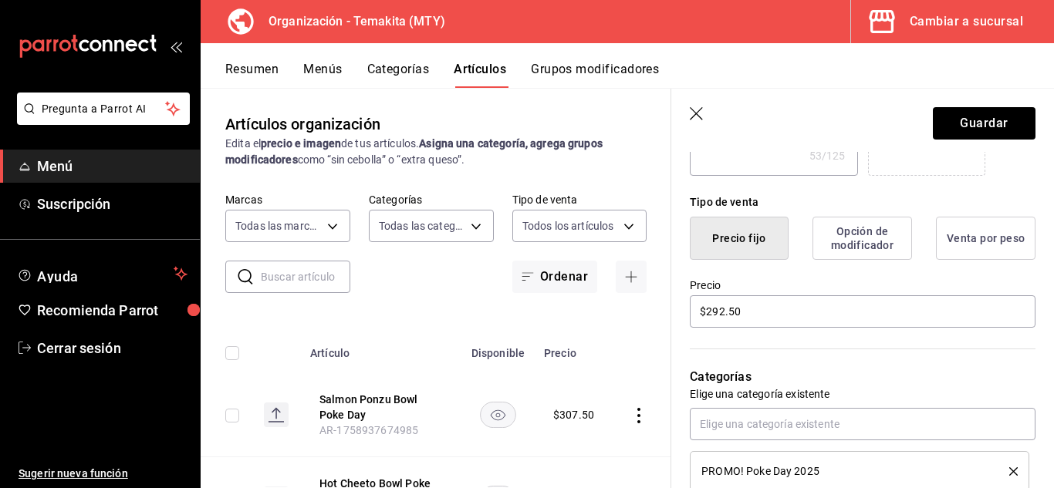
scroll to position [370, 0]
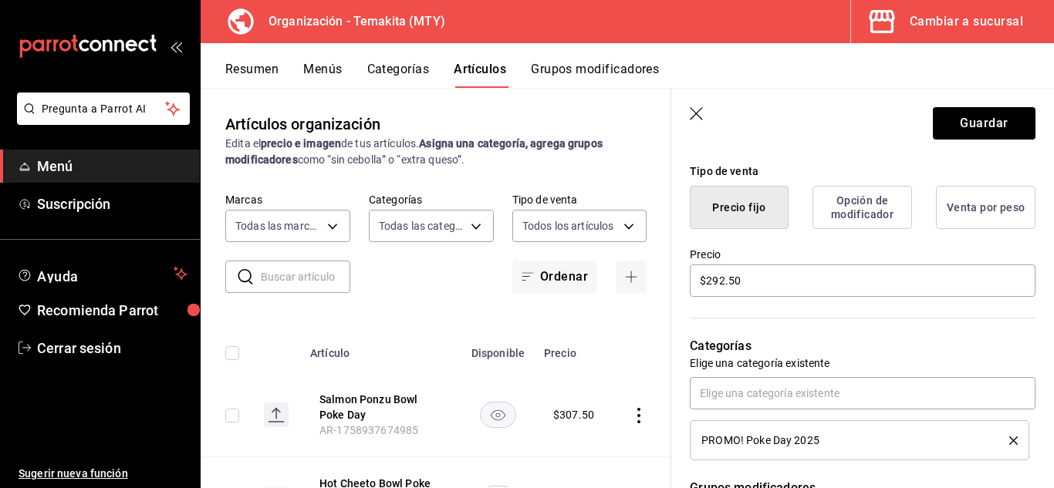
click at [671, 327] on div "Categorías Elige una categoría existente PROMO! Poke Day 2025" at bounding box center [853, 379] width 364 height 161
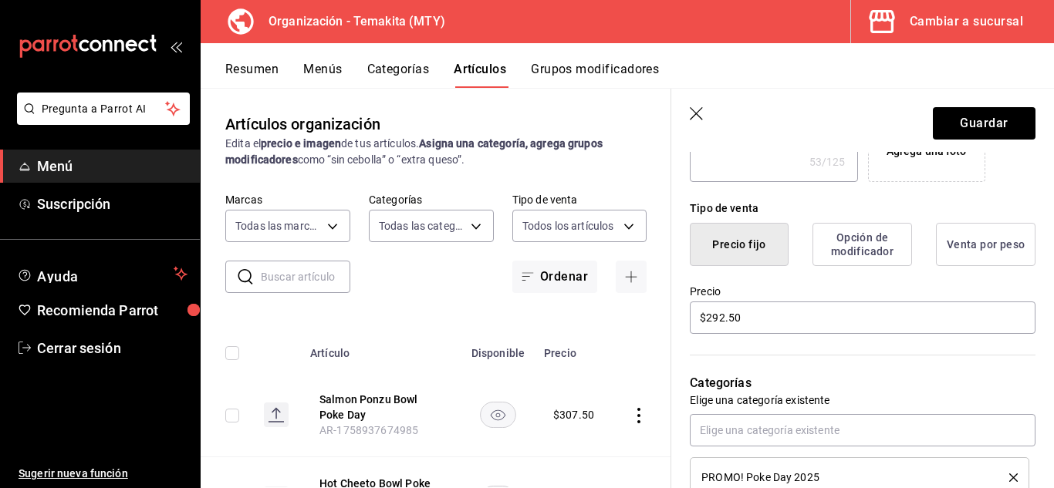
scroll to position [148, 0]
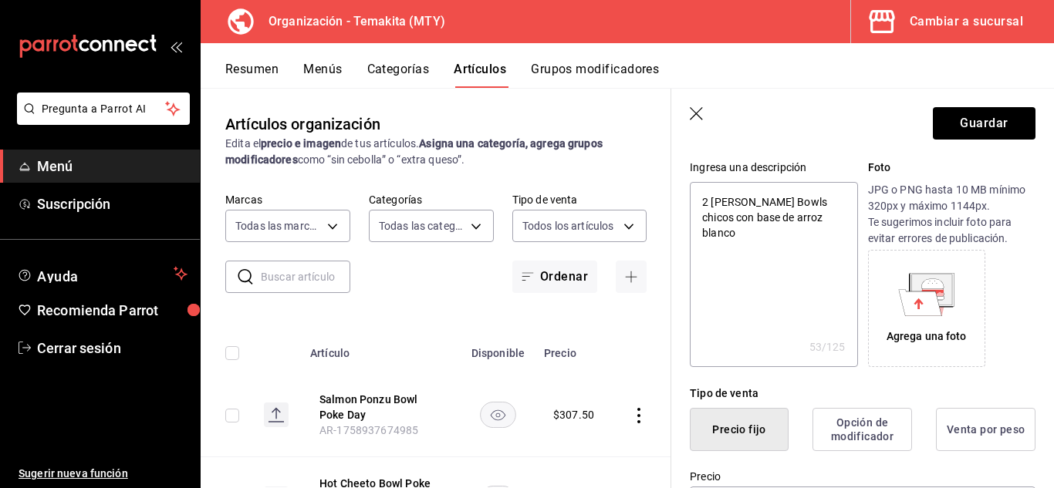
click at [670, 292] on div "Guardar Nuevo artículo General Avanzada ¿Cómo se va a llamar? [PERSON_NAME] Bow…" at bounding box center [861, 333] width 383 height 488
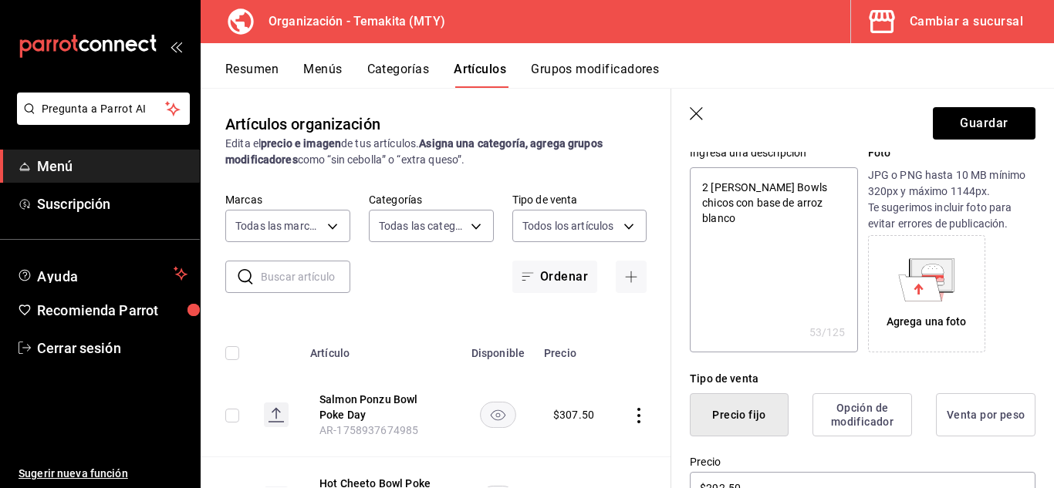
scroll to position [111, 0]
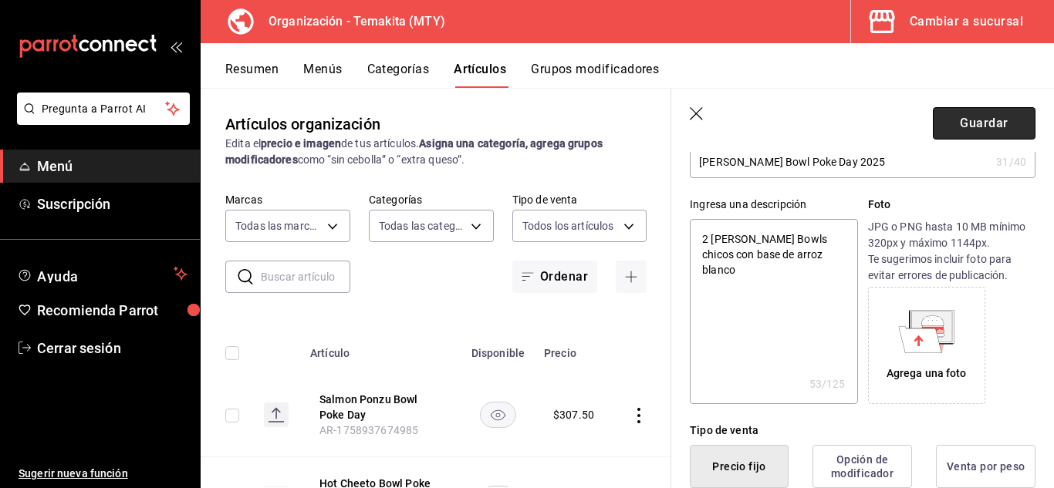
click at [967, 128] on button "Guardar" at bounding box center [984, 123] width 103 height 32
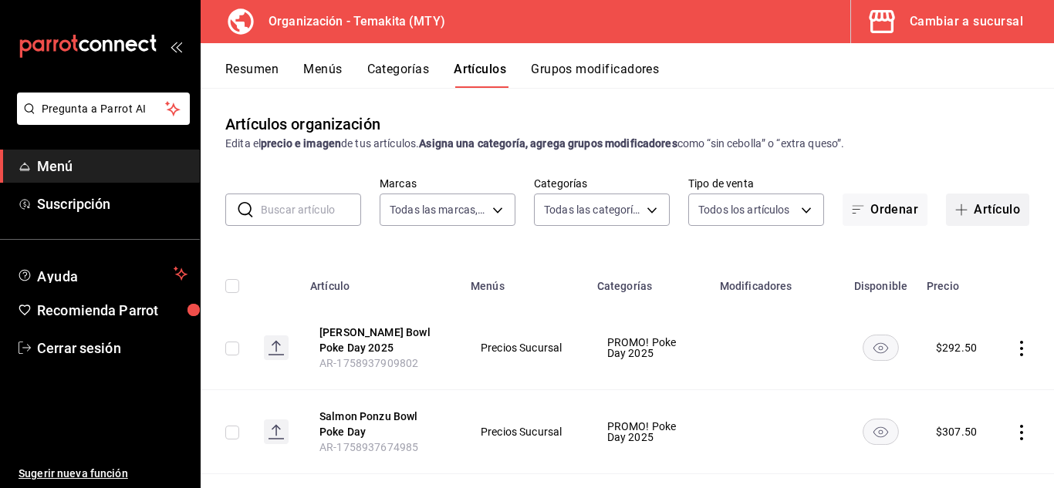
click at [972, 212] on button "Artículo" at bounding box center [987, 210] width 83 height 32
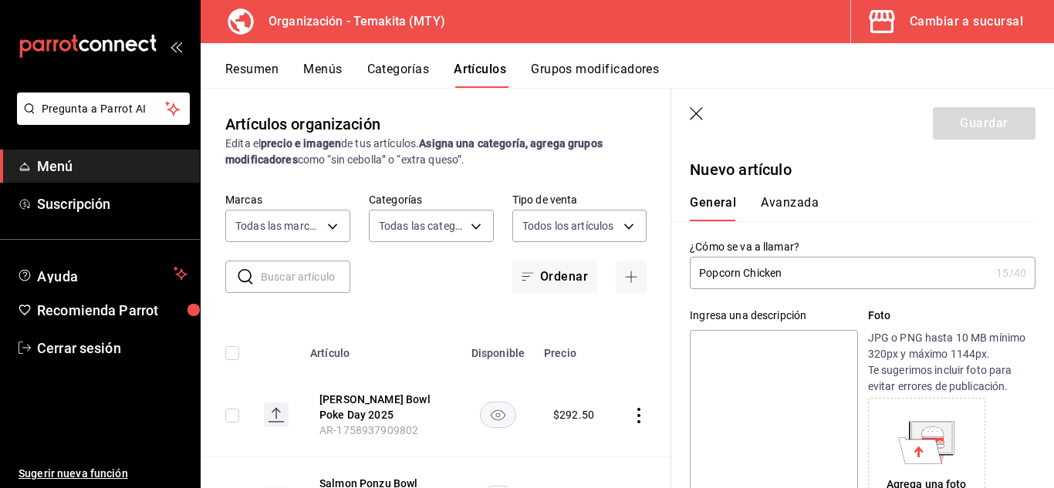
click at [809, 270] on input "Popcorn Chicken" at bounding box center [840, 273] width 300 height 31
click at [861, 258] on input "Popcorn Chicken Bowl Poke" at bounding box center [840, 273] width 300 height 31
click at [868, 265] on input "Popcorn Chicken Bowl Poke Day" at bounding box center [840, 273] width 300 height 31
click at [871, 234] on div "¿Cómo se va a llamar? Popcorn Chicken Bowl Poke Day 2025 35 /40 ¿Cómo se va a l…" at bounding box center [853, 255] width 364 height 68
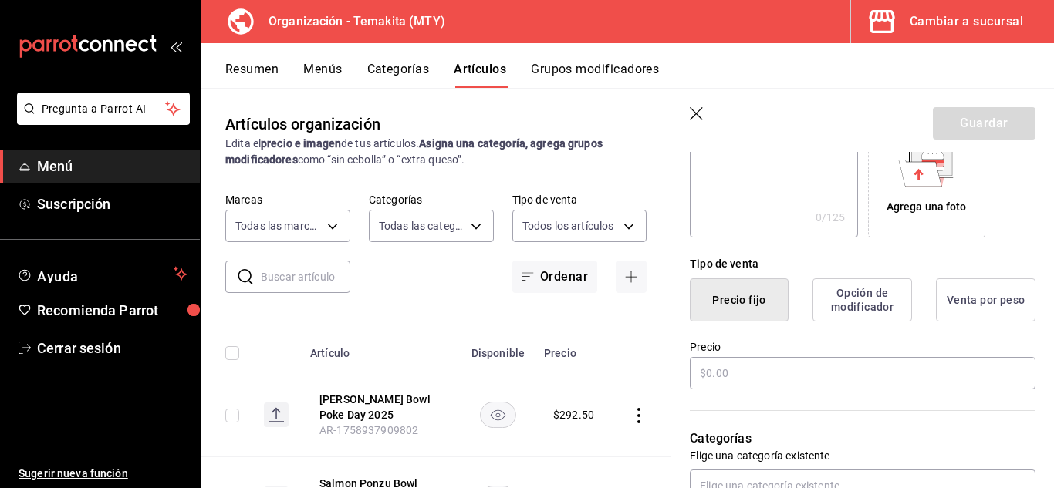
scroll to position [309, 0]
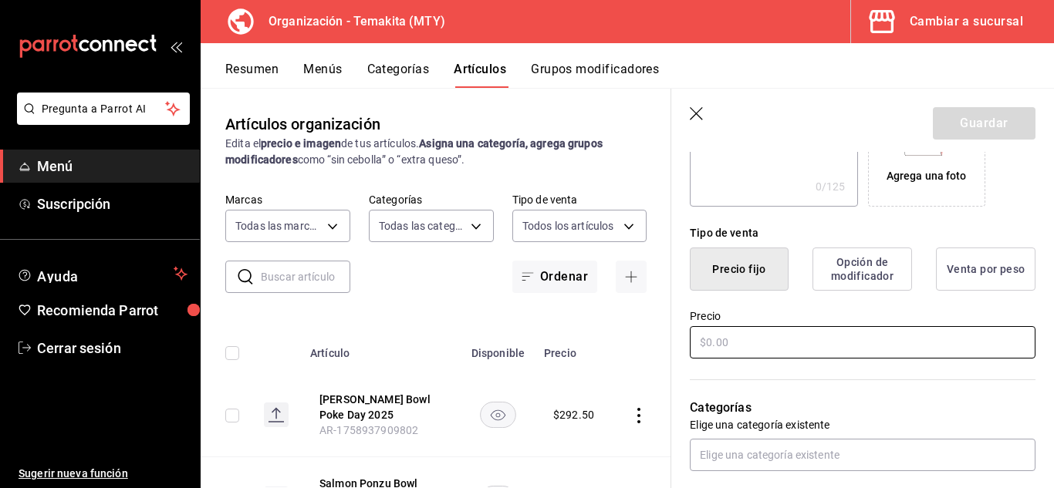
click at [758, 338] on input "text" at bounding box center [863, 342] width 346 height 32
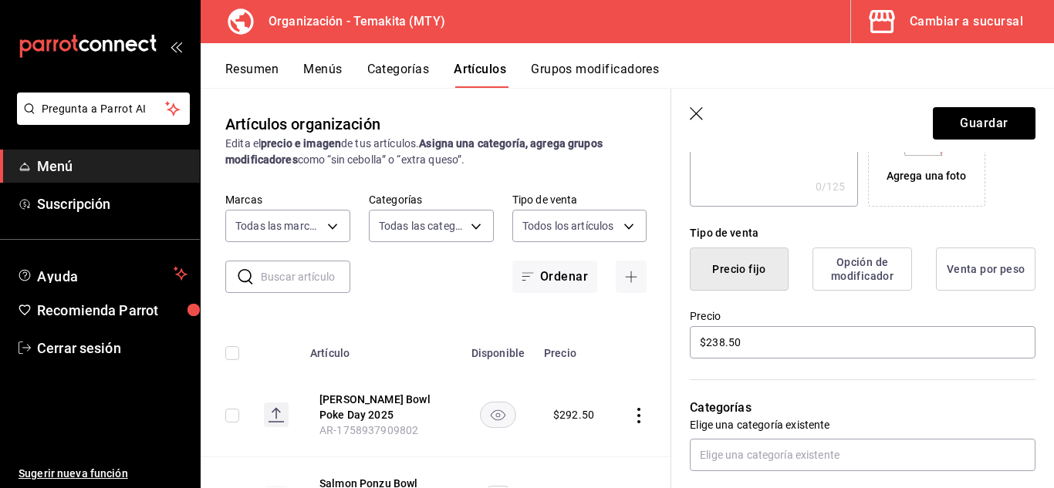
click at [685, 296] on div "Precio $238.50" at bounding box center [853, 326] width 364 height 70
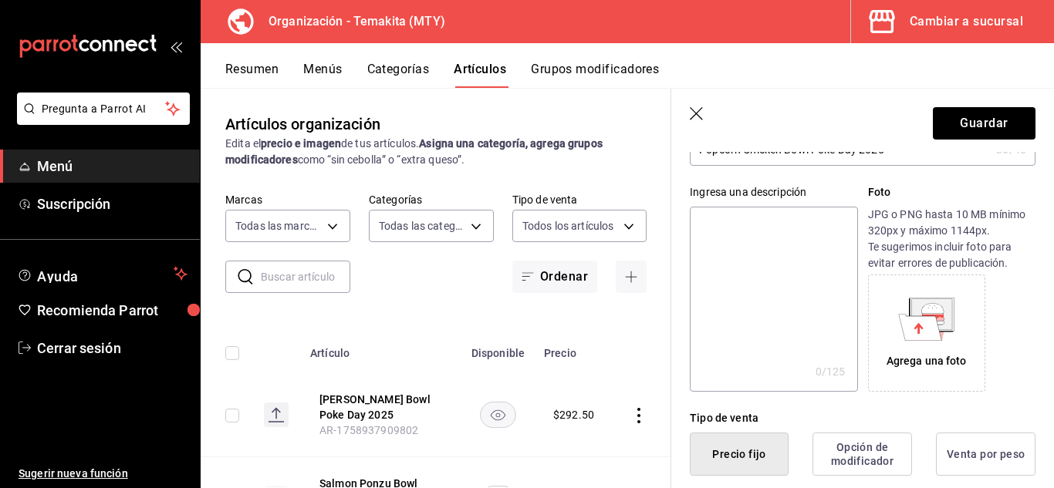
scroll to position [0, 0]
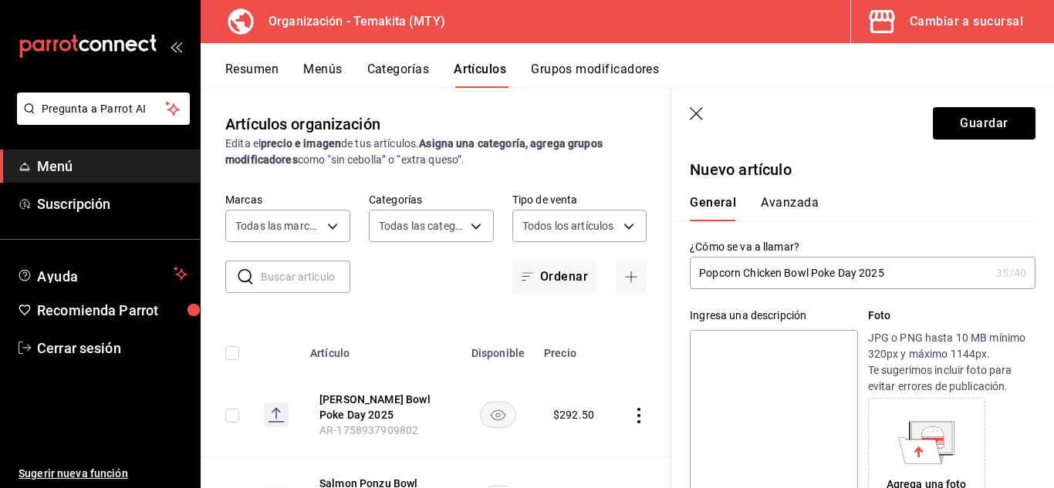
click at [778, 370] on textarea at bounding box center [773, 422] width 167 height 185
click at [792, 423] on textarea "2 Popcorn Chicken Bowls chicos con base de arroz balncoblanco" at bounding box center [773, 422] width 167 height 185
click at [914, 230] on div "¿Cómo se va a llamar? Popcorn Chicken Bowl Poke Day 2025 35 /40 ¿Cómo se va a l…" at bounding box center [853, 255] width 364 height 68
click at [822, 316] on div "Ingresa una descripción" at bounding box center [773, 316] width 167 height 16
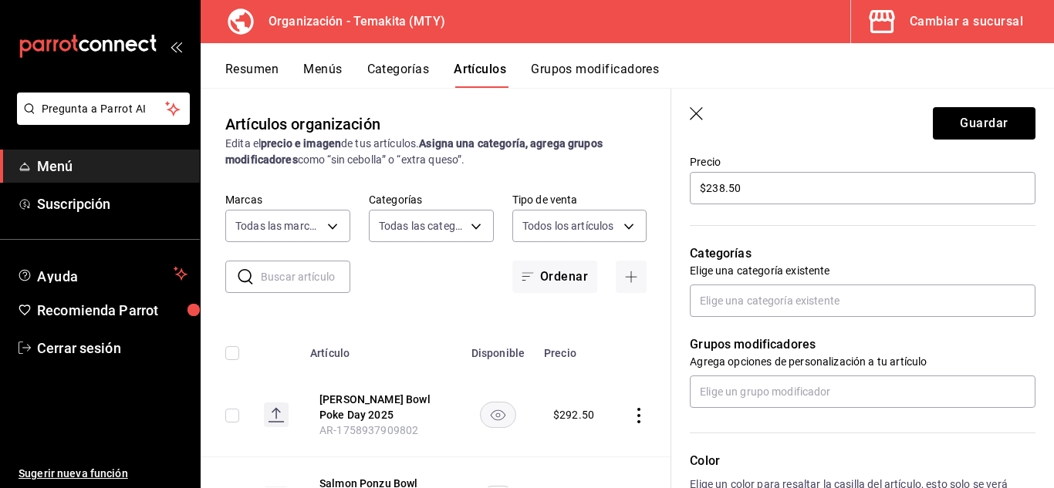
scroll to position [432, 0]
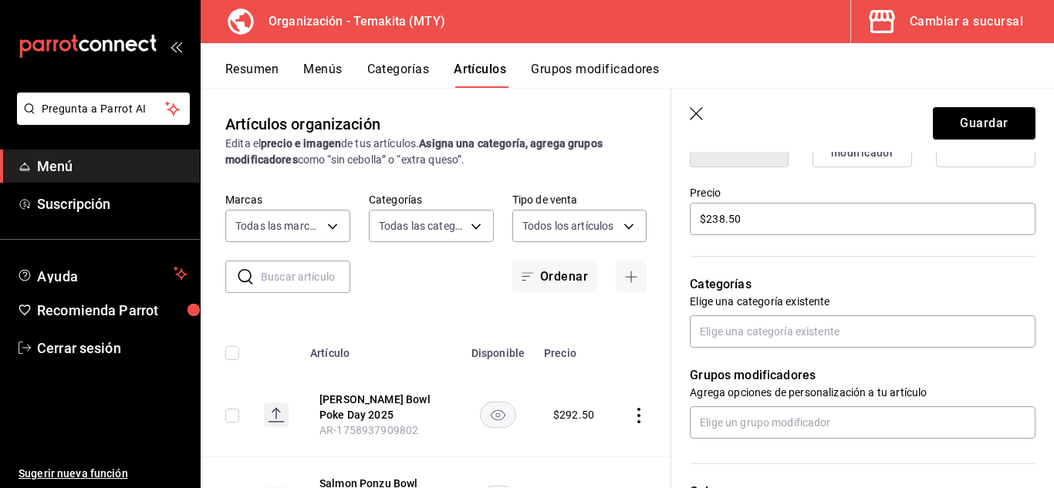
click at [678, 267] on div "Categorías Elige una categoría existente" at bounding box center [853, 293] width 364 height 110
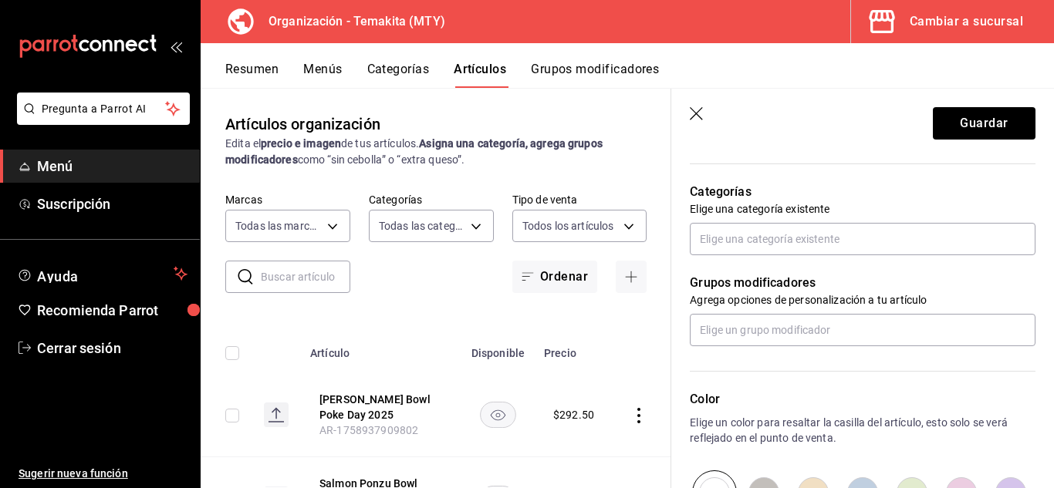
scroll to position [494, 0]
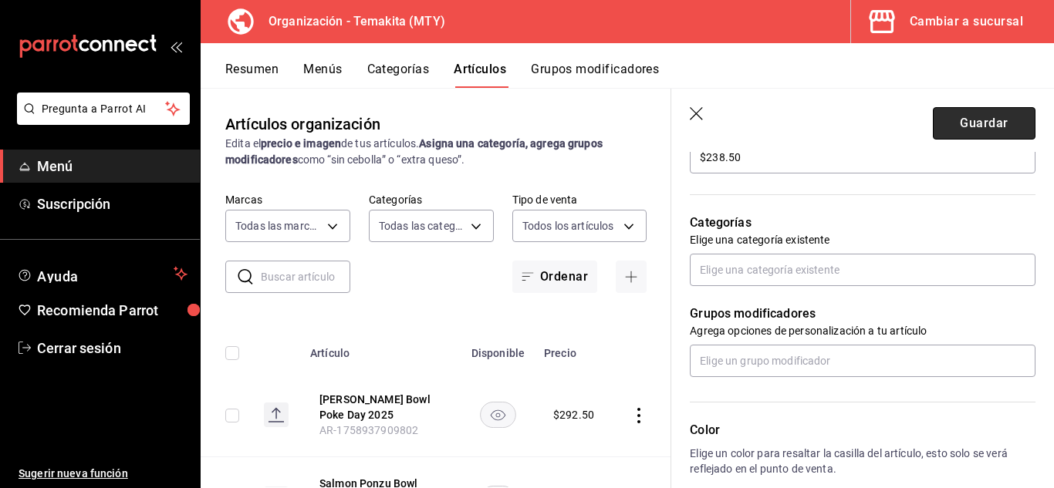
click at [947, 129] on button "Guardar" at bounding box center [984, 123] width 103 height 32
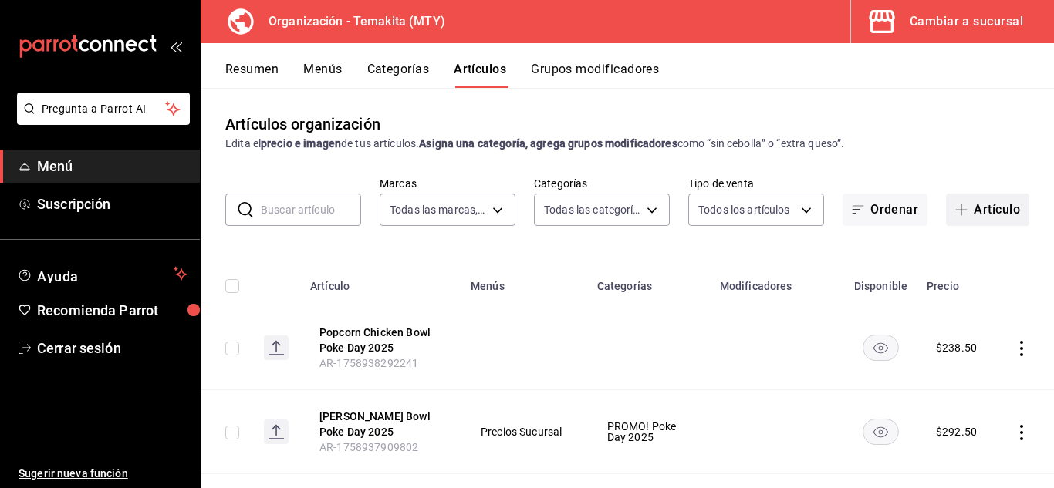
click at [966, 213] on button "Artículo" at bounding box center [987, 210] width 83 height 32
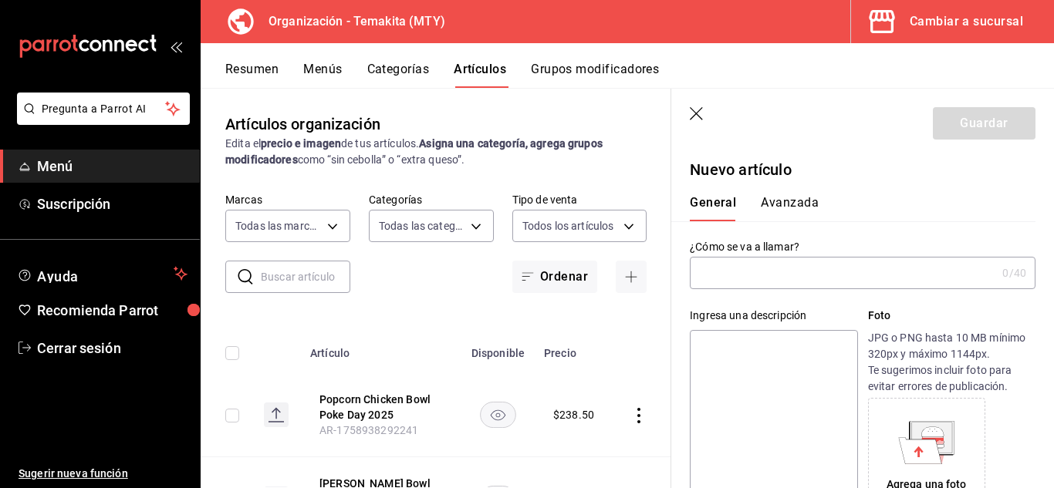
click at [924, 260] on input "text" at bounding box center [843, 273] width 306 height 31
click at [697, 295] on div "Ingresa una descripción x 0 /125 ​ Foto JPG o PNG hasta 10 MB mínimo 320px y má…" at bounding box center [853, 402] width 364 height 226
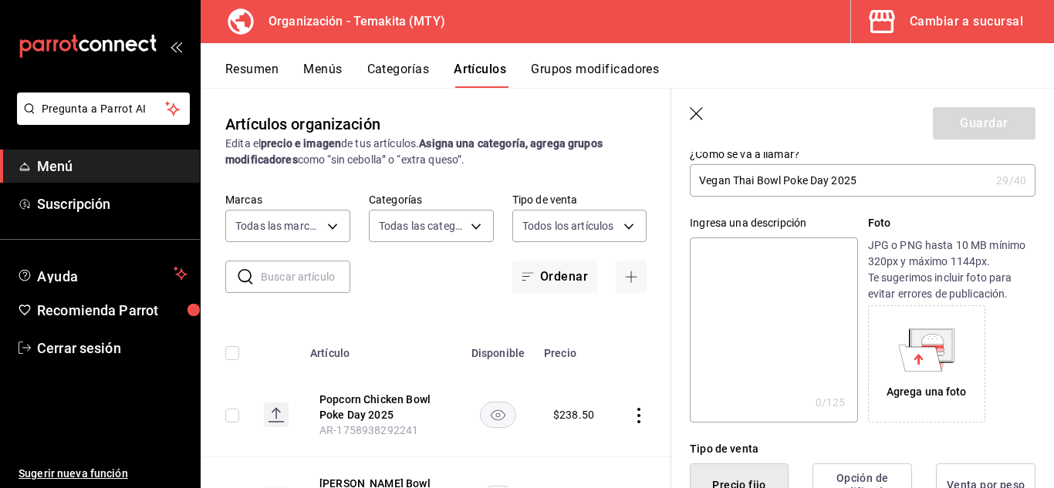
scroll to position [123, 0]
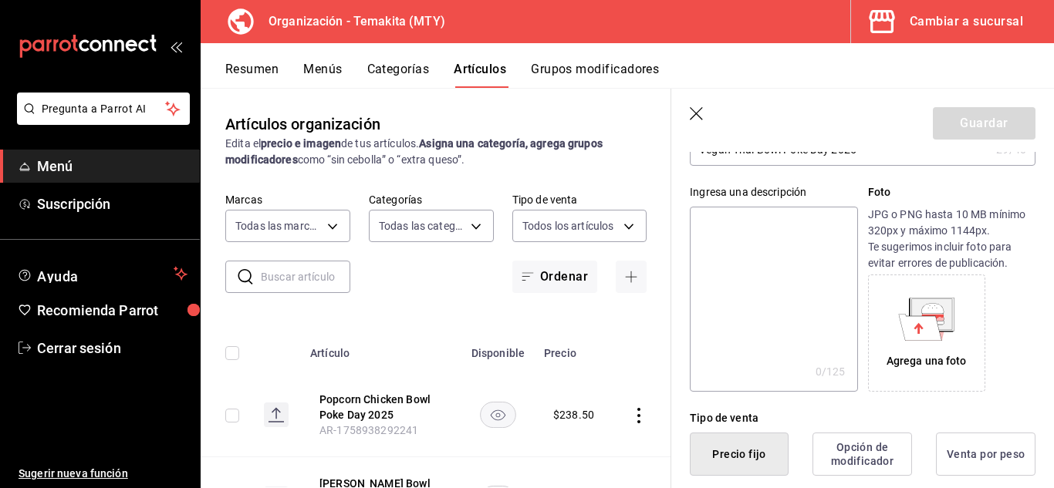
click at [711, 243] on textarea at bounding box center [773, 299] width 167 height 185
click at [677, 319] on div "Ingresa una descripción 2 Vegan Tahi Poke Bowls Chicos con Base De Arroz Blanco…" at bounding box center [853, 279] width 364 height 226
click at [675, 310] on div "Ingresa una descripción 2 Vegan Tahi Poke Bowls Chicos con Base De Arroz Blanco…" at bounding box center [853, 279] width 364 height 226
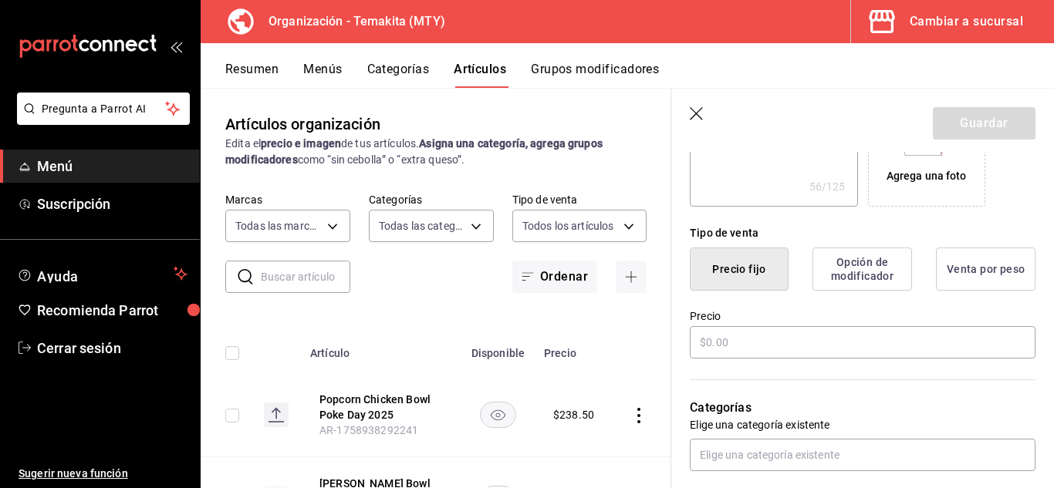
scroll to position [339, 0]
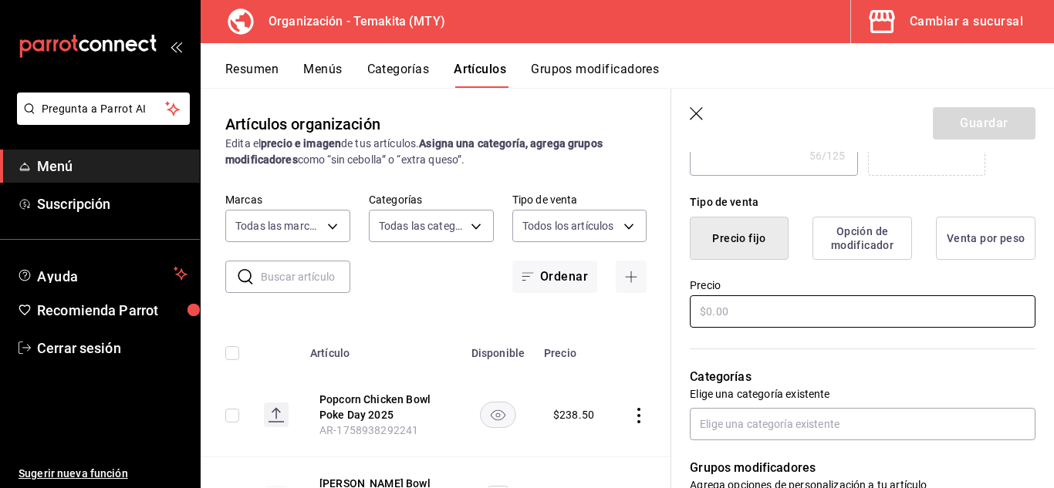
click at [755, 306] on input "text" at bounding box center [863, 312] width 346 height 32
click at [741, 311] on input "text" at bounding box center [863, 312] width 346 height 32
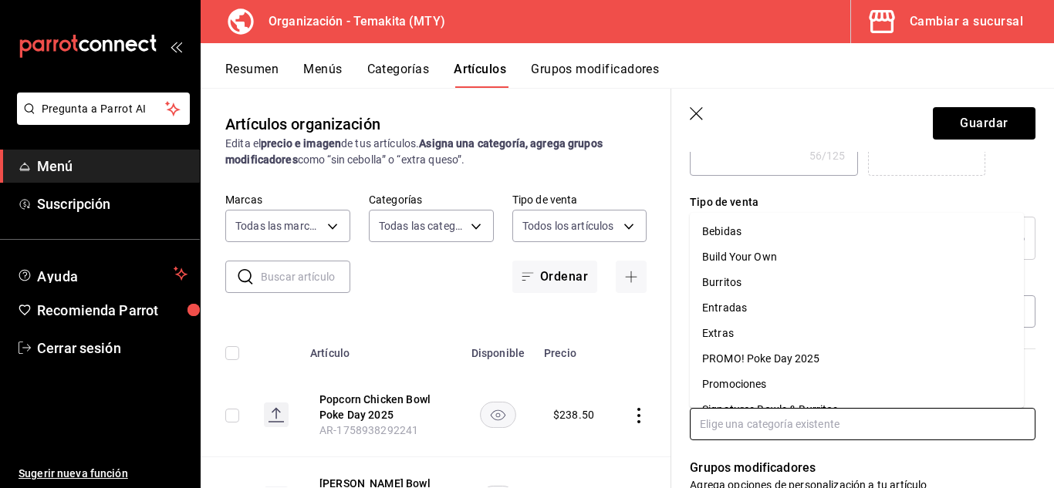
click at [731, 418] on input "text" at bounding box center [863, 424] width 346 height 32
click at [745, 359] on li "PROMO! Poke Day 2025" at bounding box center [857, 358] width 334 height 25
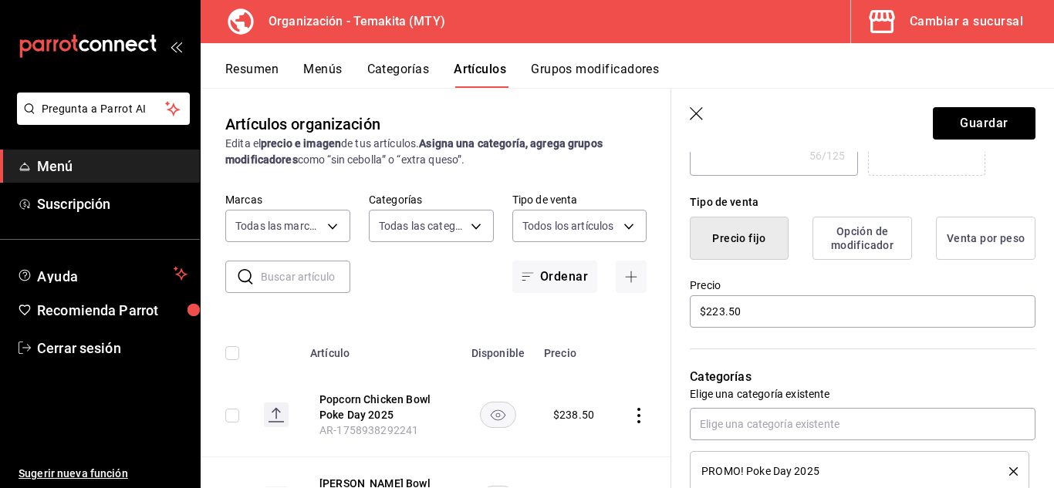
click at [677, 280] on div "Precio $223.50" at bounding box center [853, 295] width 364 height 70
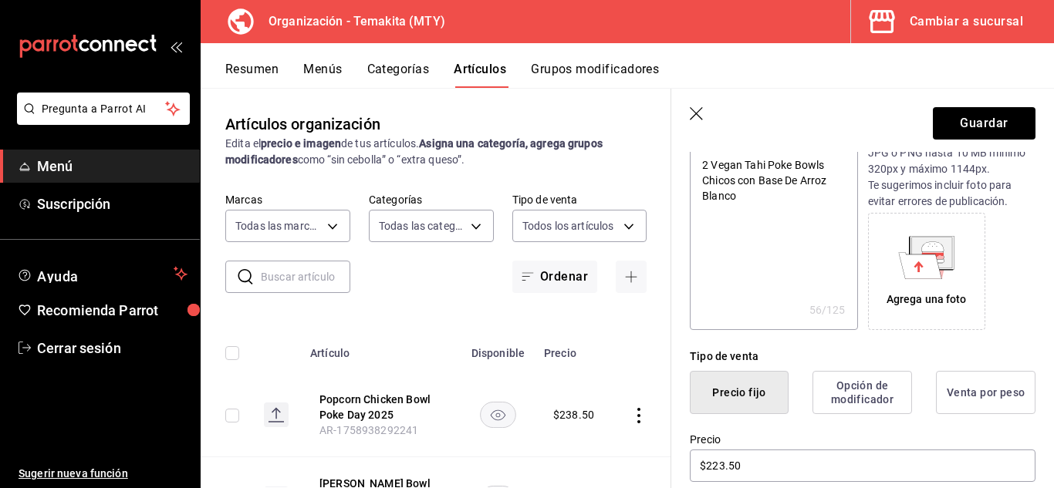
scroll to position [123, 0]
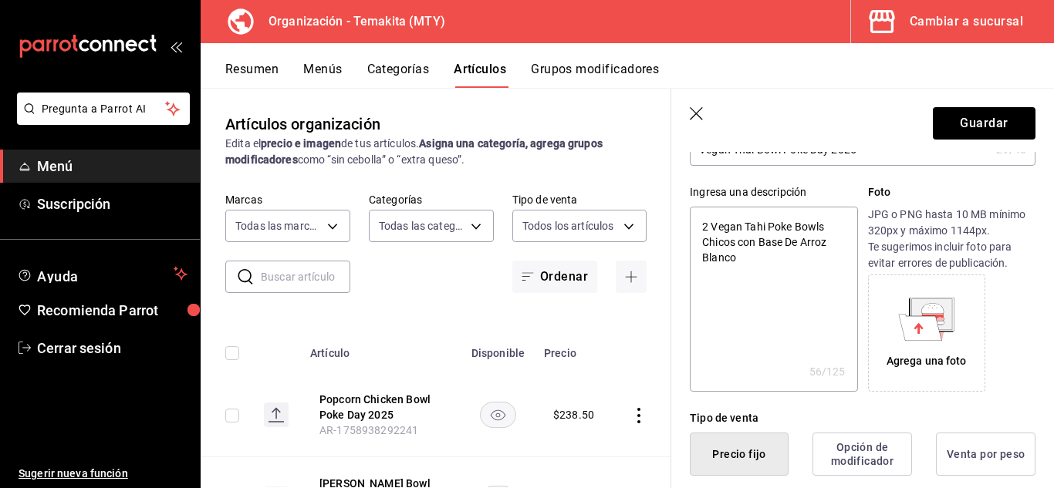
click at [677, 280] on div "Ingresa una descripción 2 Vegan Tahi Poke Bowls Chicos con Base De Arroz Blanco…" at bounding box center [853, 279] width 364 height 226
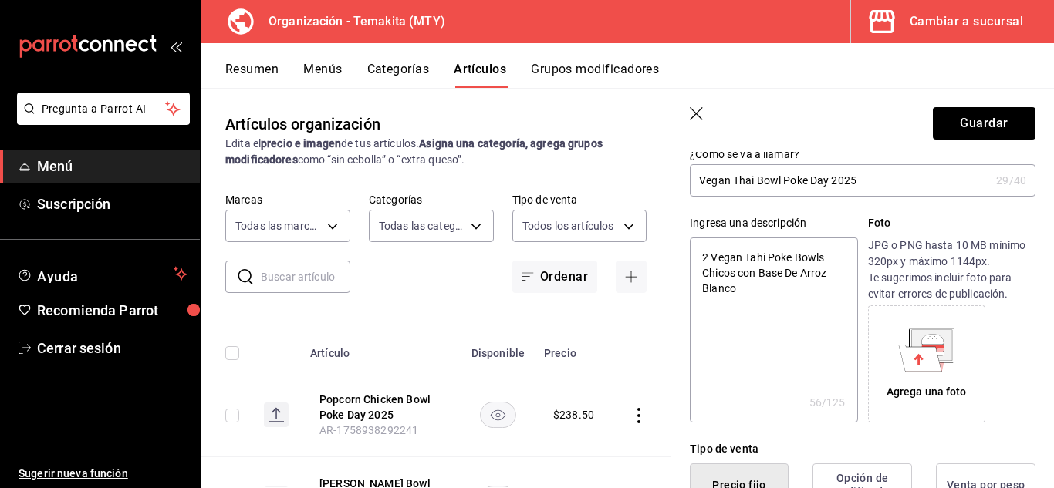
scroll to position [0, 0]
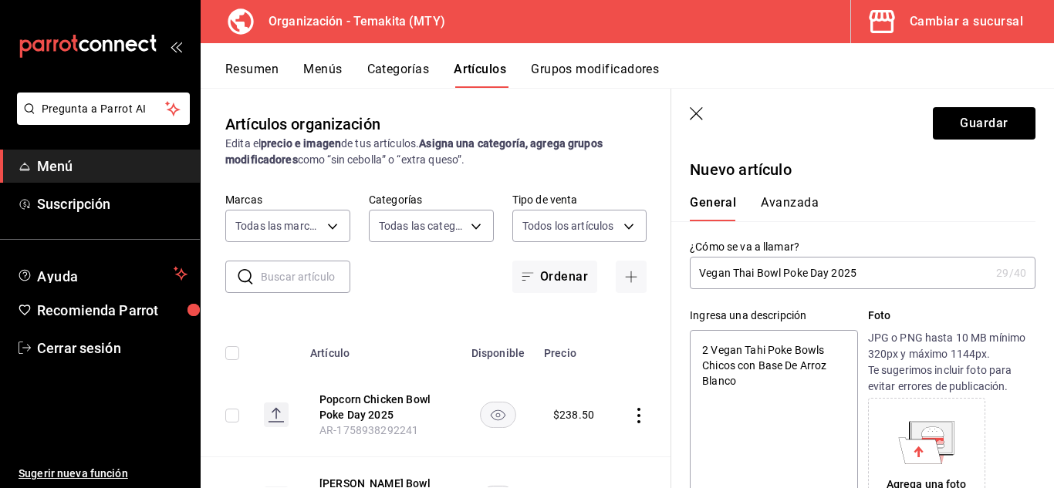
click at [681, 299] on div "Ingresa una descripción 2 Vegan Tahi Poke Bowls Chicos con Base De Arroz Blanco…" at bounding box center [853, 402] width 364 height 226
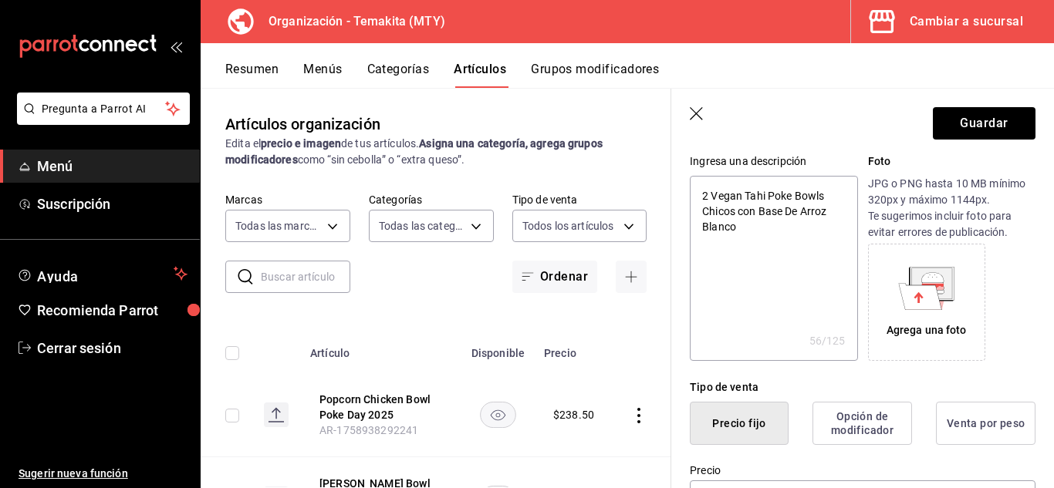
scroll to position [185, 0]
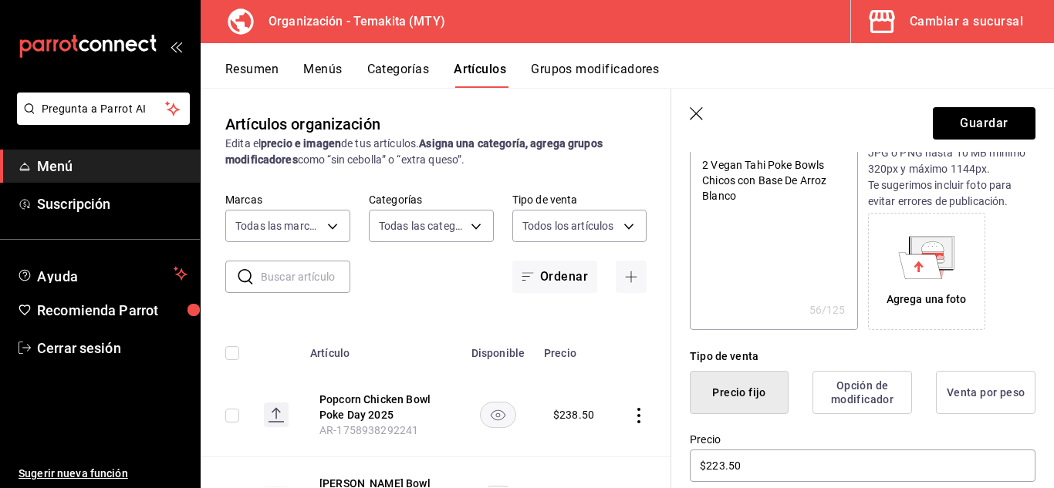
click at [678, 299] on div "Ingresa una descripción 2 Vegan Tahi Poke Bowls Chicos con Base De Arroz Blanco…" at bounding box center [853, 217] width 364 height 226
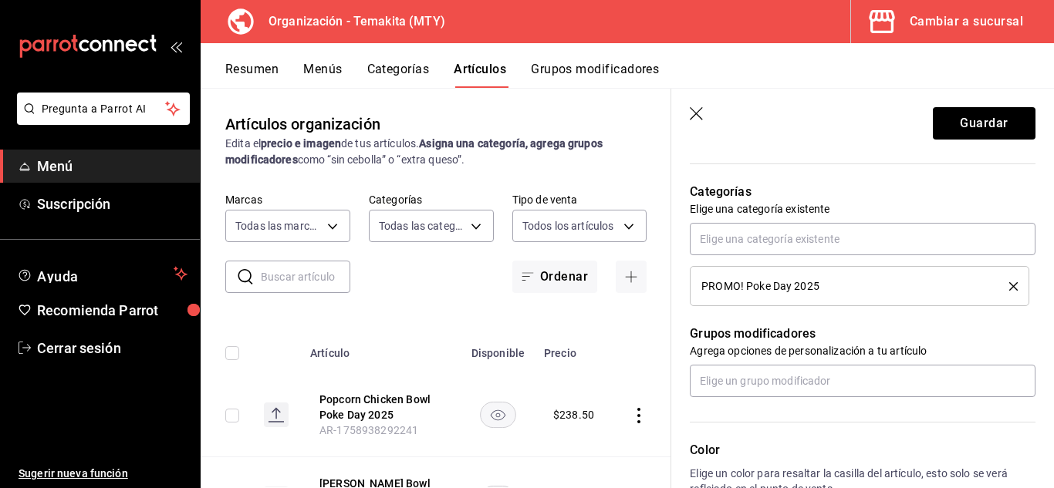
scroll to position [556, 0]
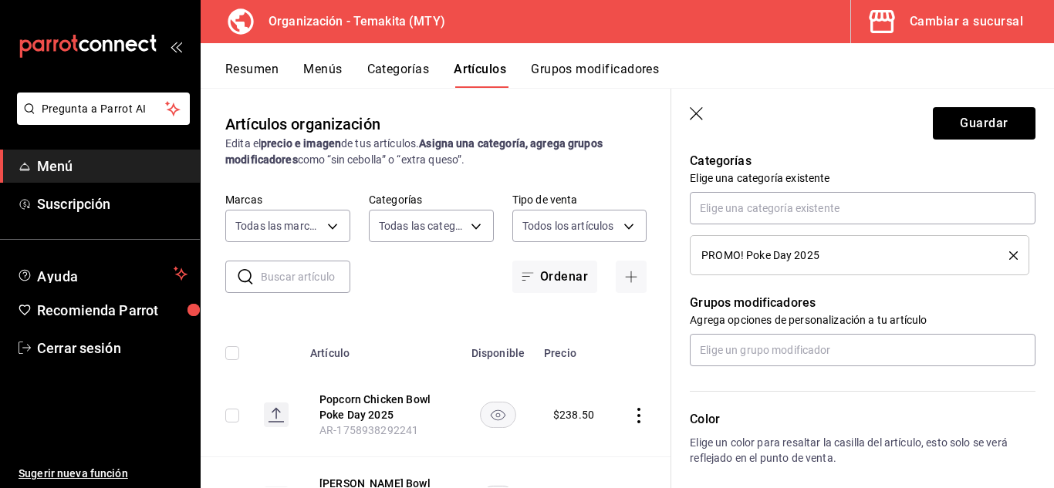
click at [675, 214] on div "Categorías Elige una categoría existente PROMO! Poke Day 2025" at bounding box center [853, 194] width 364 height 161
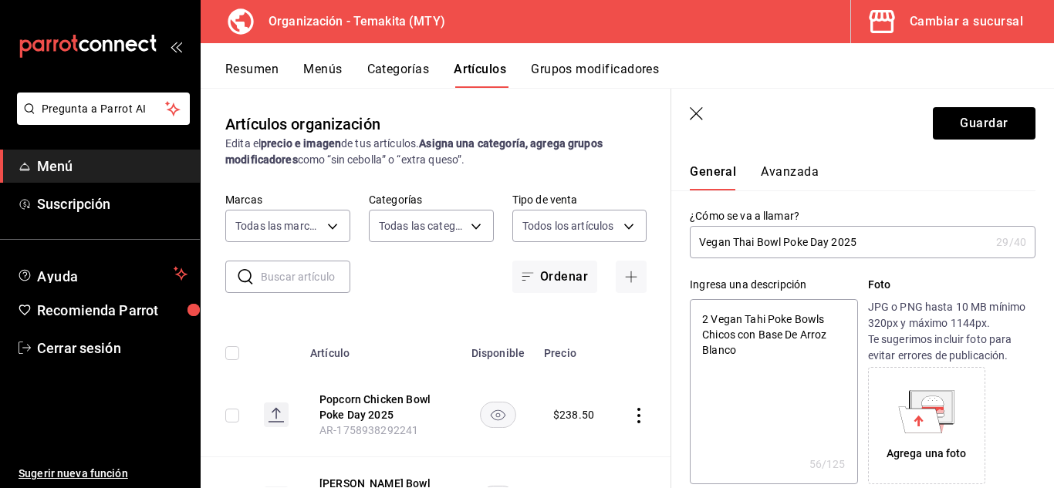
scroll to position [0, 0]
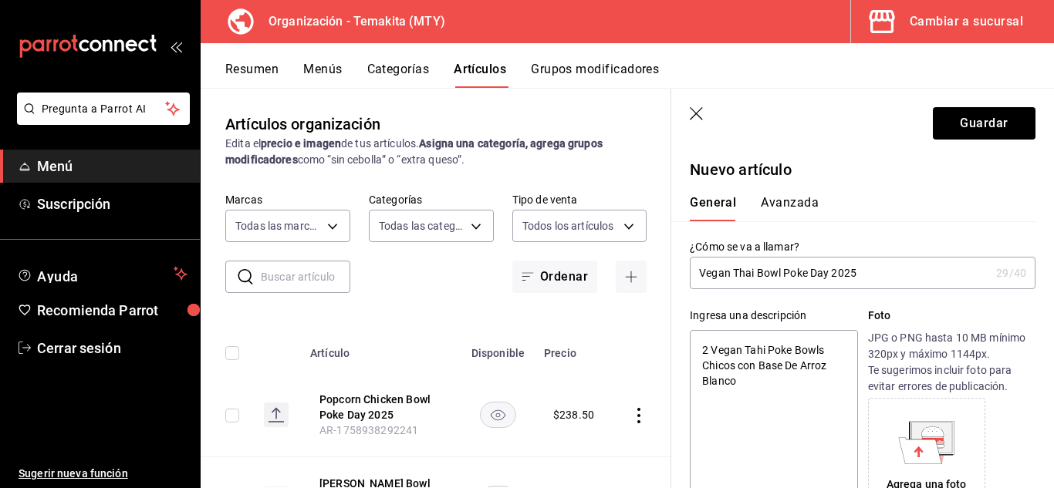
click at [675, 214] on div "General [PERSON_NAME]" at bounding box center [853, 201] width 364 height 40
click at [691, 311] on div "Ingresa una descripción" at bounding box center [773, 316] width 167 height 16
click at [686, 296] on div "Ingresa una descripción 2 Vegan Tahi Poke Bowls Chicos con Base De Arroz Blanco…" at bounding box center [853, 402] width 364 height 226
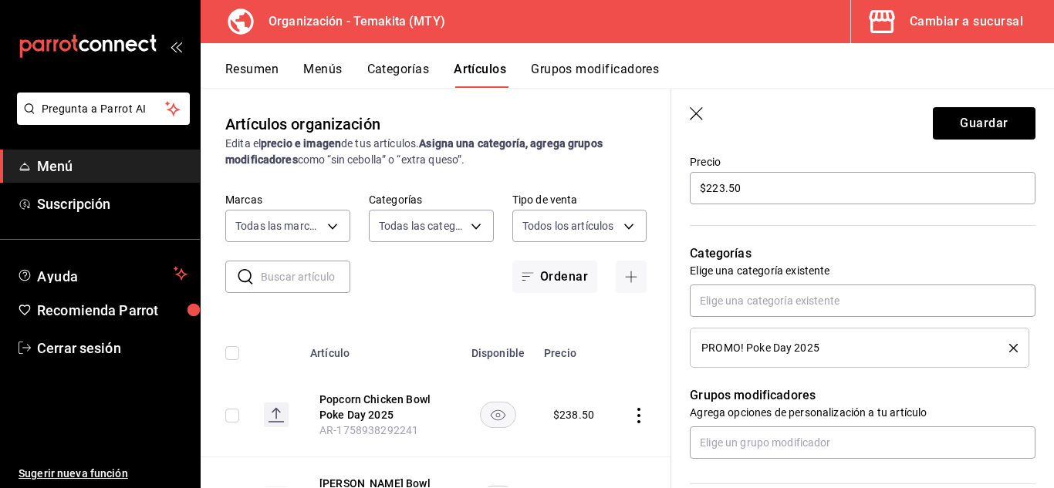
scroll to position [432, 0]
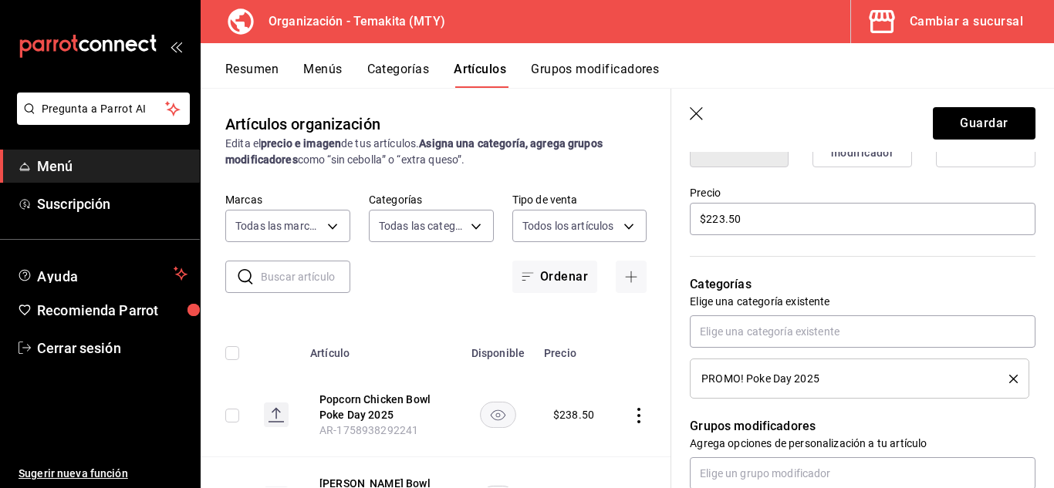
click at [678, 275] on div "Categorías Elige una categoría existente PROMO! Poke Day 2025" at bounding box center [853, 318] width 364 height 161
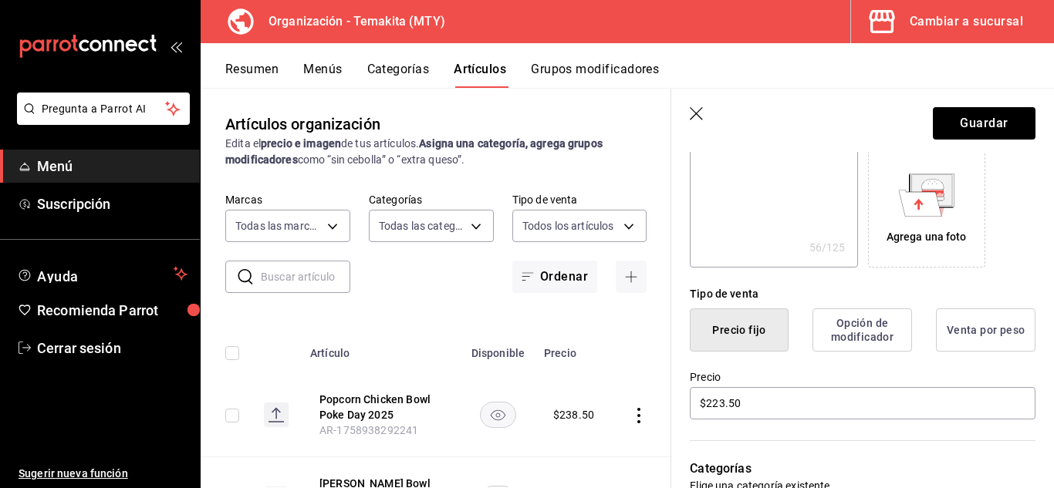
scroll to position [94, 0]
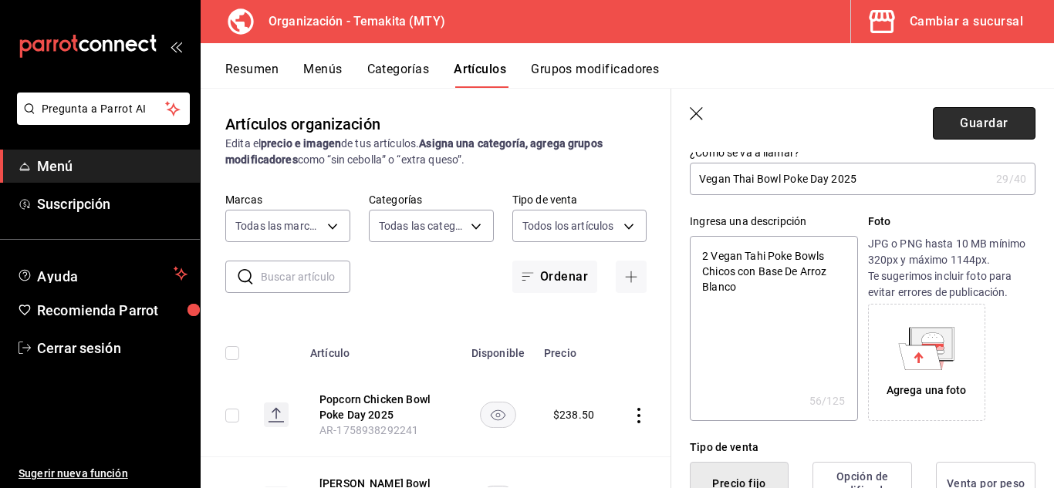
click at [961, 123] on button "Guardar" at bounding box center [984, 123] width 103 height 32
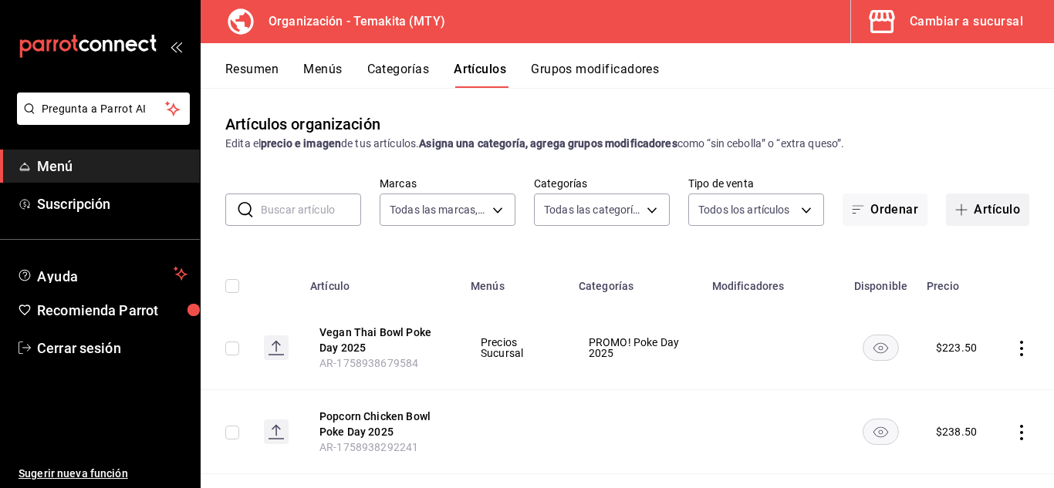
click at [959, 218] on button "Artículo" at bounding box center [987, 210] width 83 height 32
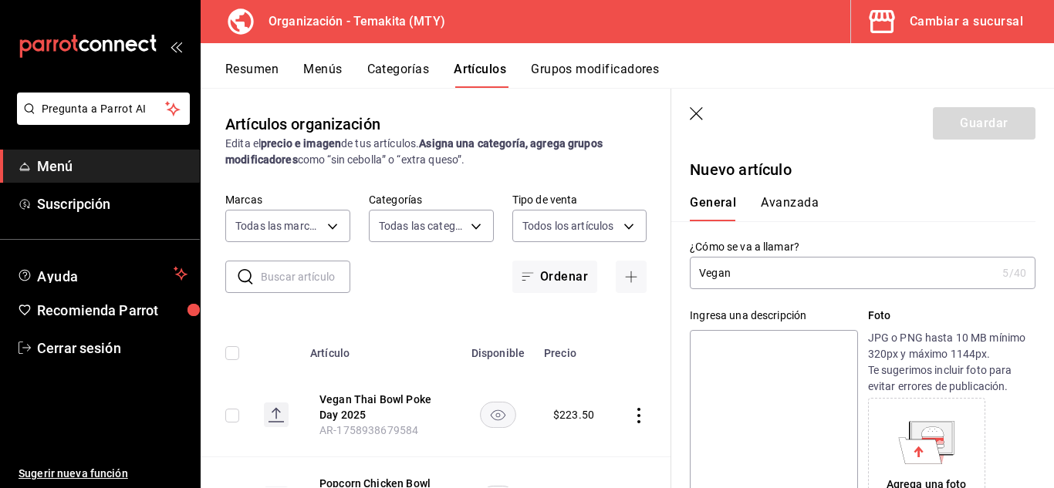
click at [846, 272] on input "Vegan" at bounding box center [843, 273] width 306 height 31
click at [679, 306] on div "Ingresa una descripción x 0 /125 ​ Foto JPG o PNG hasta 10 MB mínimo 320px y má…" at bounding box center [853, 402] width 364 height 226
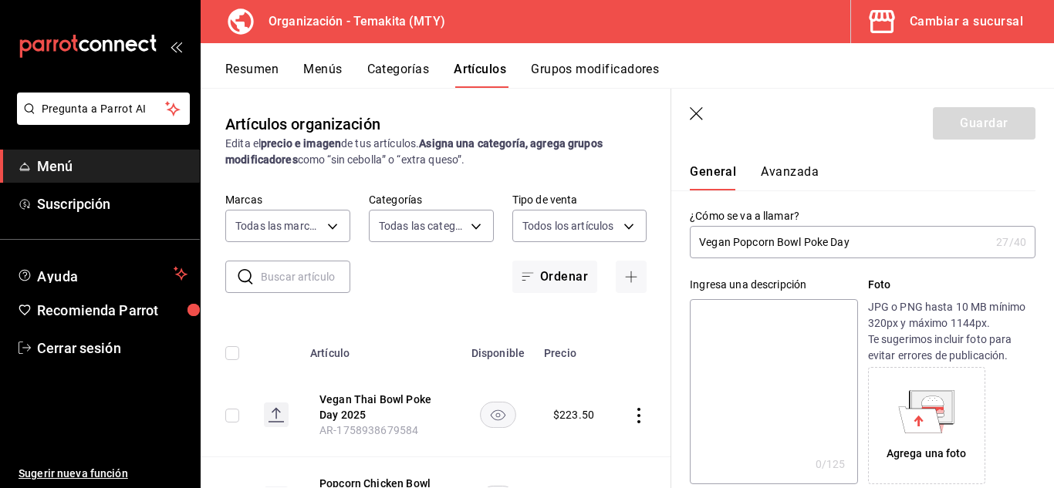
scroll to position [278, 0]
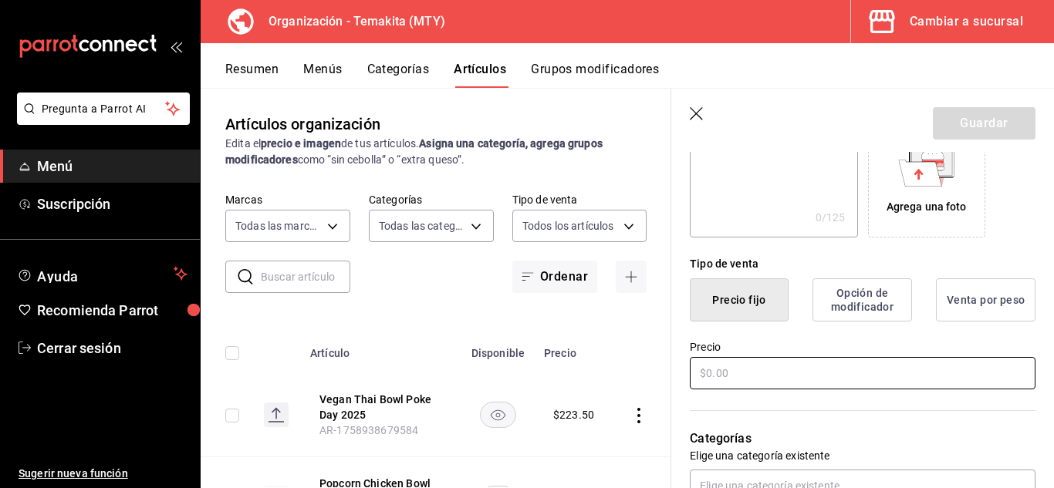
click at [741, 363] on input "text" at bounding box center [863, 373] width 346 height 32
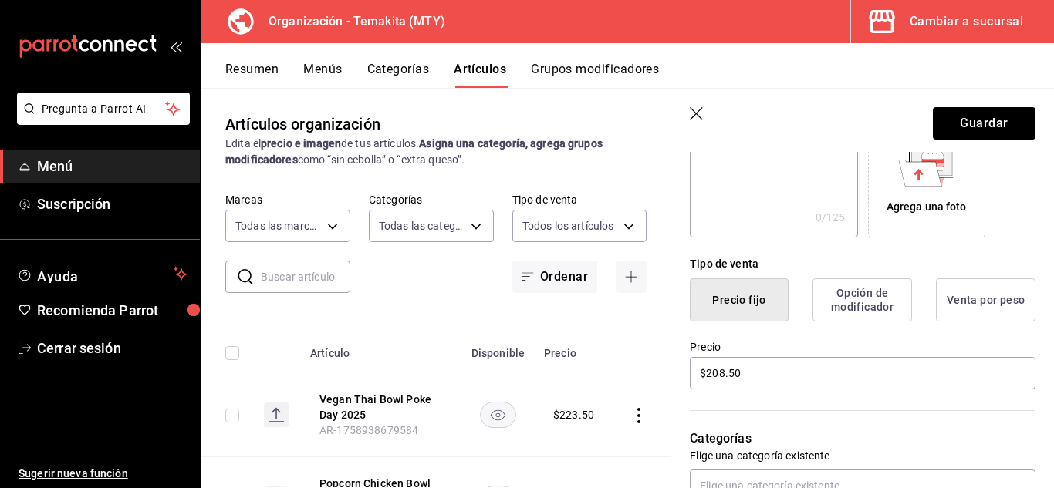
click at [677, 350] on div "Precio $208.50" at bounding box center [853, 357] width 364 height 70
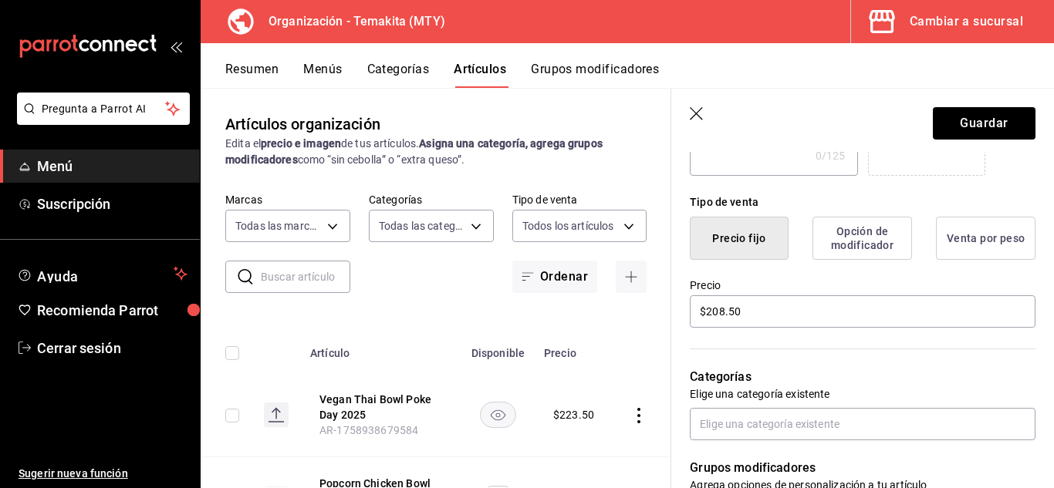
scroll to position [370, 0]
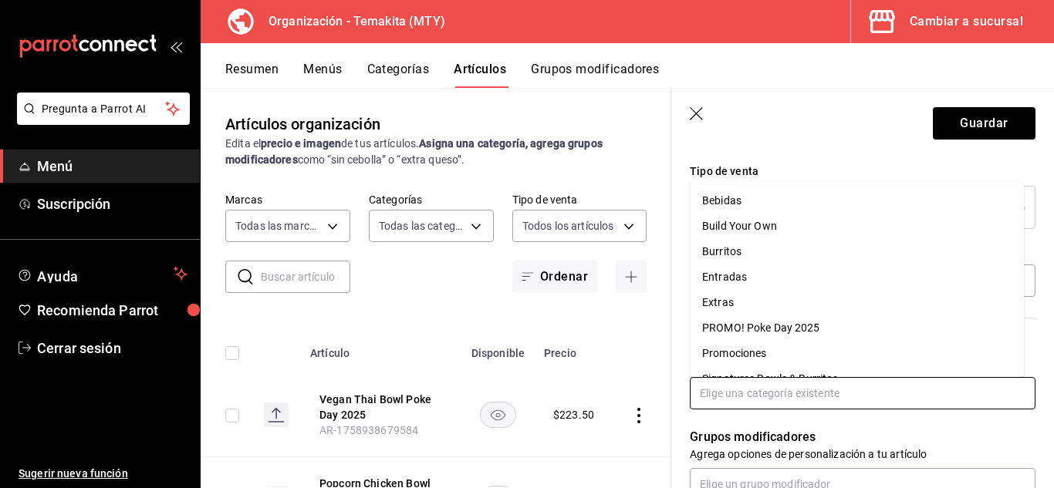
click at [731, 387] on input "text" at bounding box center [863, 393] width 346 height 32
click at [764, 321] on li "PROMO! Poke Day 2025" at bounding box center [857, 328] width 334 height 25
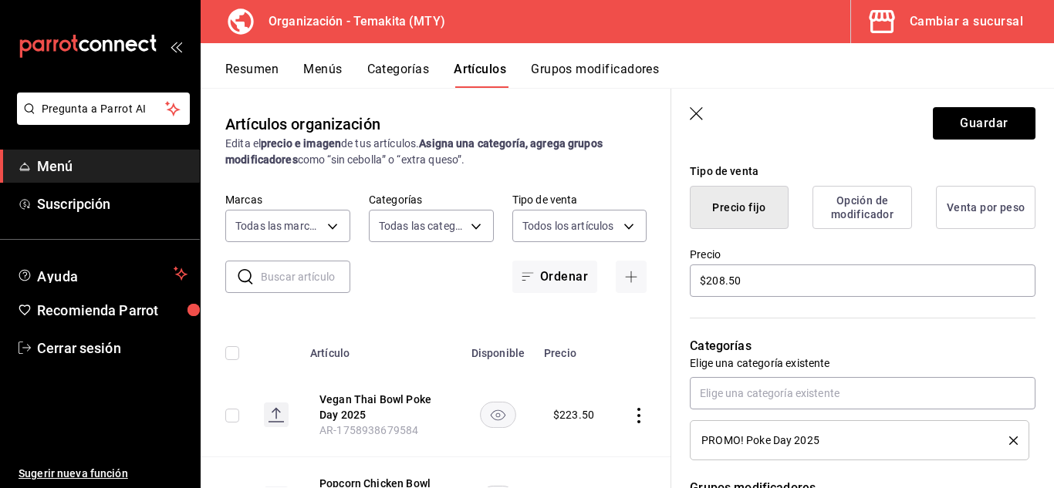
click at [686, 311] on div "Categorías Elige una categoría existente PROMO! Poke Day 2025" at bounding box center [853, 379] width 364 height 161
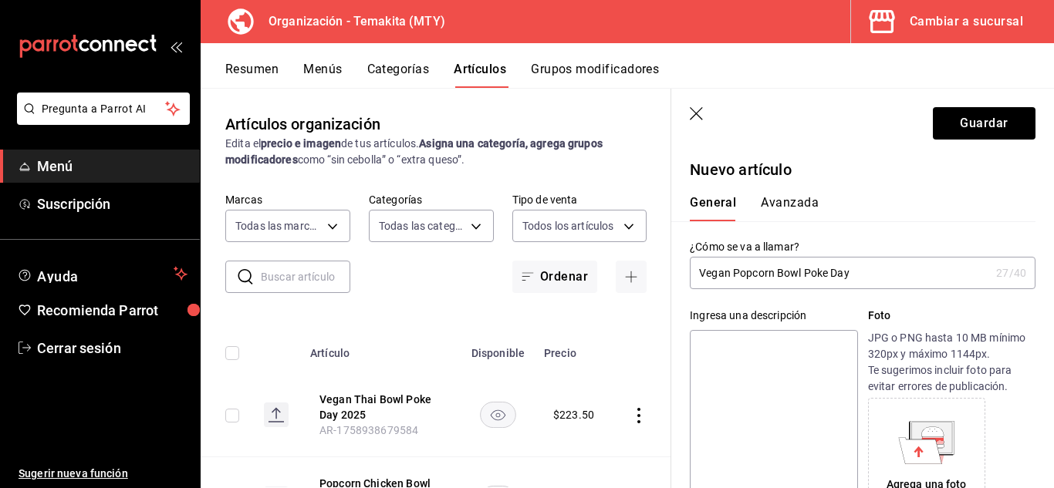
scroll to position [31, 0]
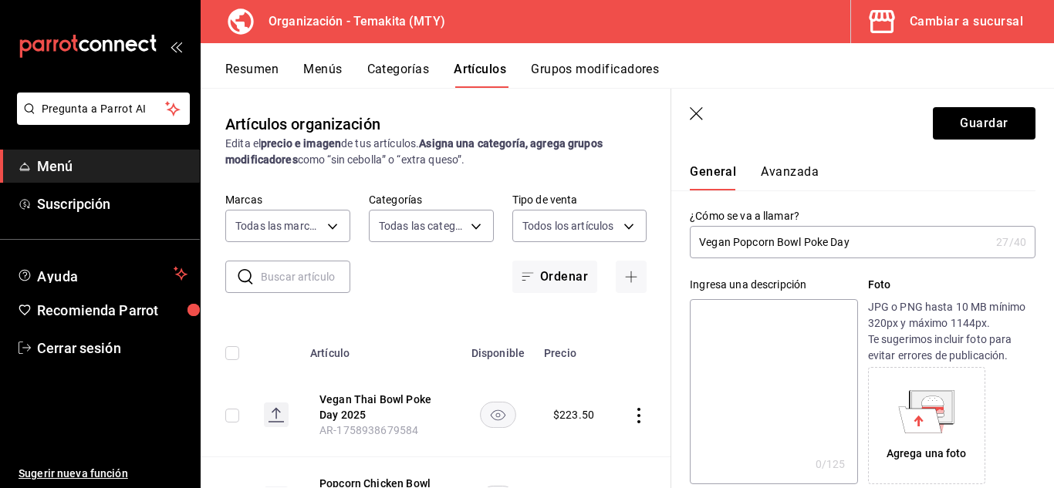
click at [723, 326] on textarea at bounding box center [773, 391] width 167 height 185
click at [899, 273] on div "Ingresa una descripción 2 Vegan Popcorn Bolws Chicos Con Base De Arroz Blanco x…" at bounding box center [853, 371] width 364 height 226
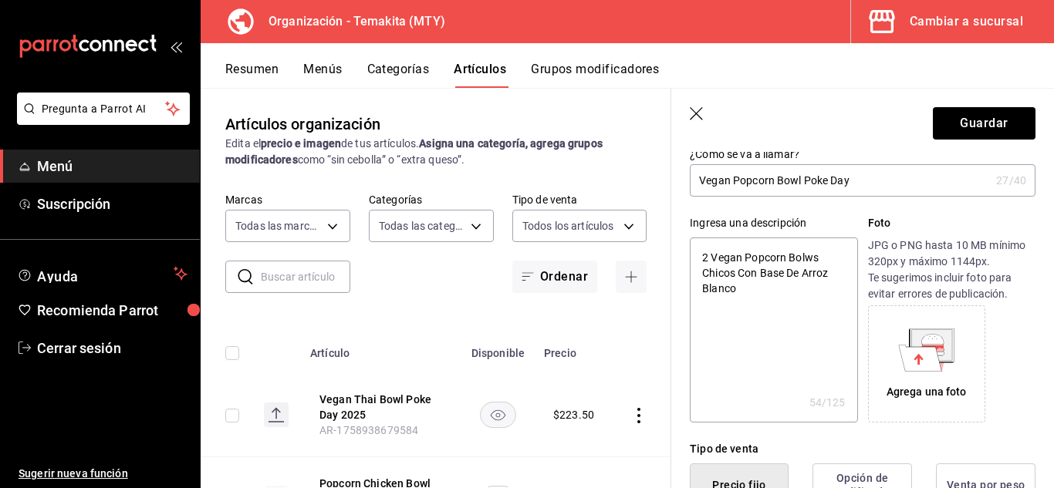
scroll to position [70, 0]
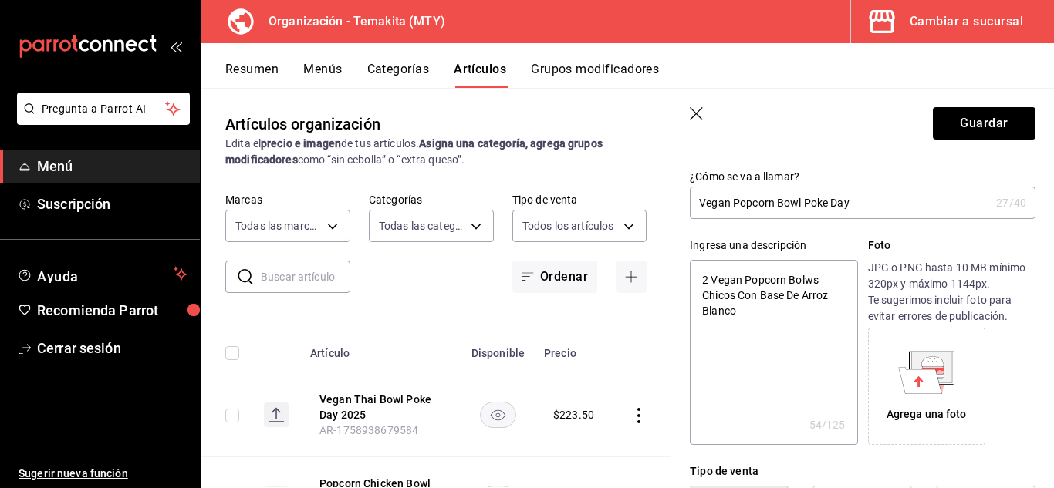
click at [876, 201] on input "Vegan Popcorn Bowl Poke Day" at bounding box center [840, 202] width 300 height 31
click at [816, 127] on header "Guardar" at bounding box center [862, 120] width 383 height 63
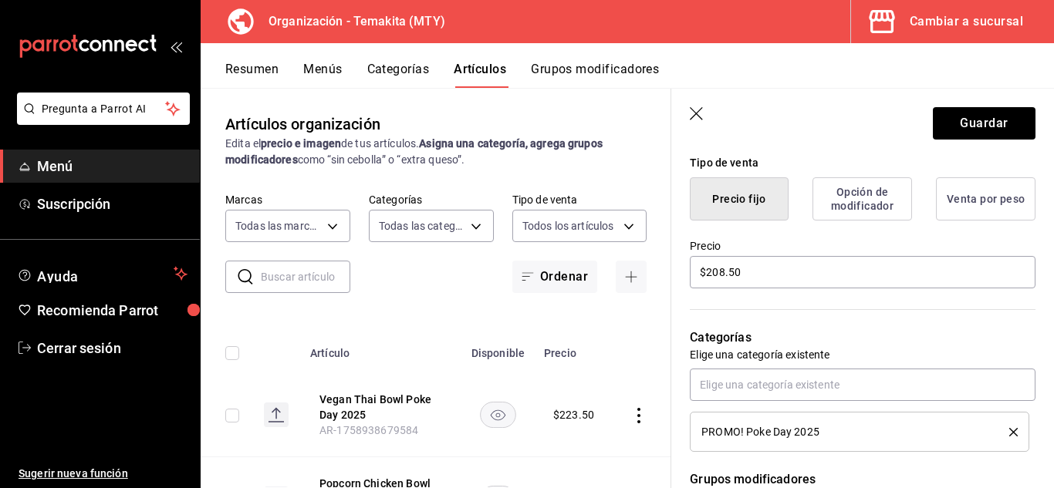
scroll to position [471, 0]
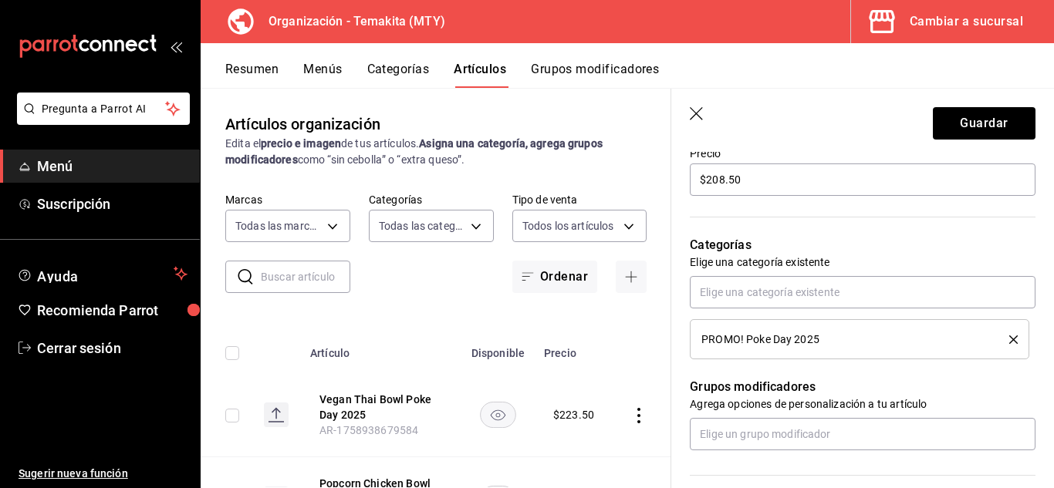
click at [921, 211] on div "Categorías Elige una categoría existente PROMO! Poke Day 2025" at bounding box center [853, 278] width 364 height 161
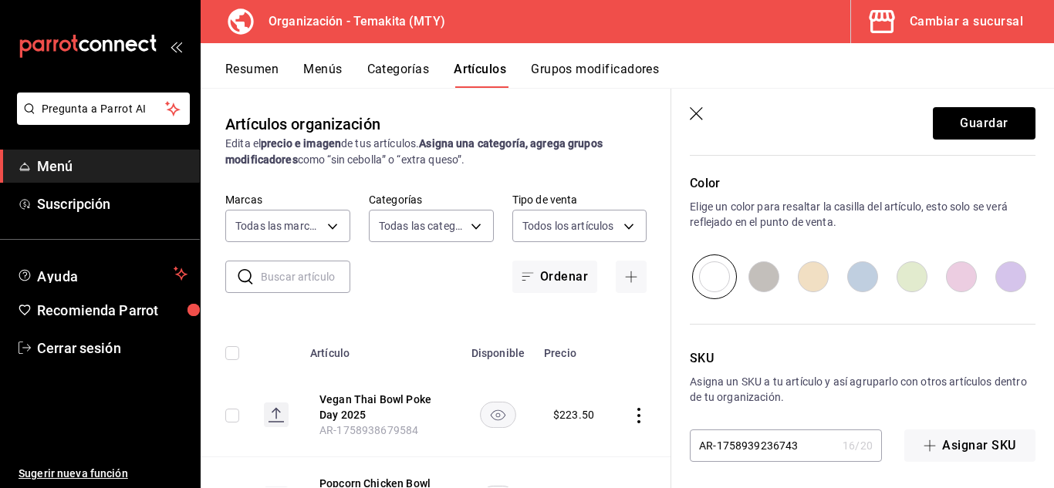
scroll to position [796, 0]
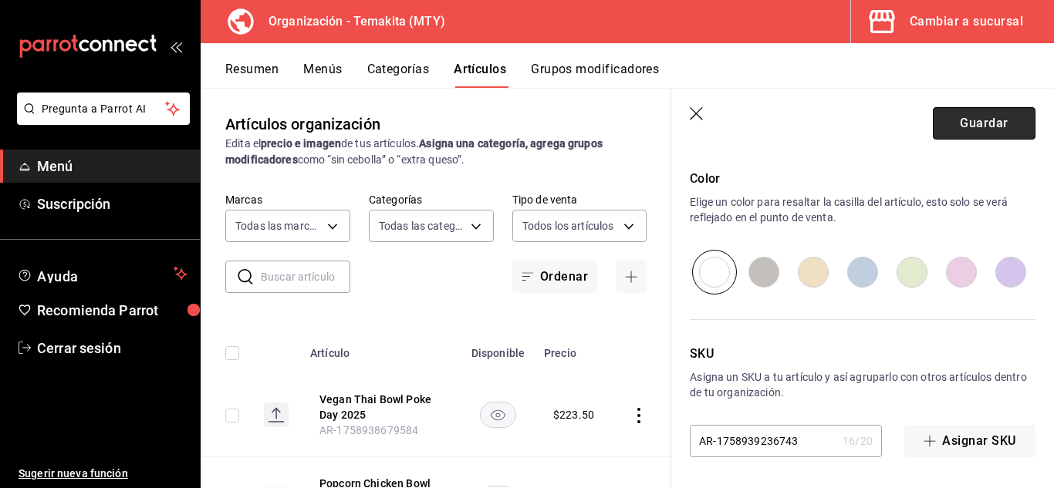
click at [981, 122] on button "Guardar" at bounding box center [984, 123] width 103 height 32
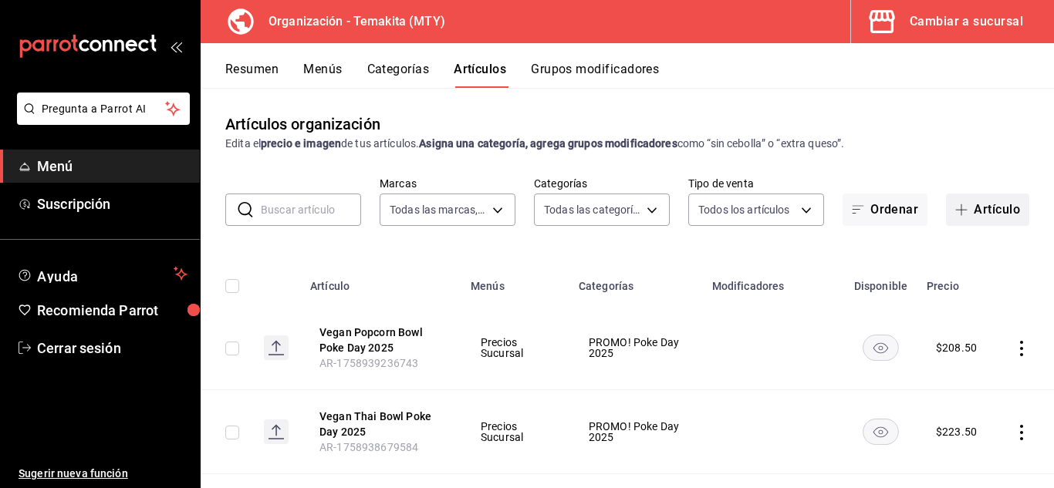
click at [974, 214] on button "Artículo" at bounding box center [987, 210] width 83 height 32
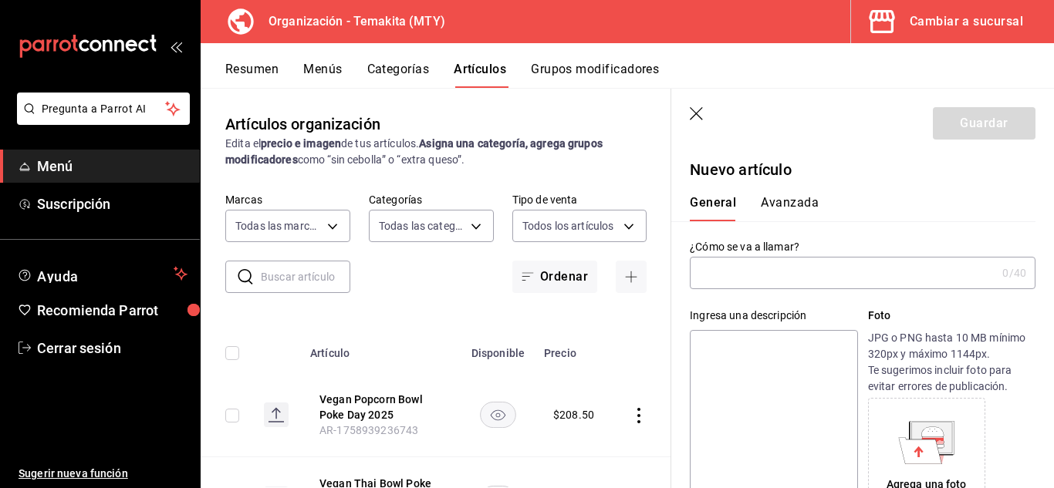
click at [849, 278] on input "text" at bounding box center [843, 273] width 306 height 31
click at [849, 278] on input "Coliflor Roca Bowl Poke Day" at bounding box center [840, 273] width 300 height 31
click at [744, 343] on textarea at bounding box center [773, 422] width 167 height 185
click at [751, 380] on textarea "2 Coliflor Roca Bowls Chicos Con Base De Arroz Blanco" at bounding box center [773, 422] width 167 height 185
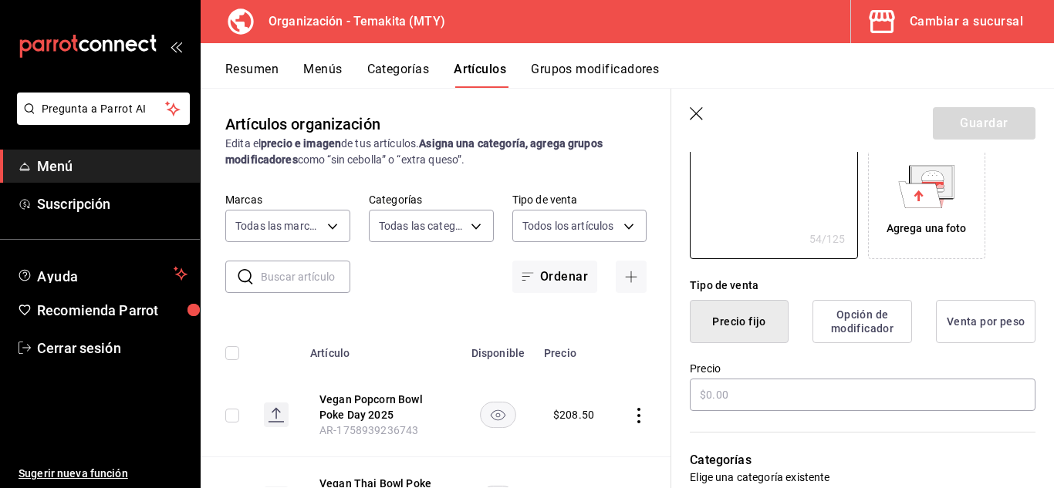
scroll to position [316, 0]
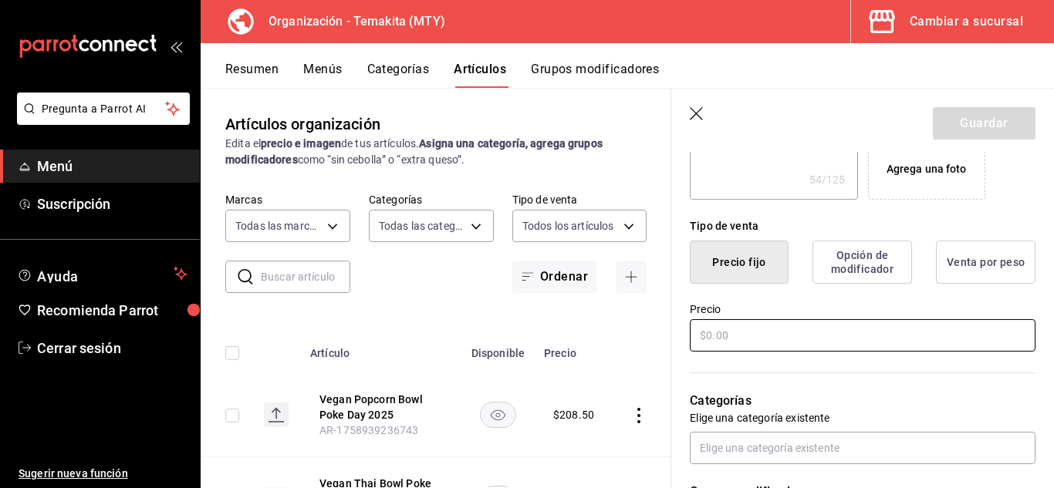
click at [808, 335] on input "text" at bounding box center [863, 335] width 346 height 32
click at [675, 362] on div "Categorías Elige una categoría existente" at bounding box center [853, 409] width 364 height 110
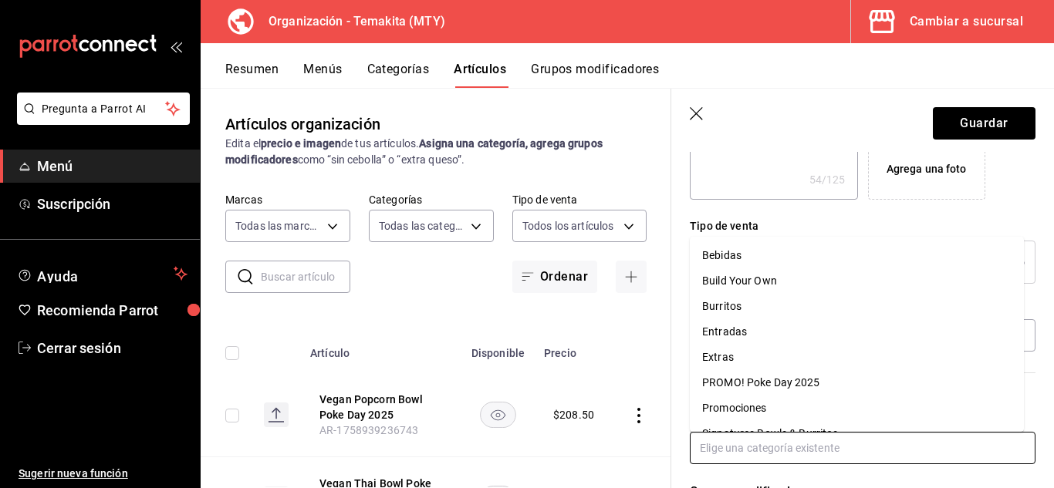
click at [752, 452] on input "text" at bounding box center [863, 448] width 346 height 32
click at [771, 387] on li "PROMO! Poke Day 2025" at bounding box center [857, 382] width 334 height 25
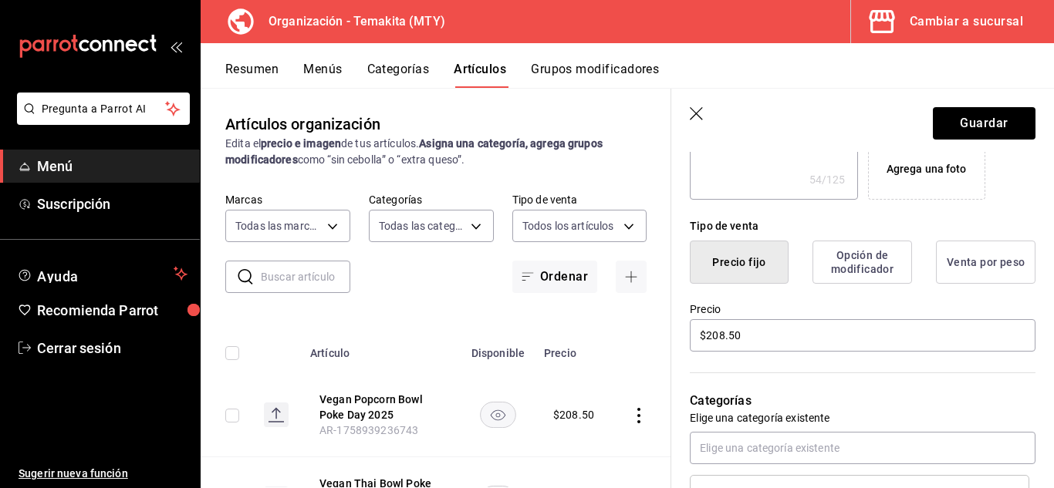
click at [679, 366] on div "Categorías Elige una categoría existente PROMO! Poke Day 2025" at bounding box center [853, 434] width 364 height 161
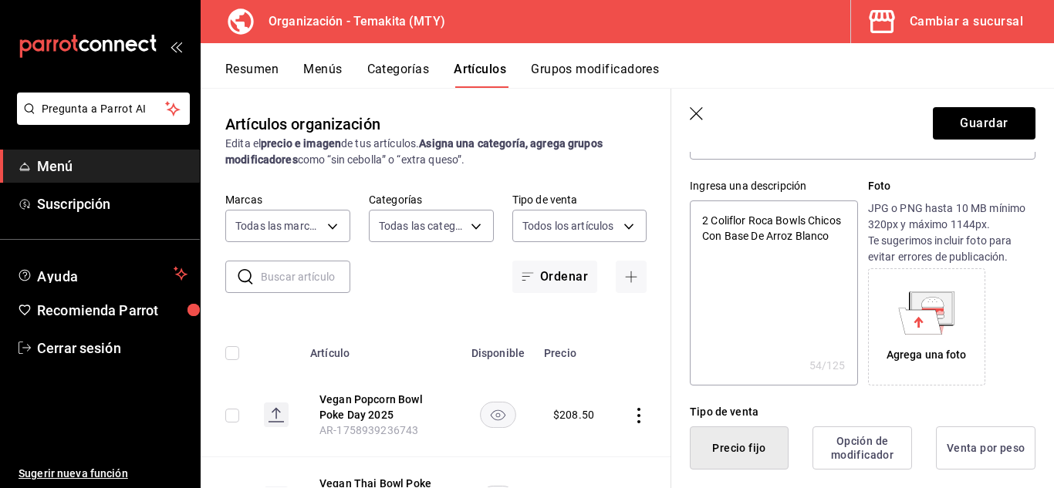
scroll to position [0, 0]
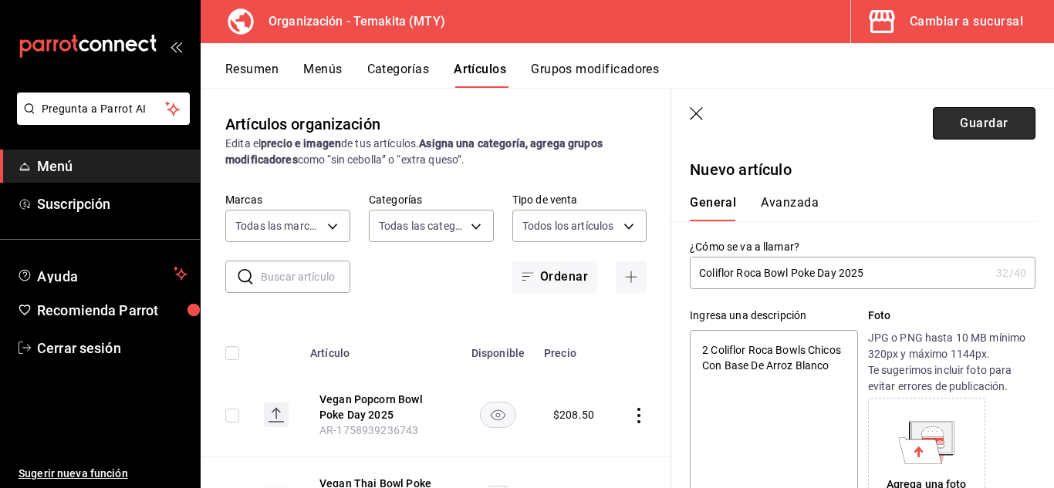
click at [963, 117] on button "Guardar" at bounding box center [984, 123] width 103 height 32
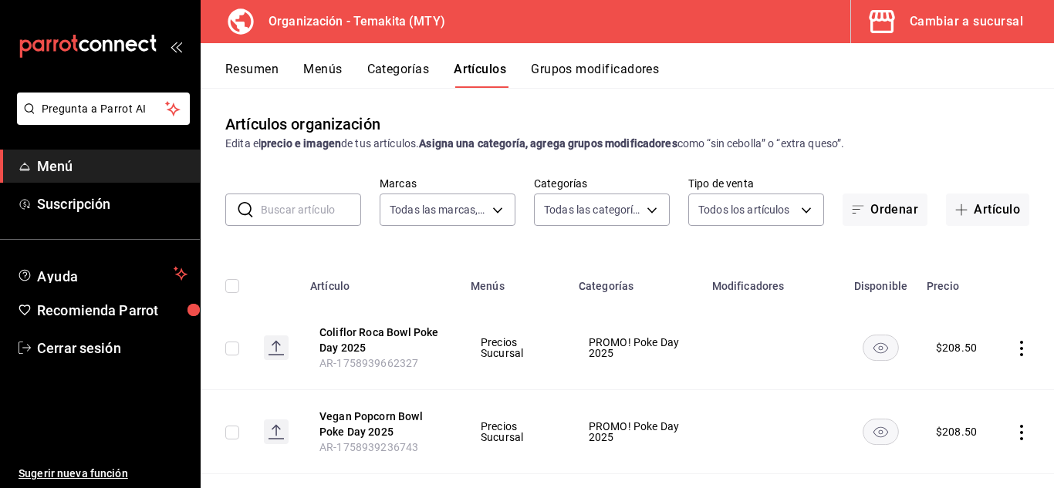
click at [320, 72] on button "Menús" at bounding box center [322, 75] width 39 height 26
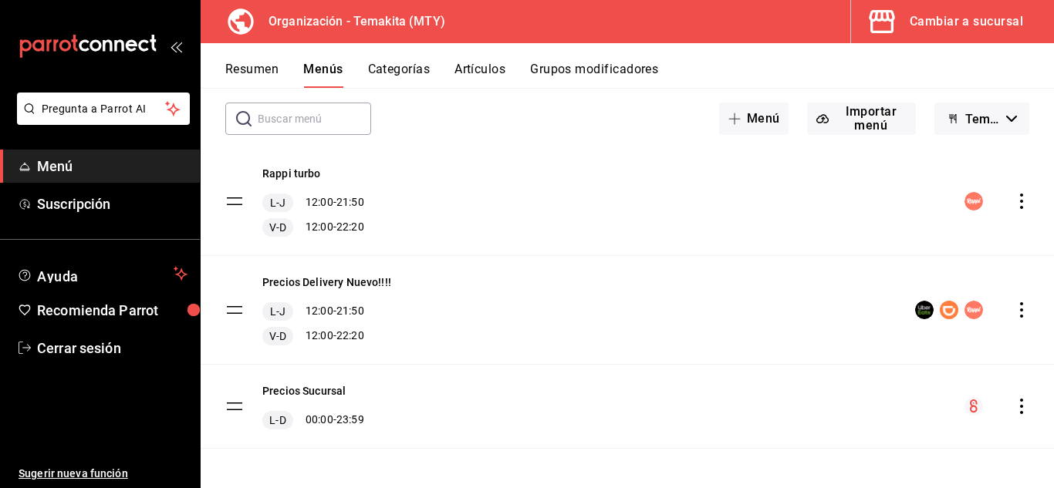
scroll to position [79, 0]
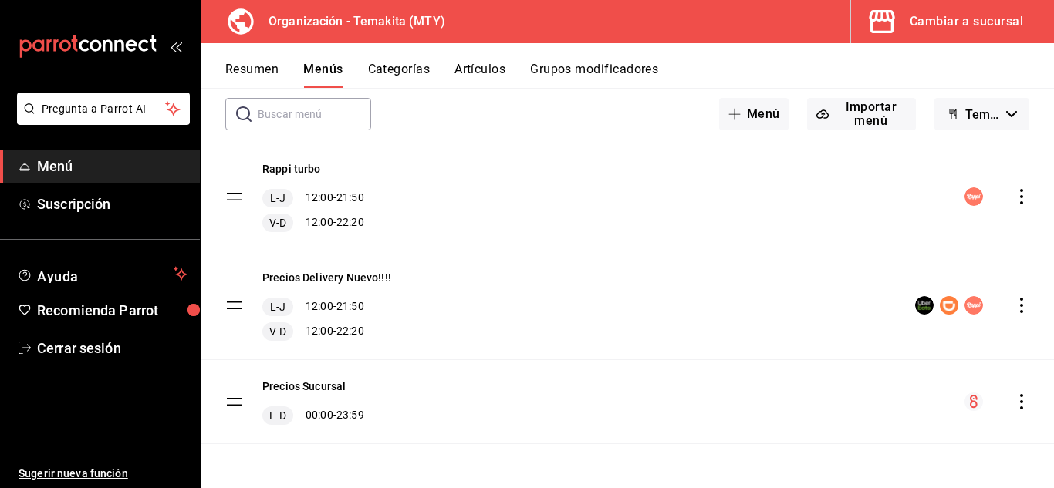
click at [1014, 398] on icon "actions" at bounding box center [1021, 401] width 15 height 15
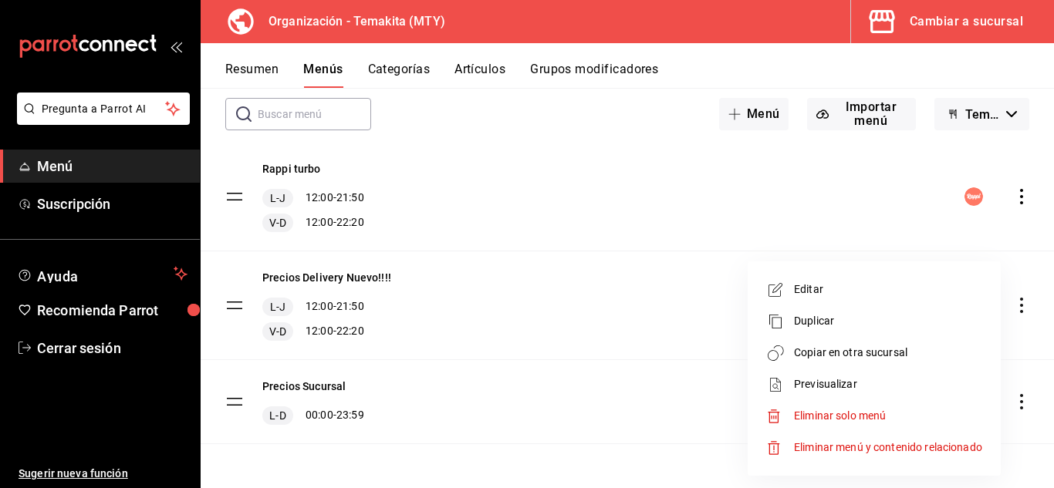
click at [851, 347] on span "Copiar en otra sucursal" at bounding box center [888, 353] width 188 height 16
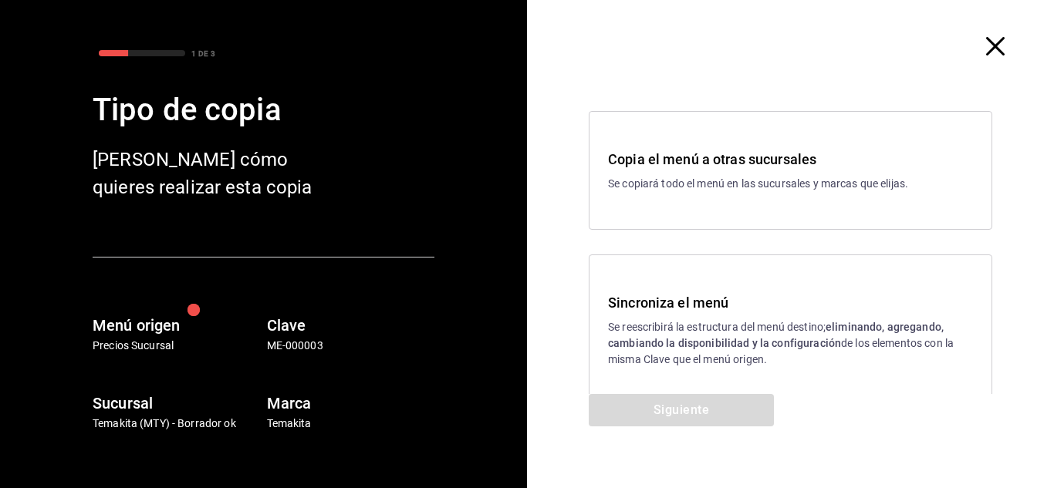
click at [674, 297] on h3 "Sincroniza el menú" at bounding box center [790, 302] width 365 height 21
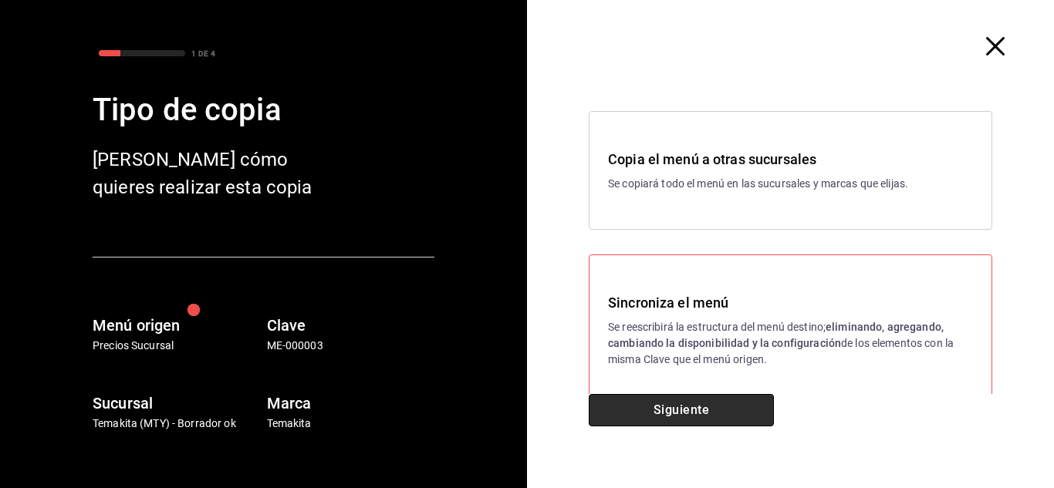
click at [661, 415] on button "Siguiente" at bounding box center [681, 410] width 185 height 32
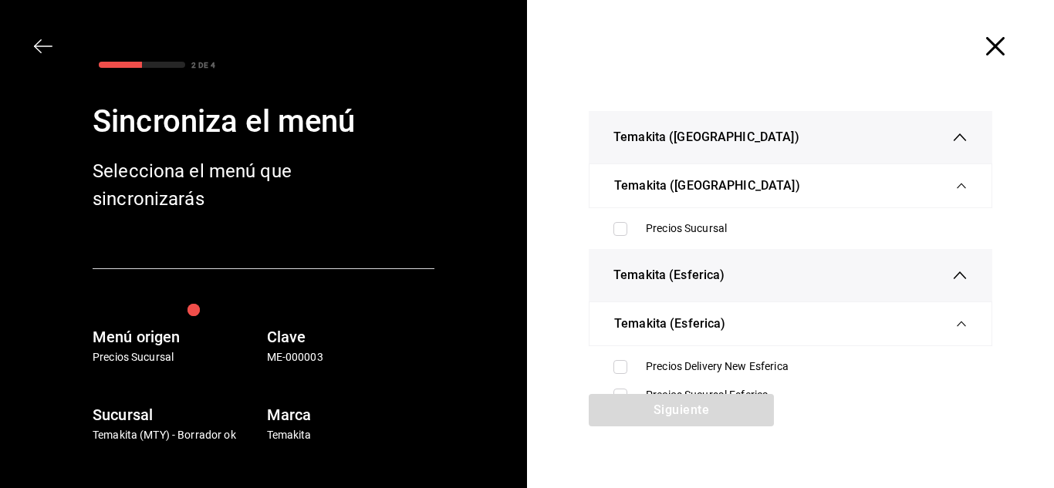
scroll to position [53, 0]
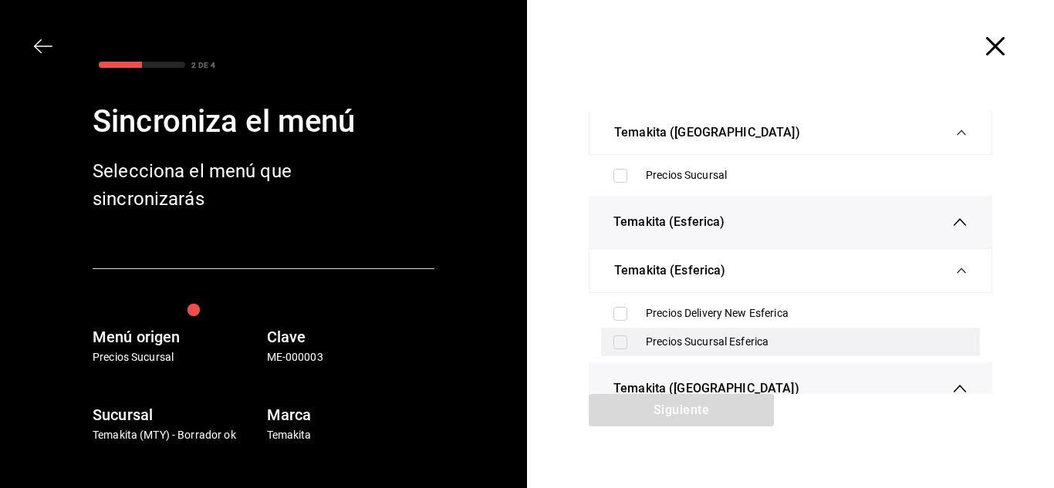
click at [618, 342] on input "checkbox" at bounding box center [620, 343] width 14 height 14
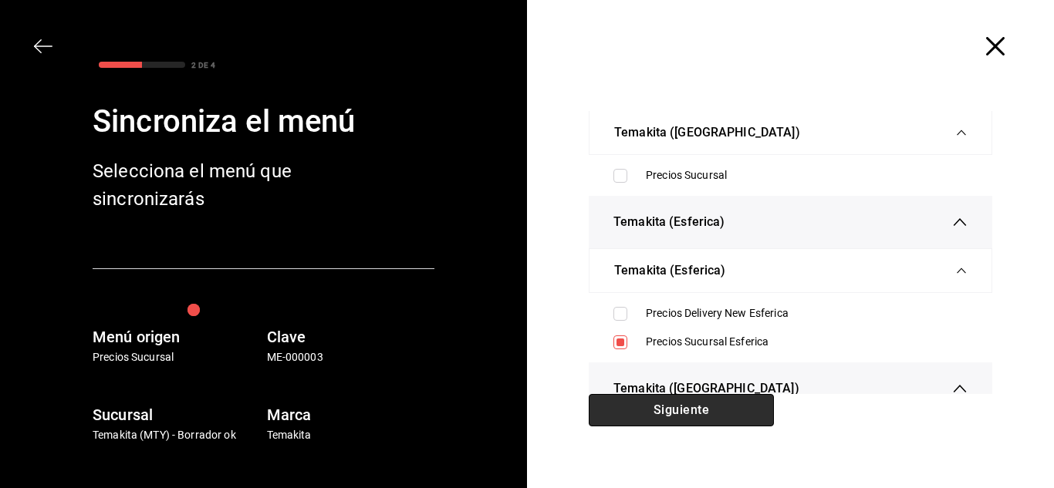
click at [658, 402] on button "Siguiente" at bounding box center [681, 410] width 185 height 32
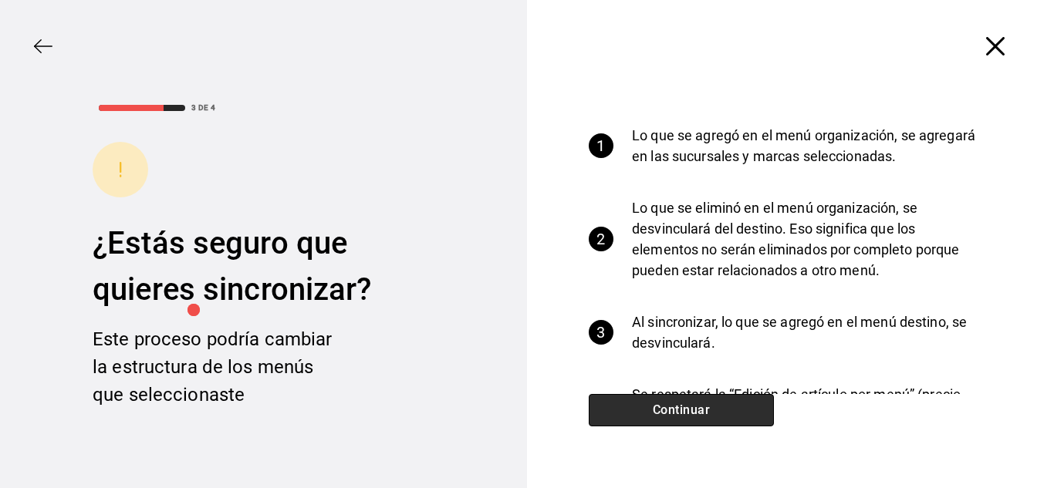
click at [658, 402] on button "Continuar" at bounding box center [681, 410] width 185 height 32
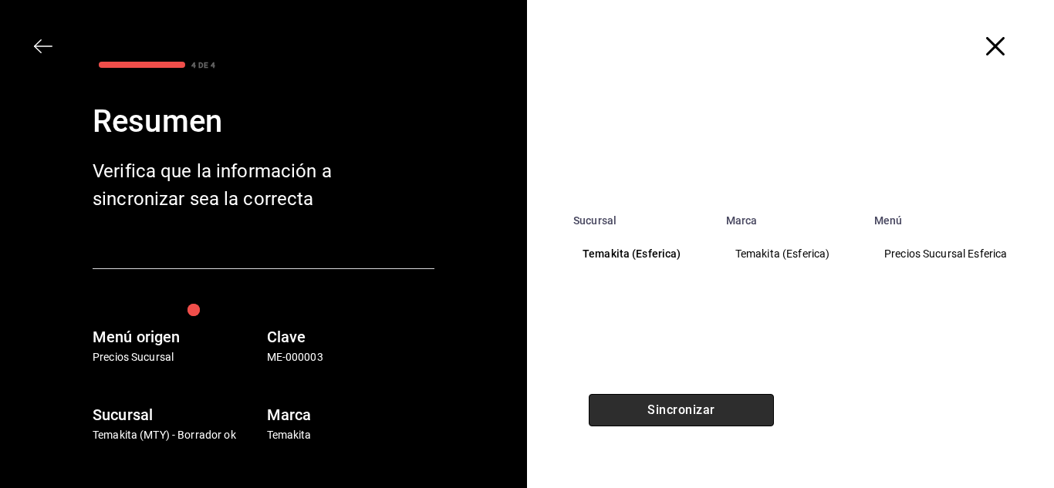
click at [629, 394] on button "Sincronizar" at bounding box center [681, 410] width 185 height 32
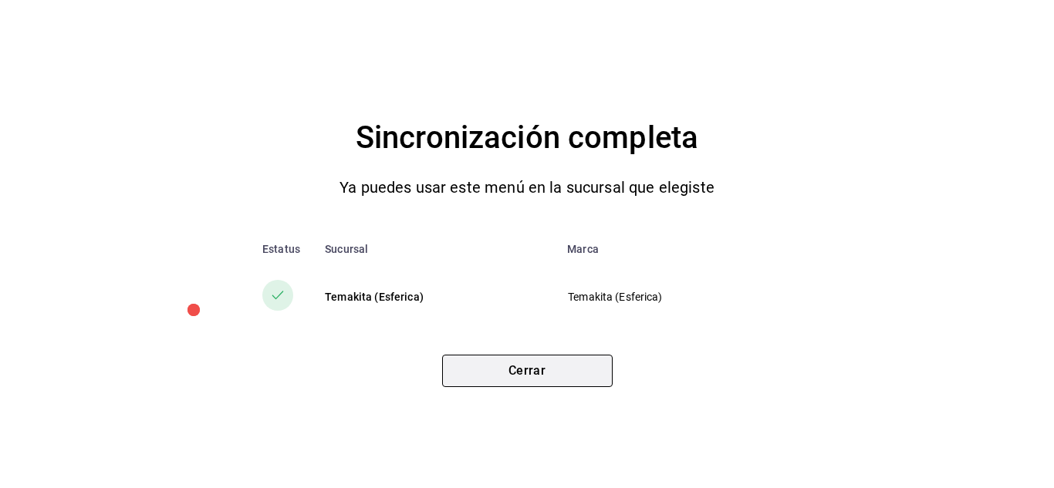
click at [563, 363] on button "Cerrar" at bounding box center [527, 371] width 171 height 32
